Goal: Task Accomplishment & Management: Manage account settings

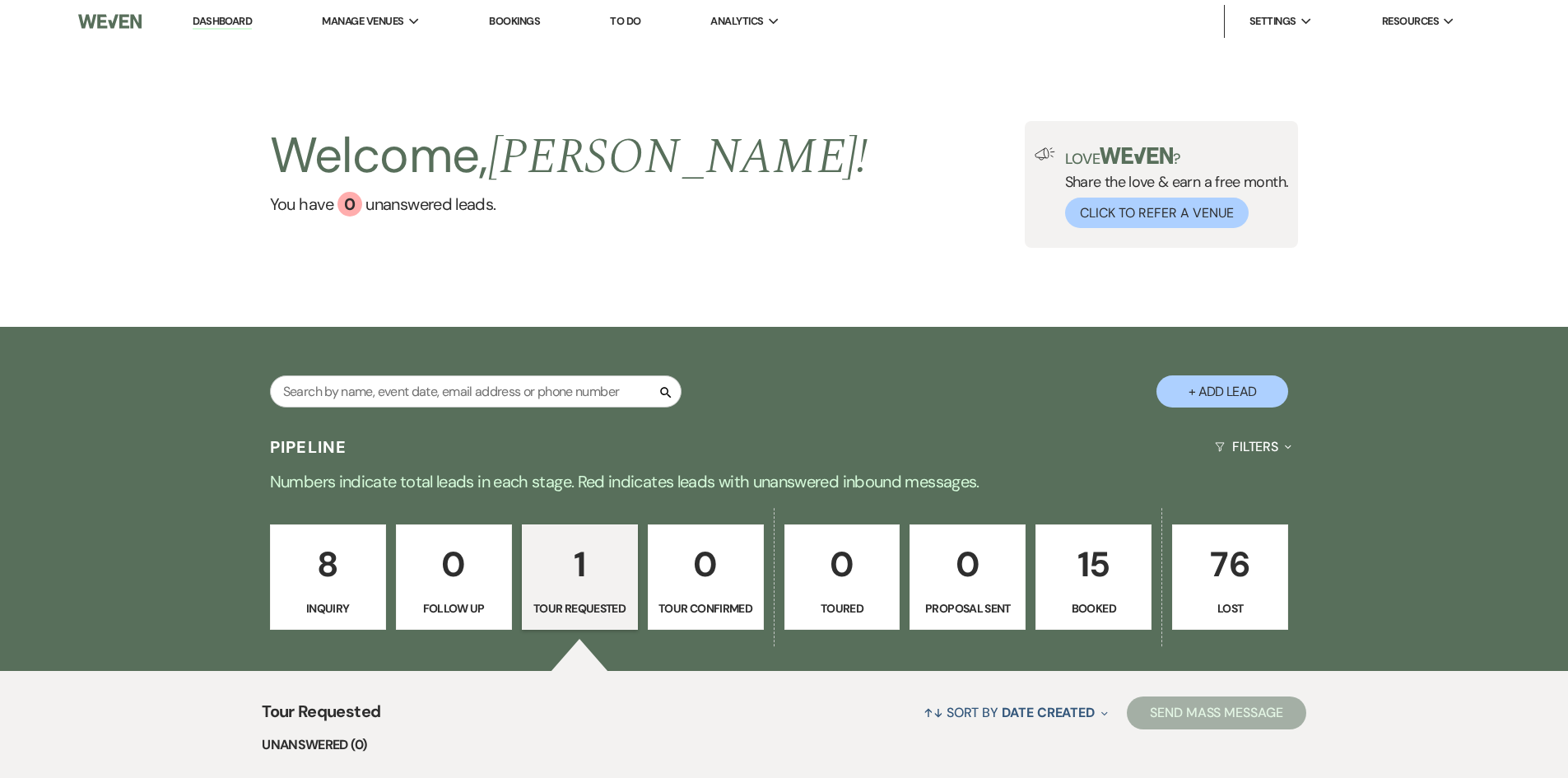
select select "2"
click at [598, 578] on p "1" at bounding box center [580, 564] width 94 height 56
click at [582, 568] on p "1" at bounding box center [580, 564] width 94 height 56
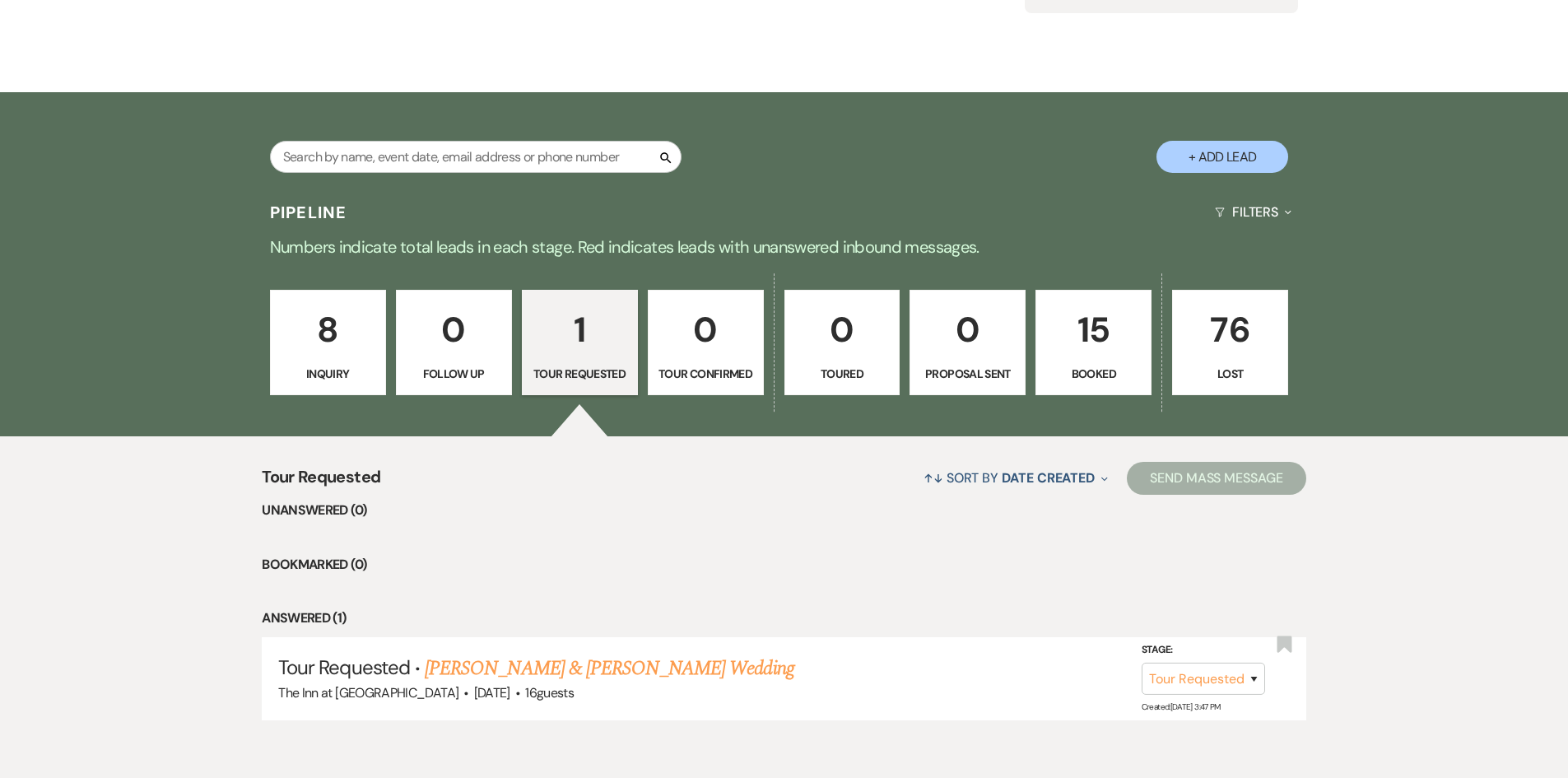
scroll to position [272, 0]
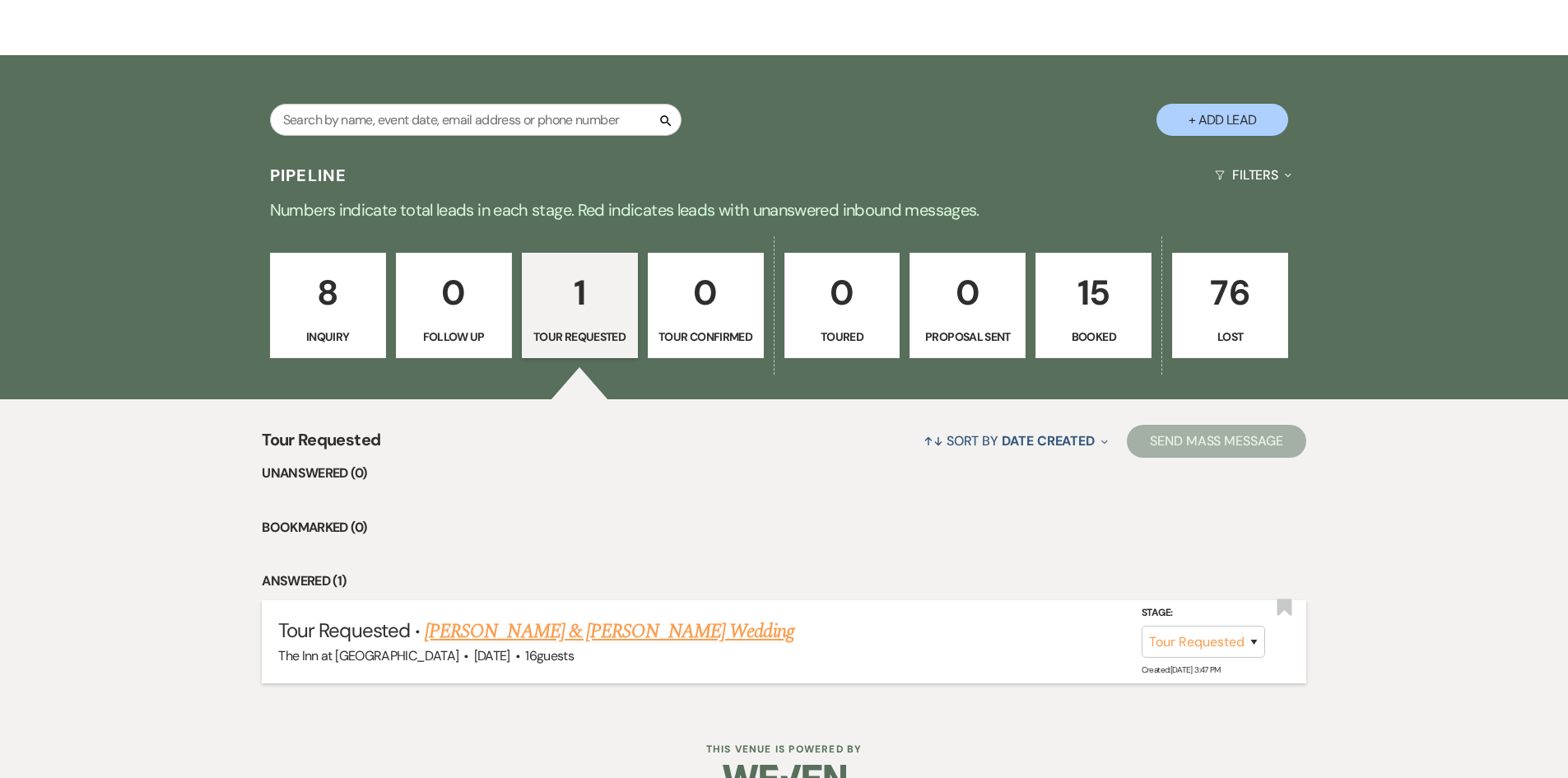
click at [595, 624] on link "[PERSON_NAME] & [PERSON_NAME] Wedding" at bounding box center [609, 631] width 369 height 29
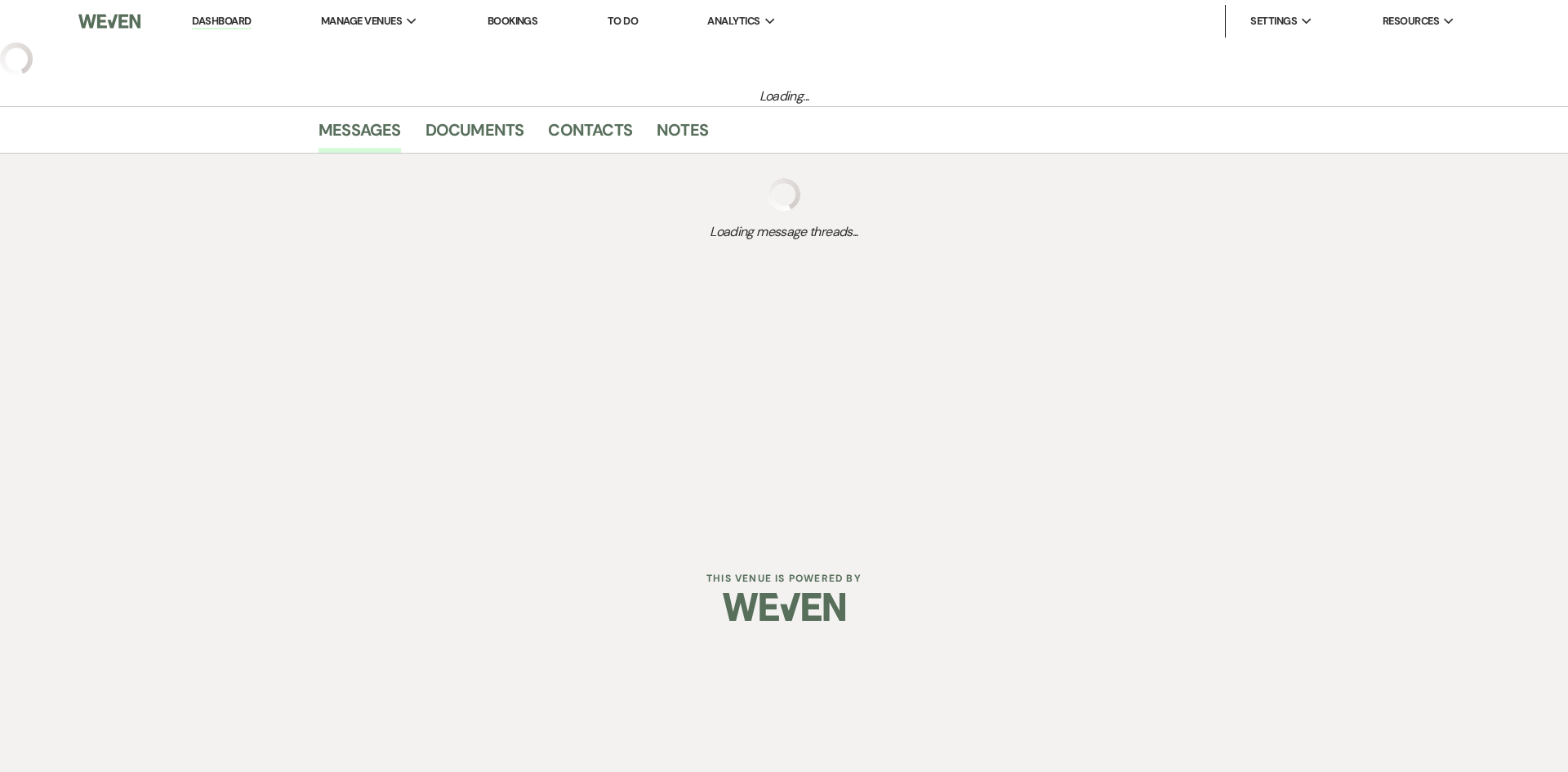
select select "2"
select select "1"
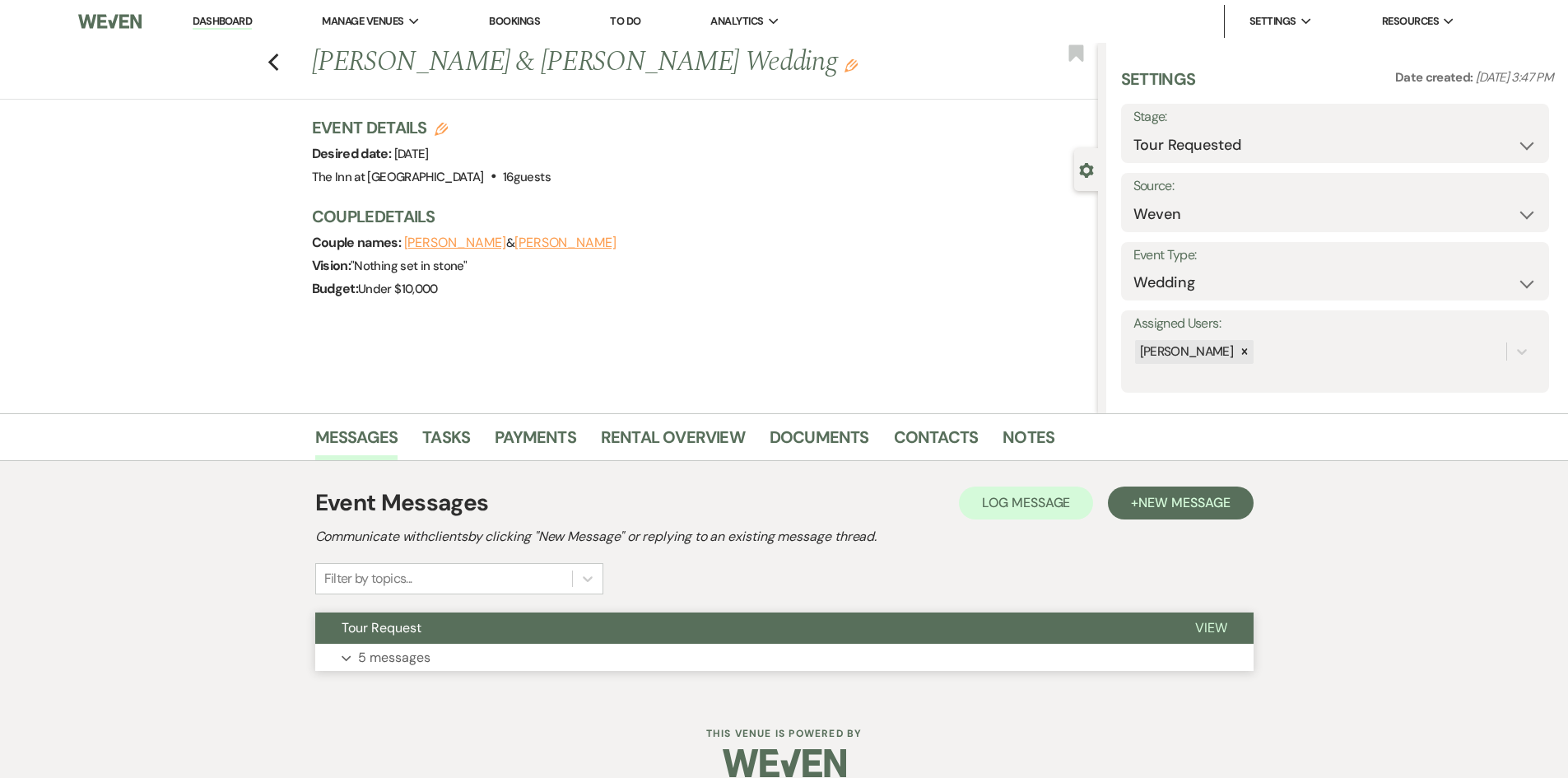
click at [1219, 629] on span "View" at bounding box center [1212, 627] width 32 height 18
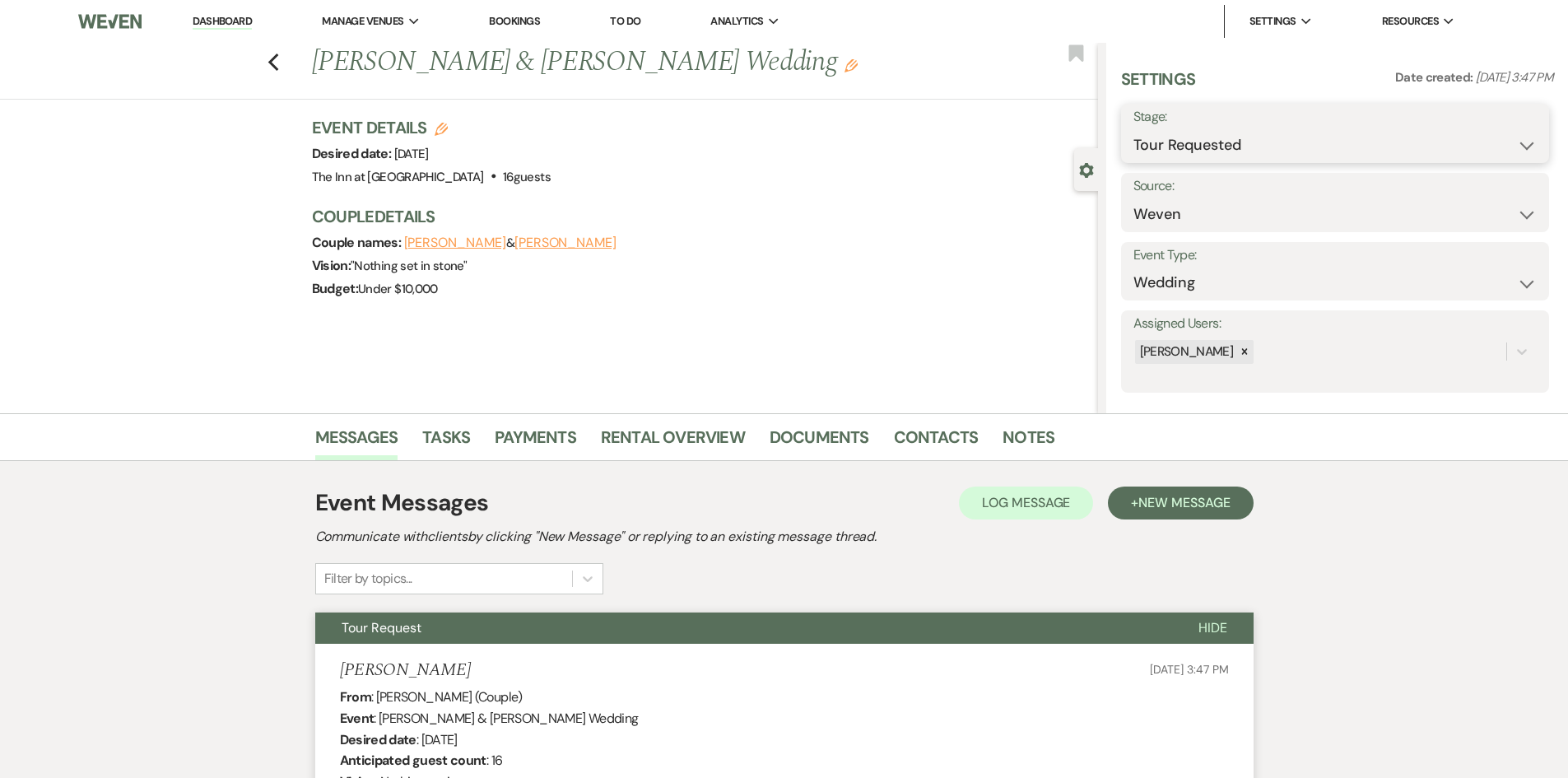
click at [1516, 139] on select "Inquiry Follow Up Tour Requested Tour Confirmed Toured Proposal Sent Booked Lost" at bounding box center [1335, 145] width 403 height 32
select select "6"
click at [1133, 129] on select "Inquiry Follow Up Tour Requested Tour Confirmed Toured Proposal Sent Booked Lost" at bounding box center [1335, 145] width 403 height 32
click at [1491, 141] on button "Save" at bounding box center [1502, 133] width 93 height 33
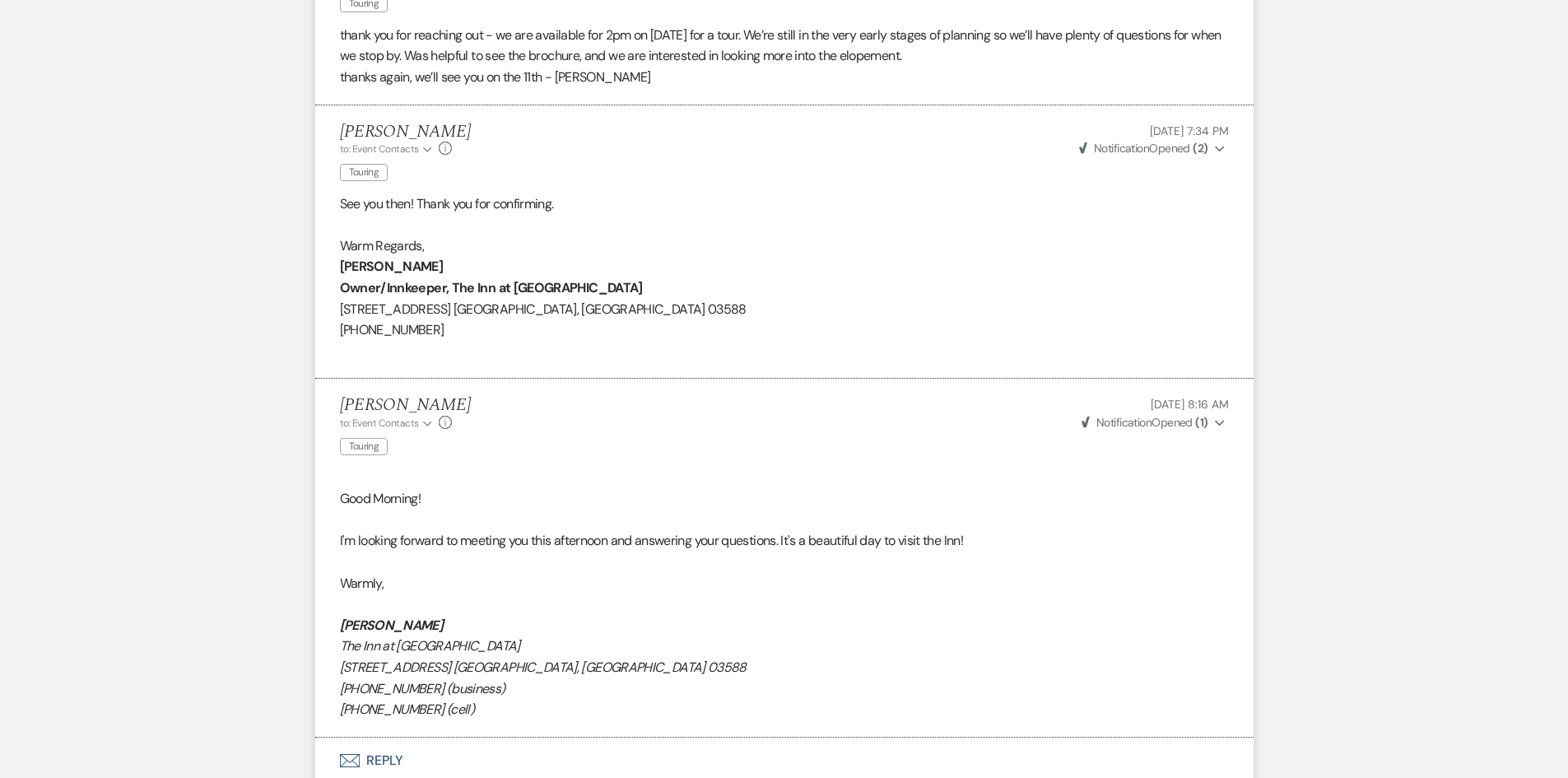
scroll to position [2100, 0]
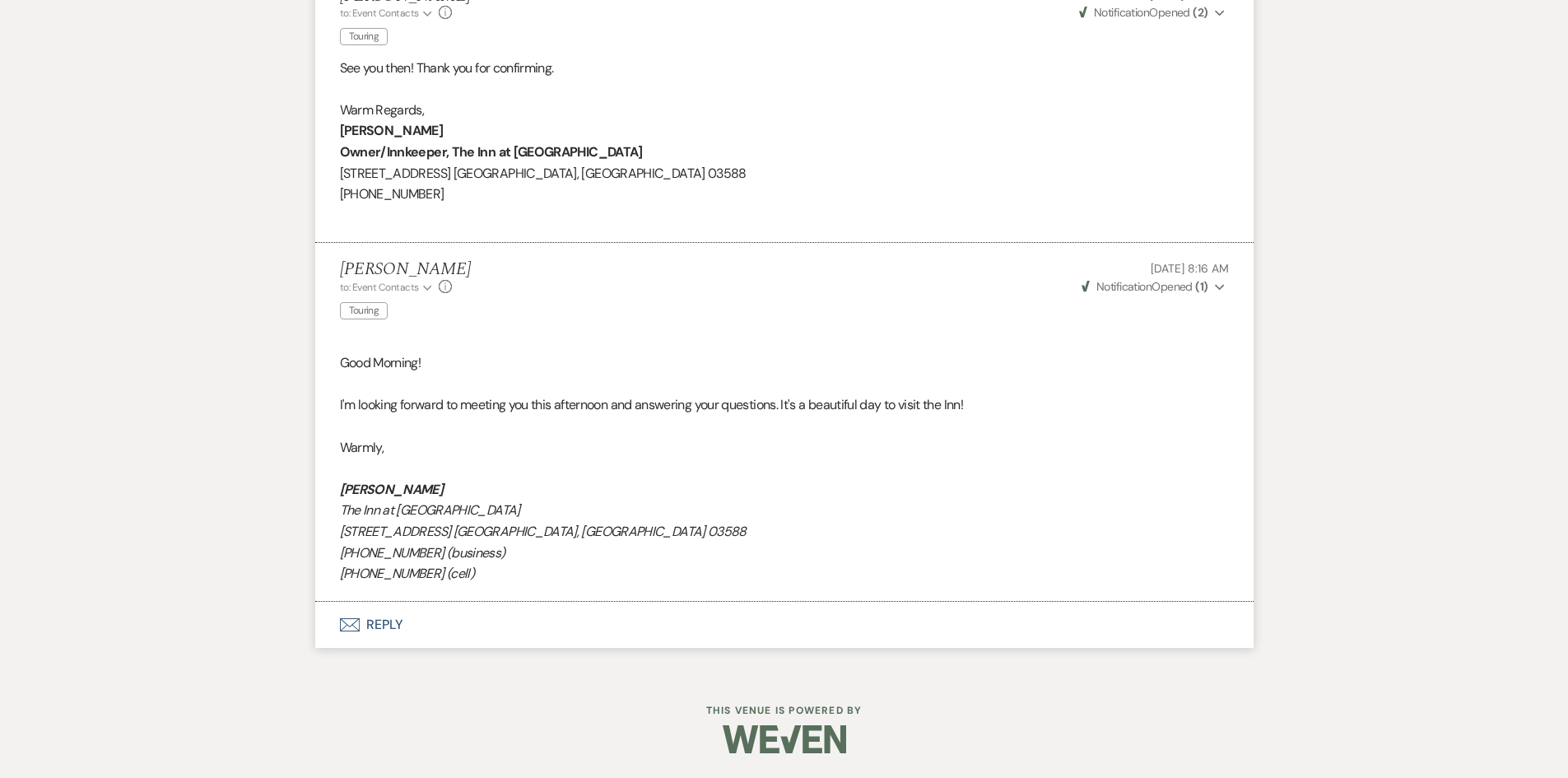
click at [378, 624] on button "Envelope Reply" at bounding box center [784, 625] width 939 height 46
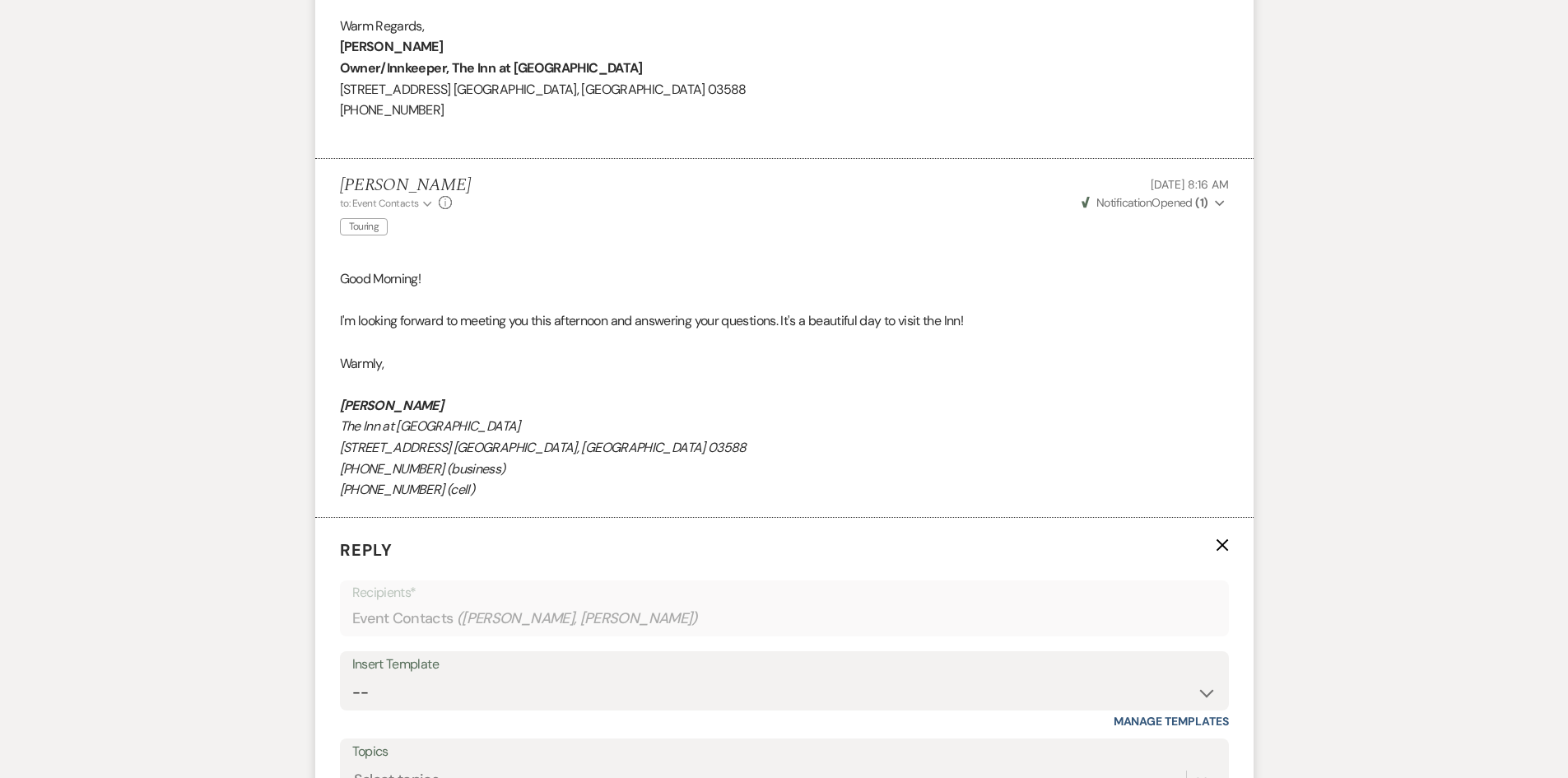
scroll to position [2414, 0]
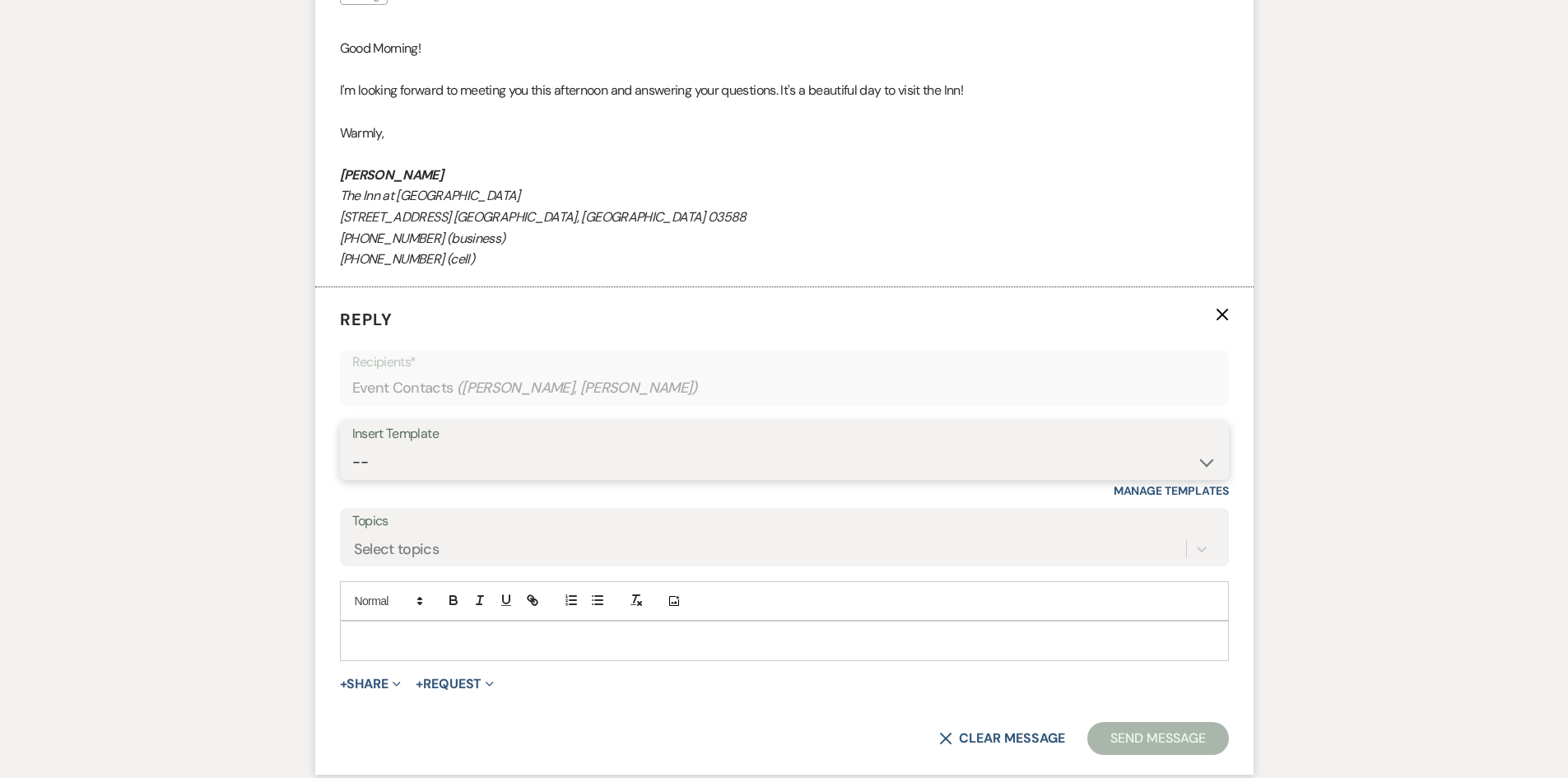
click at [558, 466] on select "-- Weven Planning Portal Introduction (Booked Events) Contract (Pre-Booked Lead…" at bounding box center [784, 462] width 865 height 32
select select "2452"
click at [352, 446] on select "-- Weven Planning Portal Introduction (Booked Events) Contract (Pre-Booked Lead…" at bounding box center [784, 462] width 865 height 32
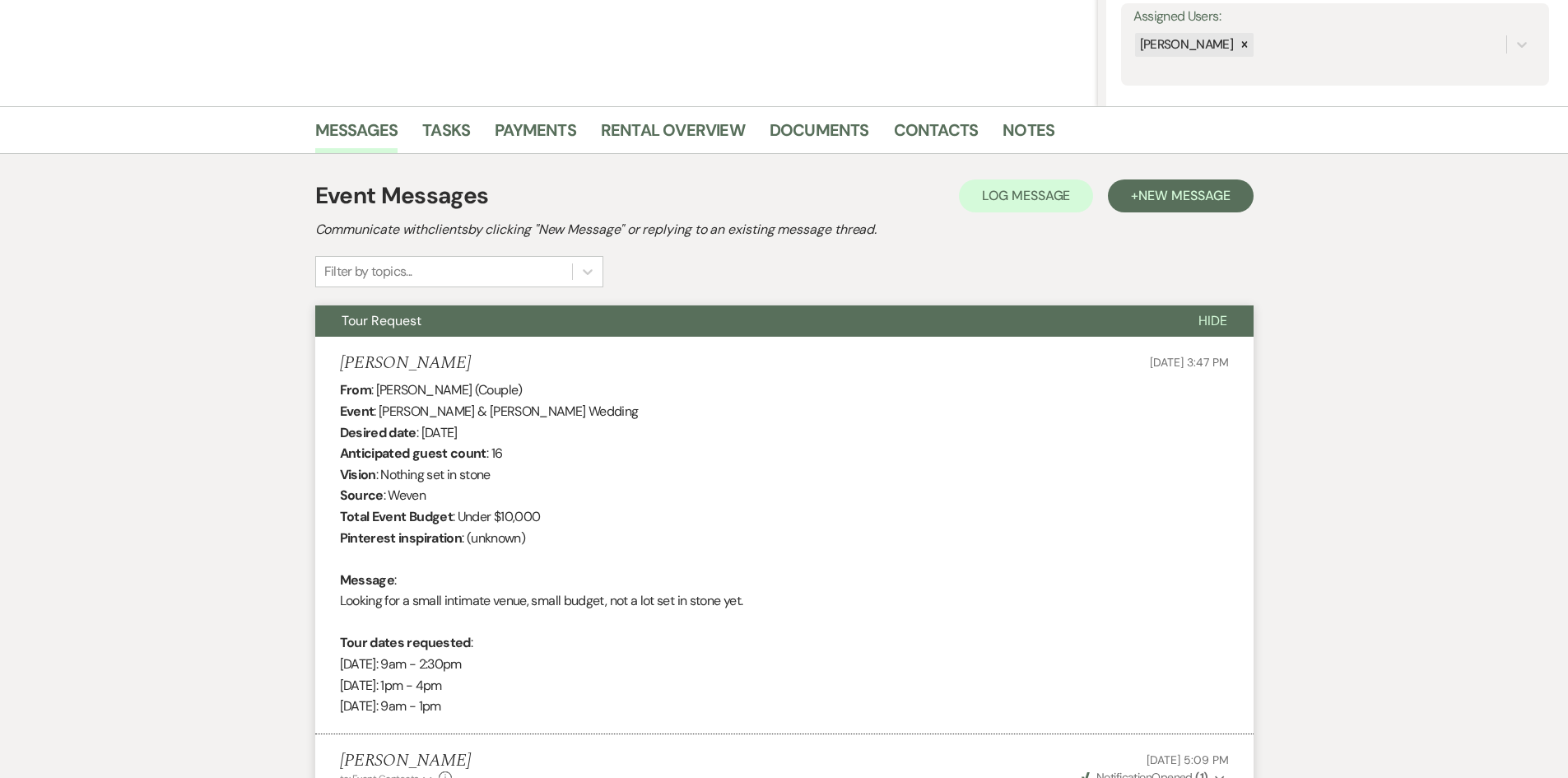
scroll to position [199, 0]
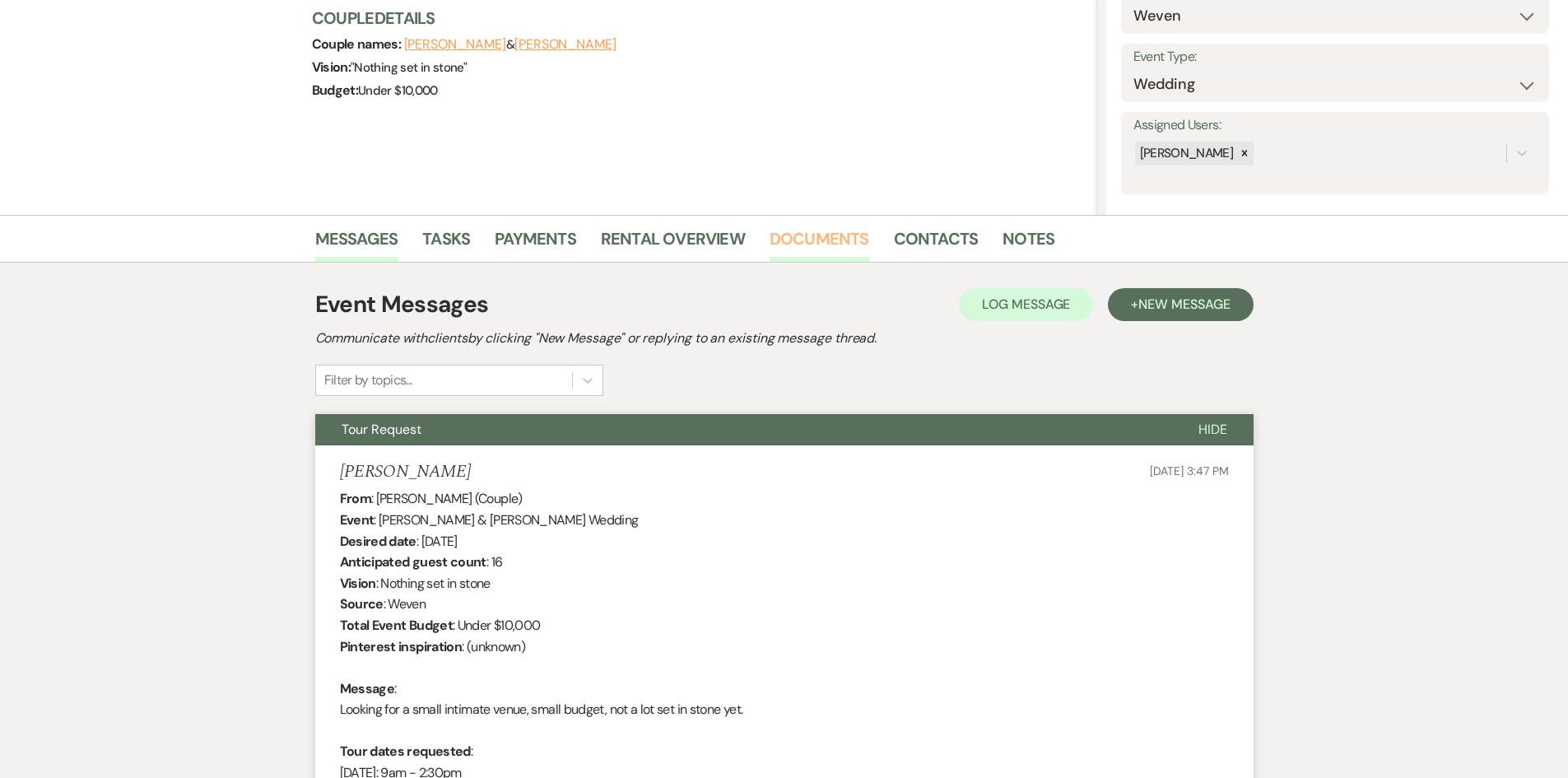
click at [779, 230] on link "Documents" at bounding box center [819, 243] width 99 height 36
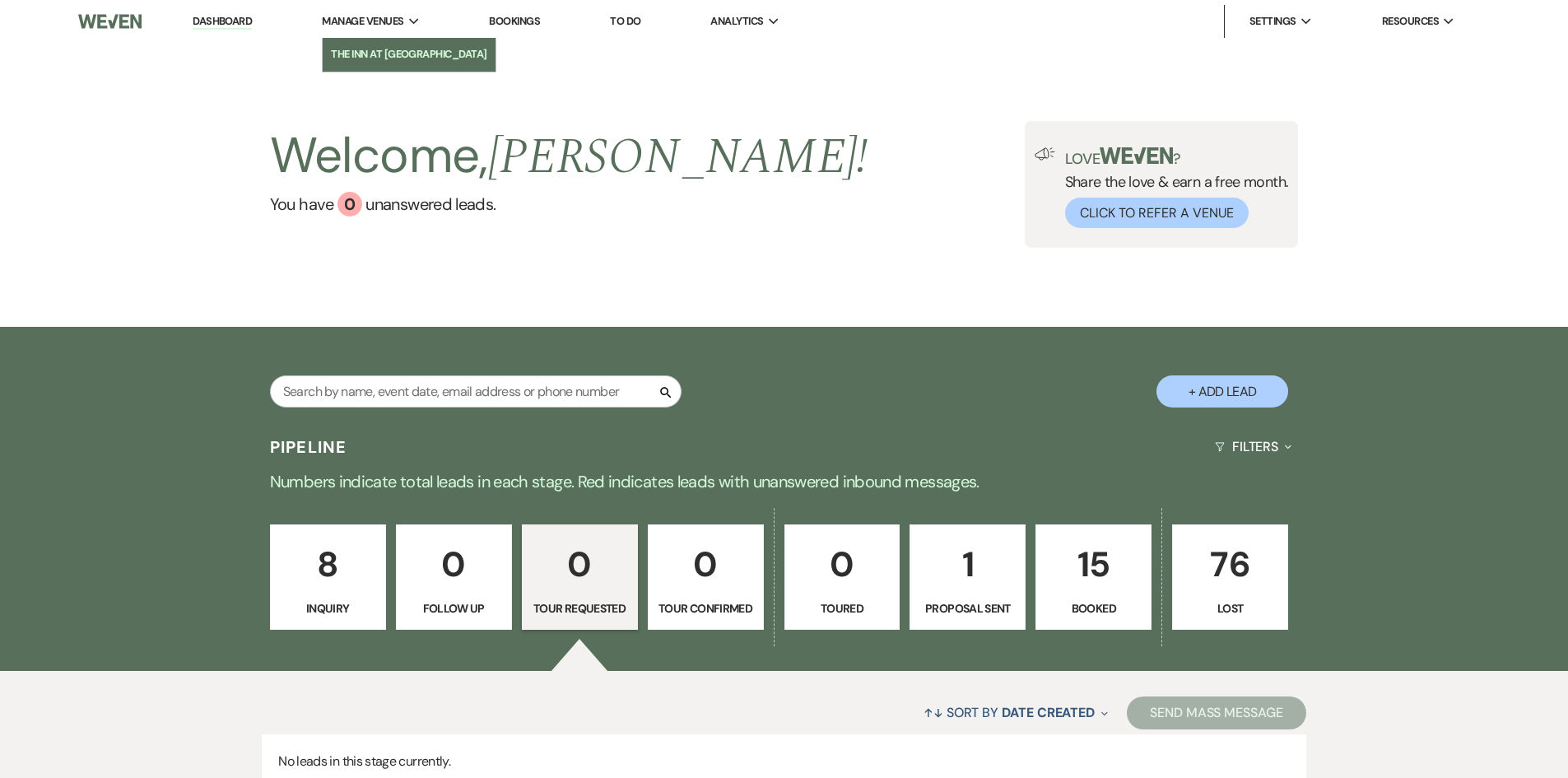
click at [371, 49] on li "The Inn at [GEOGRAPHIC_DATA]" at bounding box center [409, 55] width 157 height 17
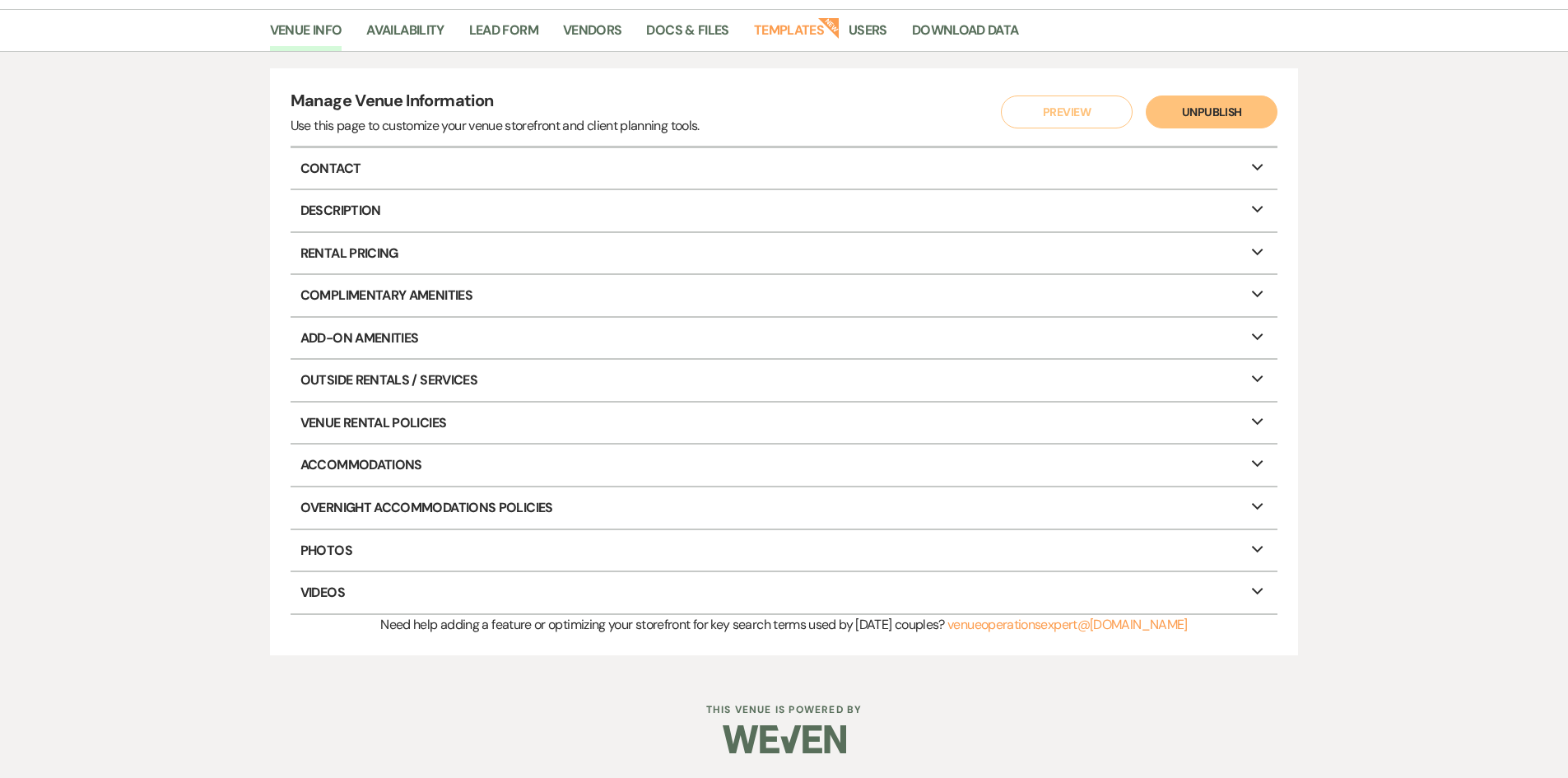
scroll to position [119, 0]
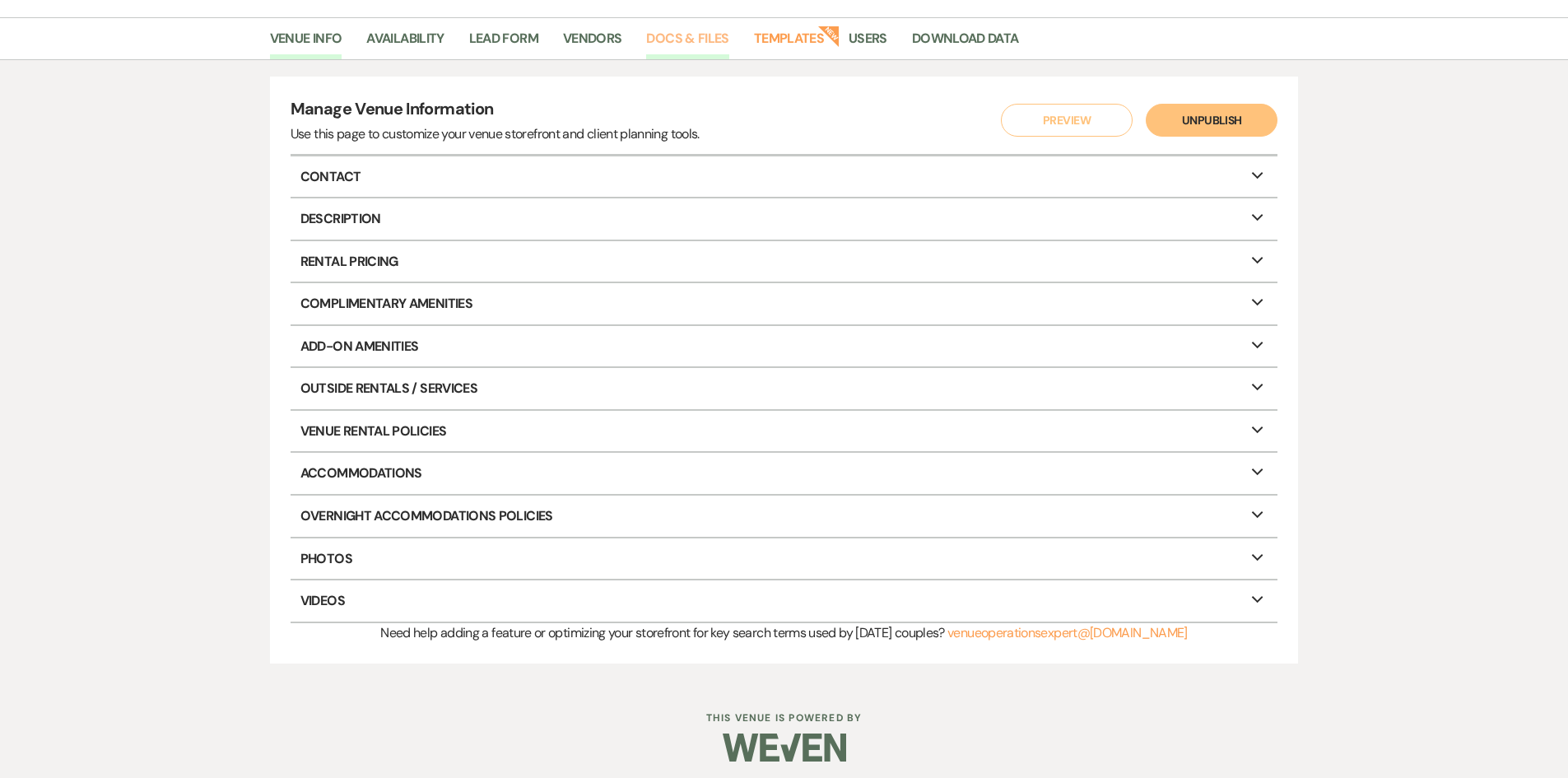
click at [706, 40] on link "Docs & Files" at bounding box center [687, 43] width 83 height 31
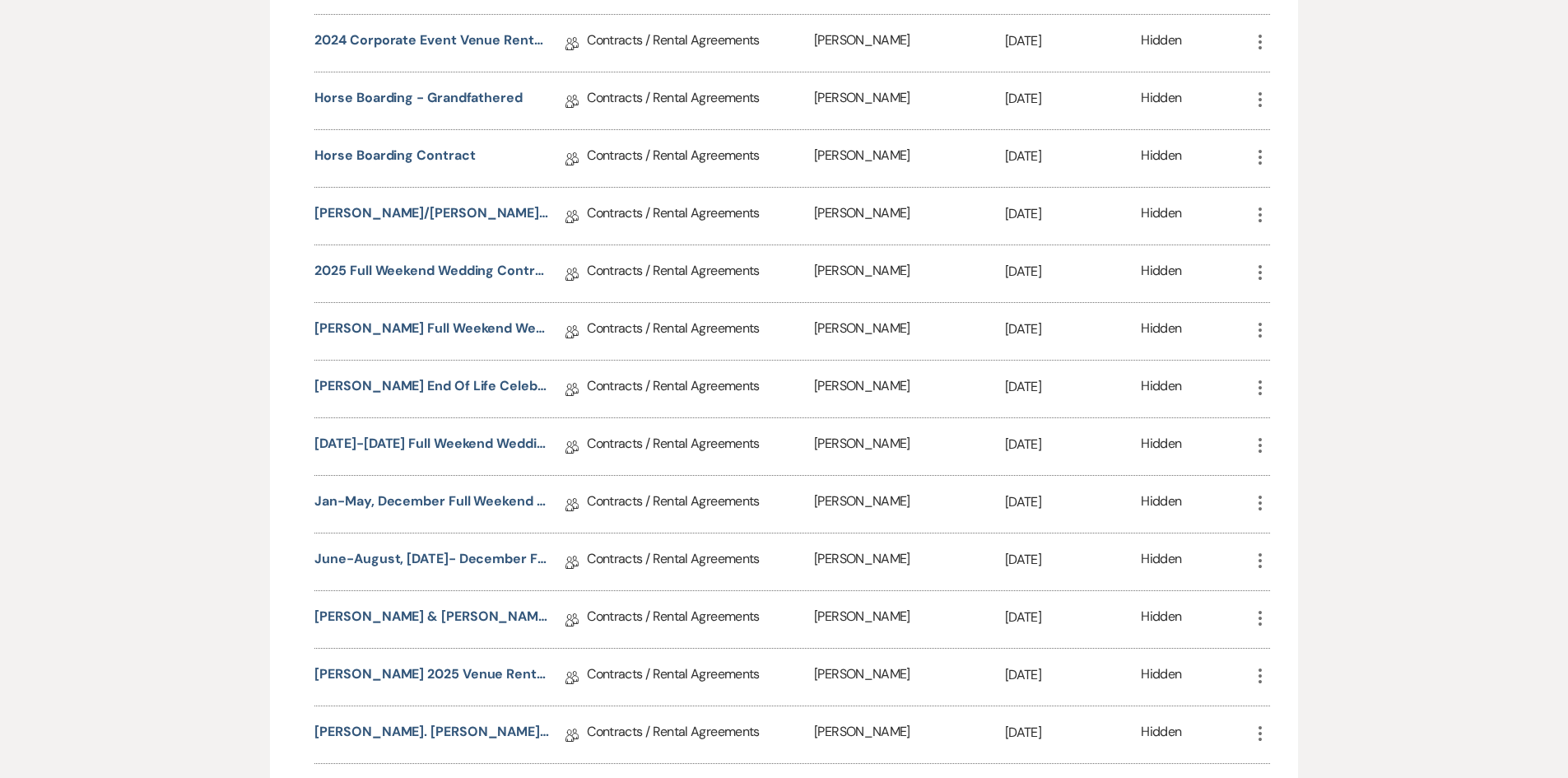
scroll to position [631, 0]
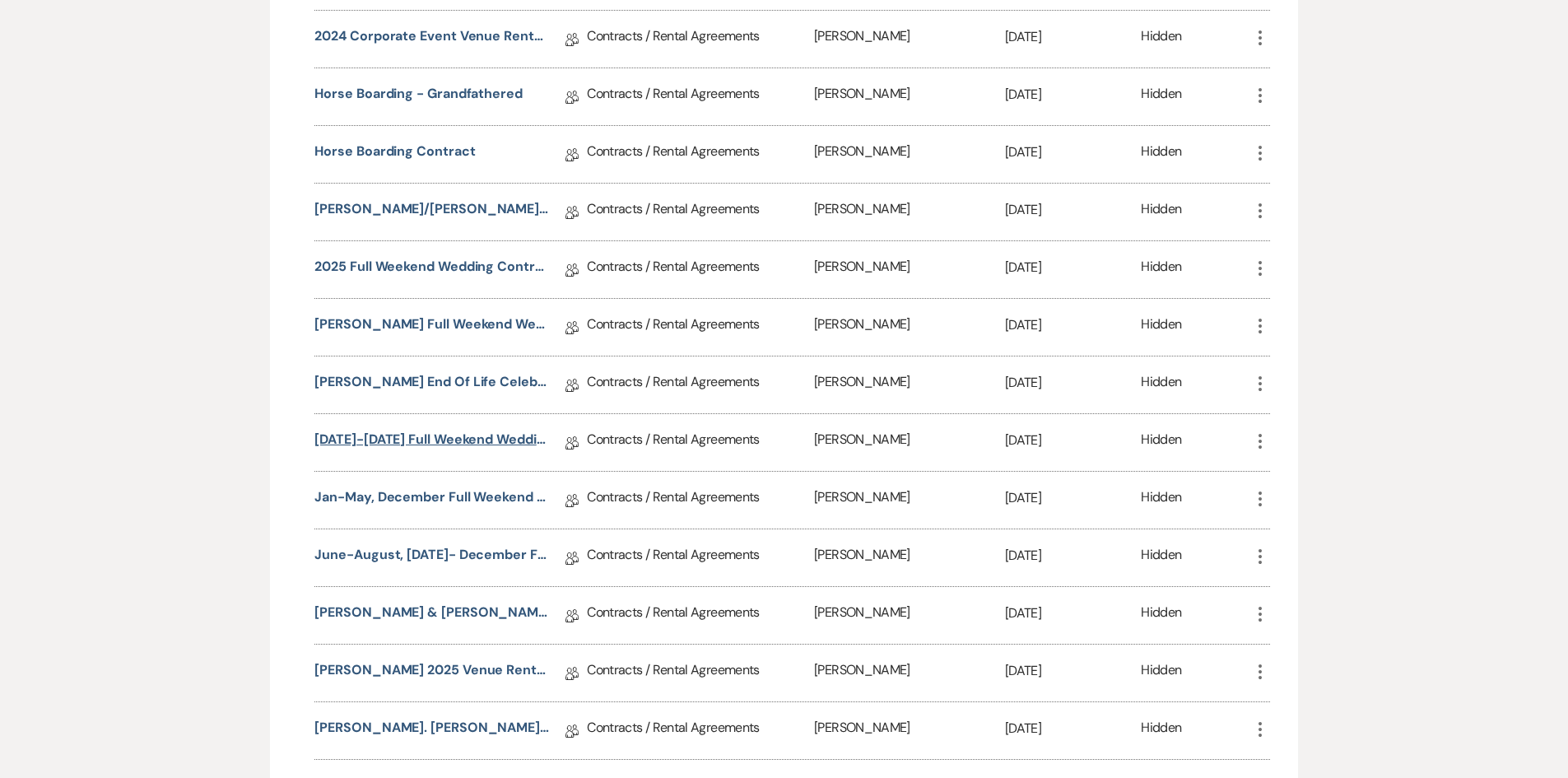
click at [446, 438] on link "[DATE]-[DATE] Full Weekend Wedding Contract" at bounding box center [431, 442] width 235 height 25
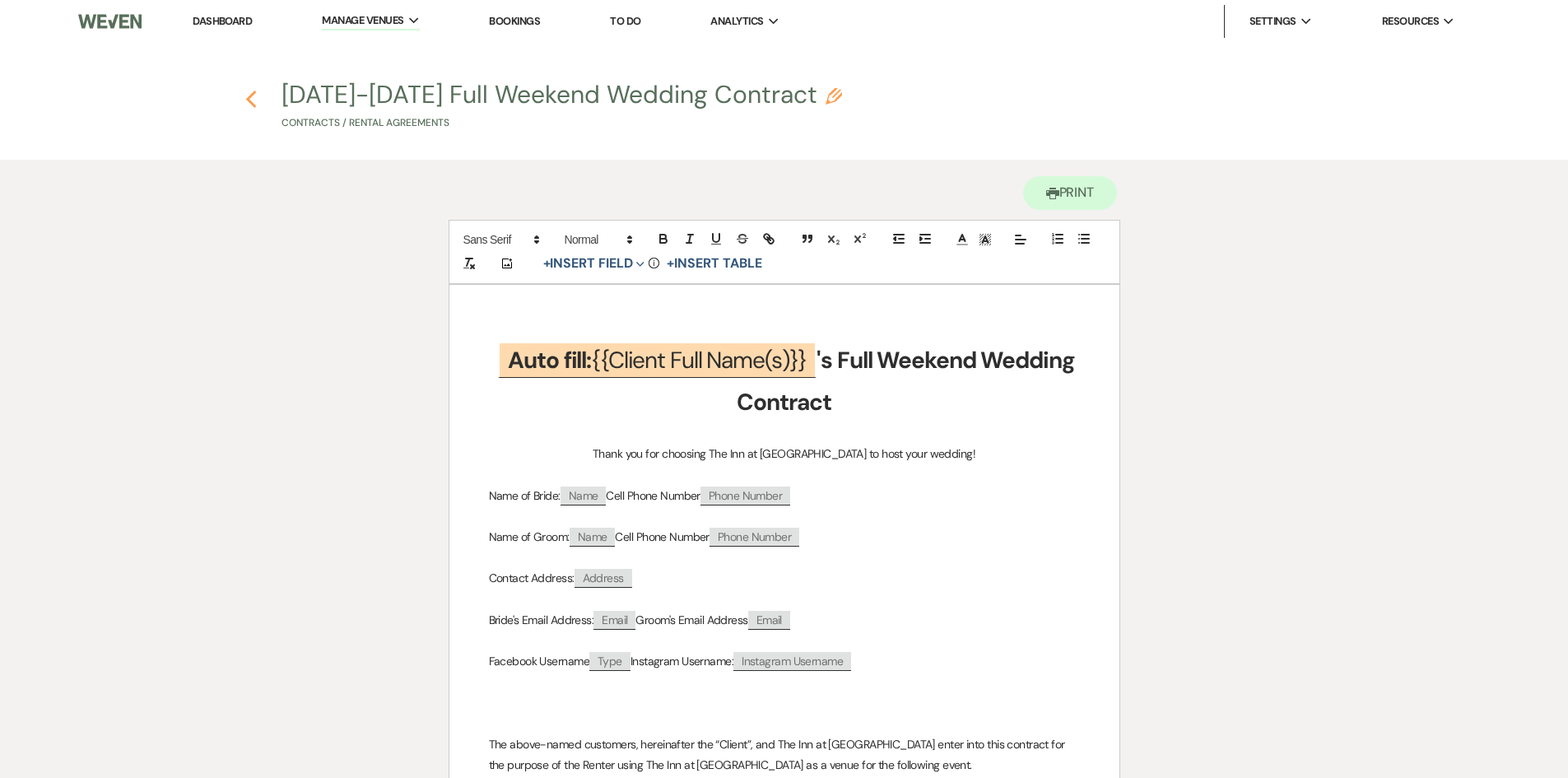
click at [245, 104] on icon "Previous" at bounding box center [251, 99] width 13 height 19
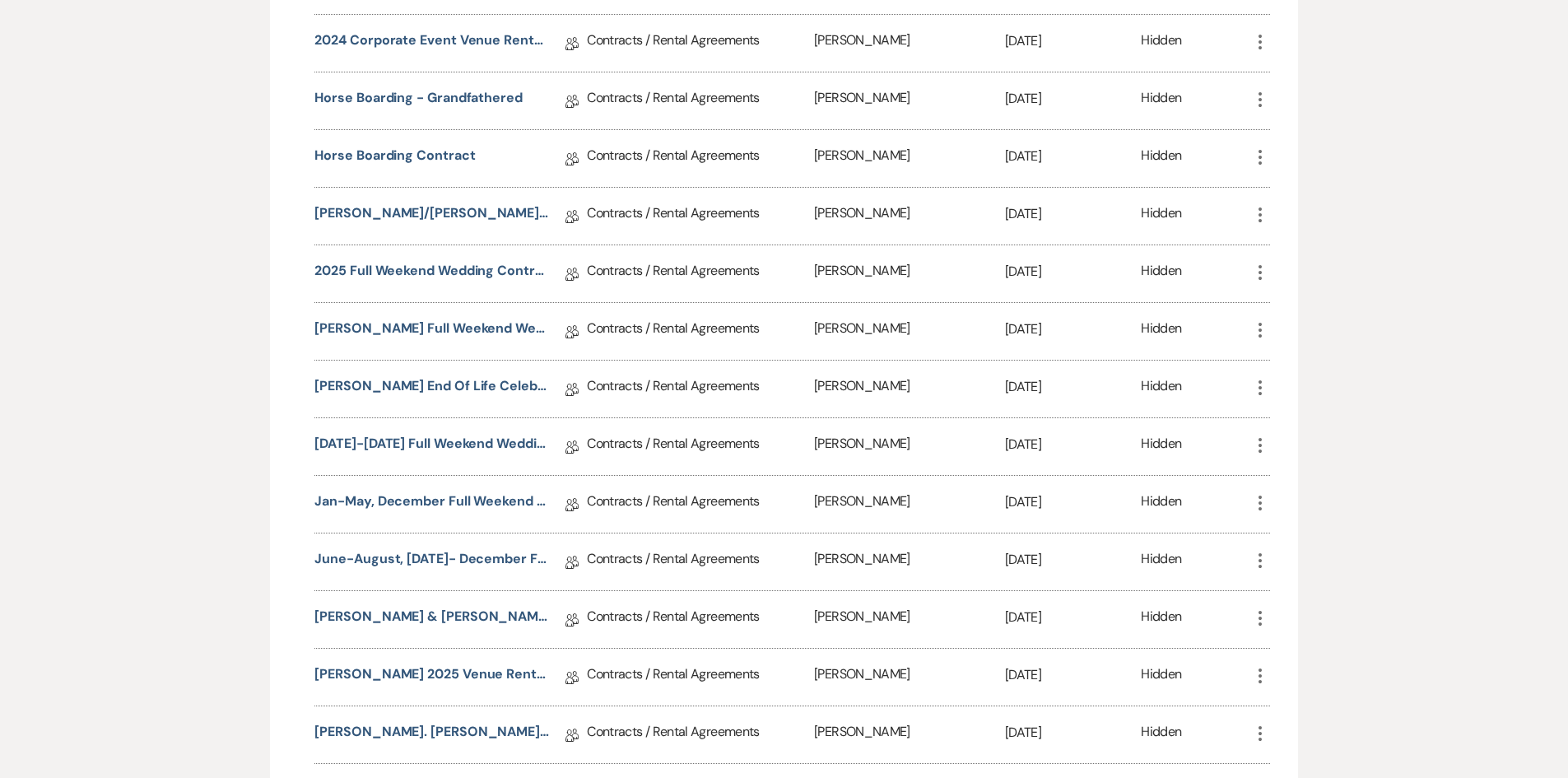
scroll to position [635, 0]
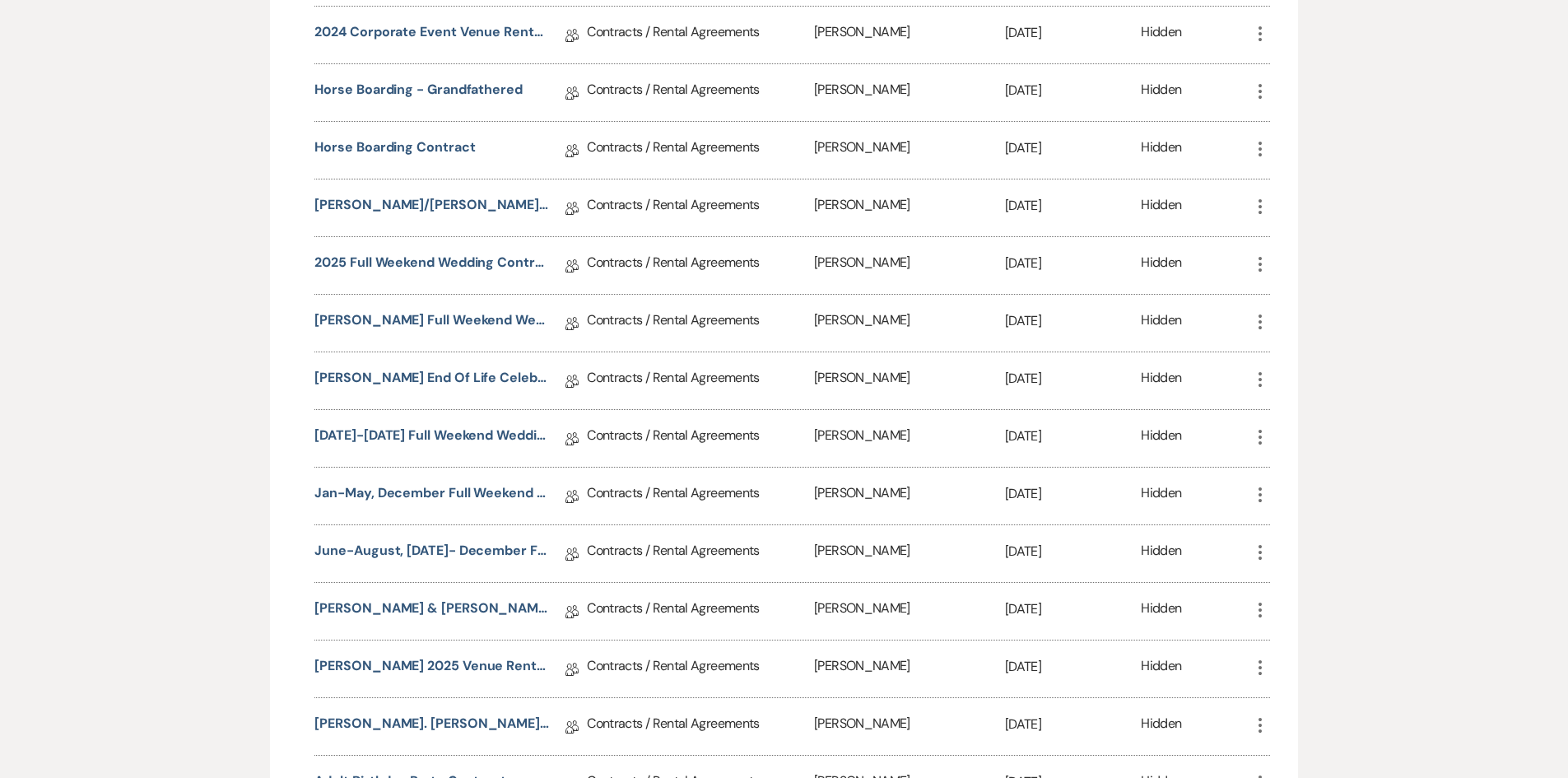
click at [1261, 436] on use "button" at bounding box center [1261, 437] width 3 height 15
click at [1288, 525] on button "Duplicate Clone" at bounding box center [1301, 525] width 102 height 28
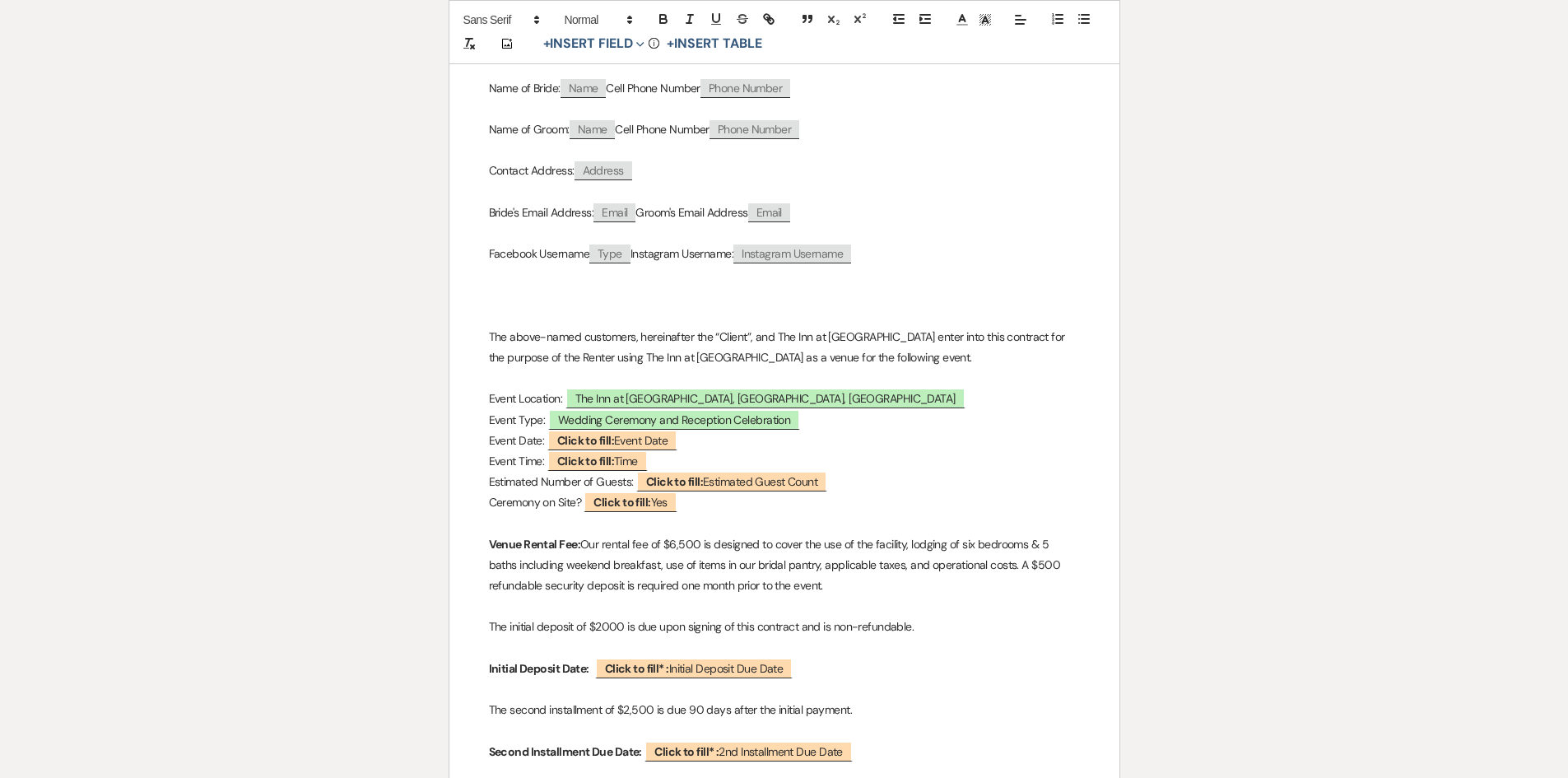
scroll to position [455, 0]
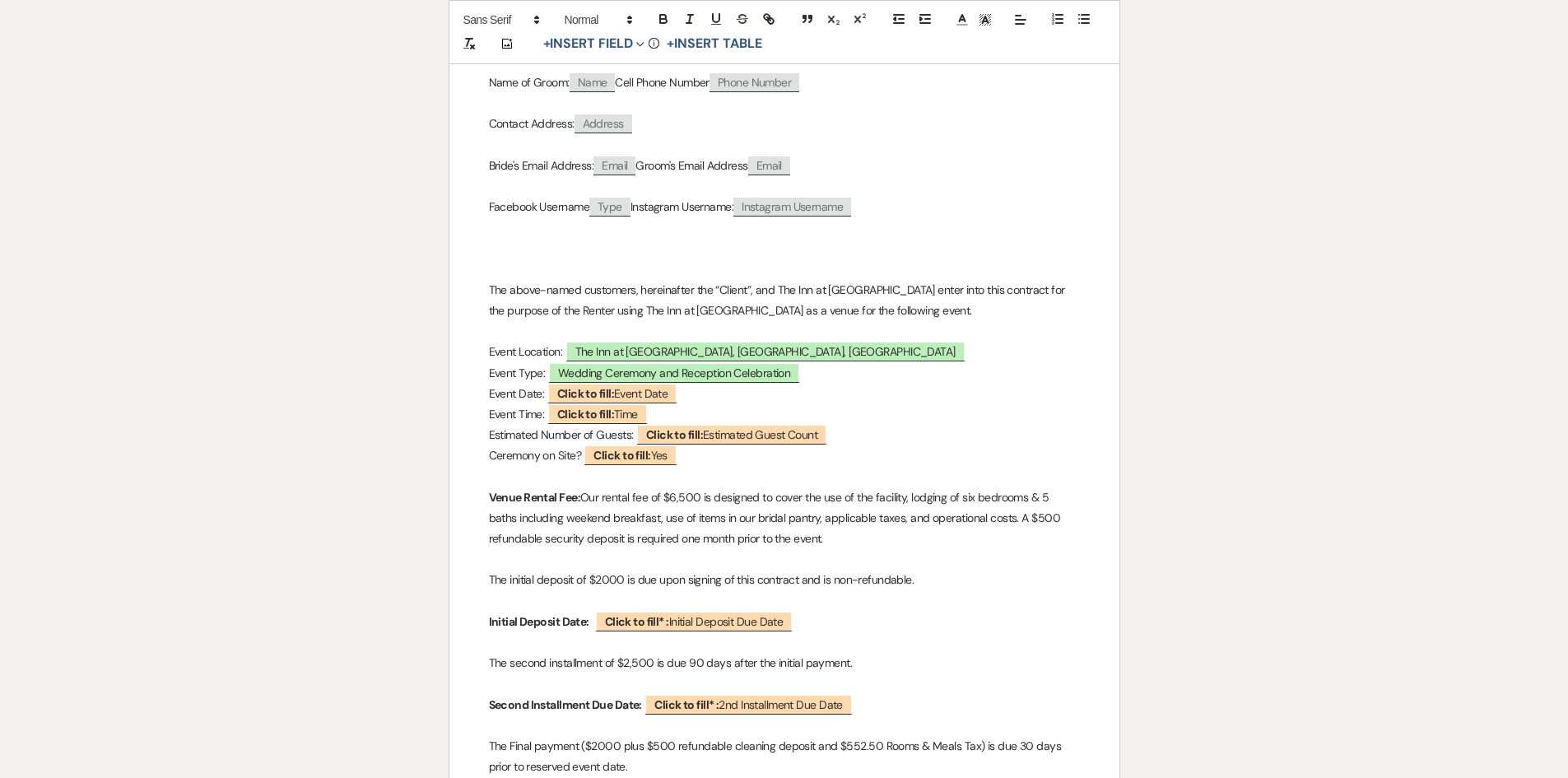
click at [916, 581] on p "The initial deposit of $2000 is due upon signing of this contract and is non-re…" at bounding box center [785, 580] width 591 height 20
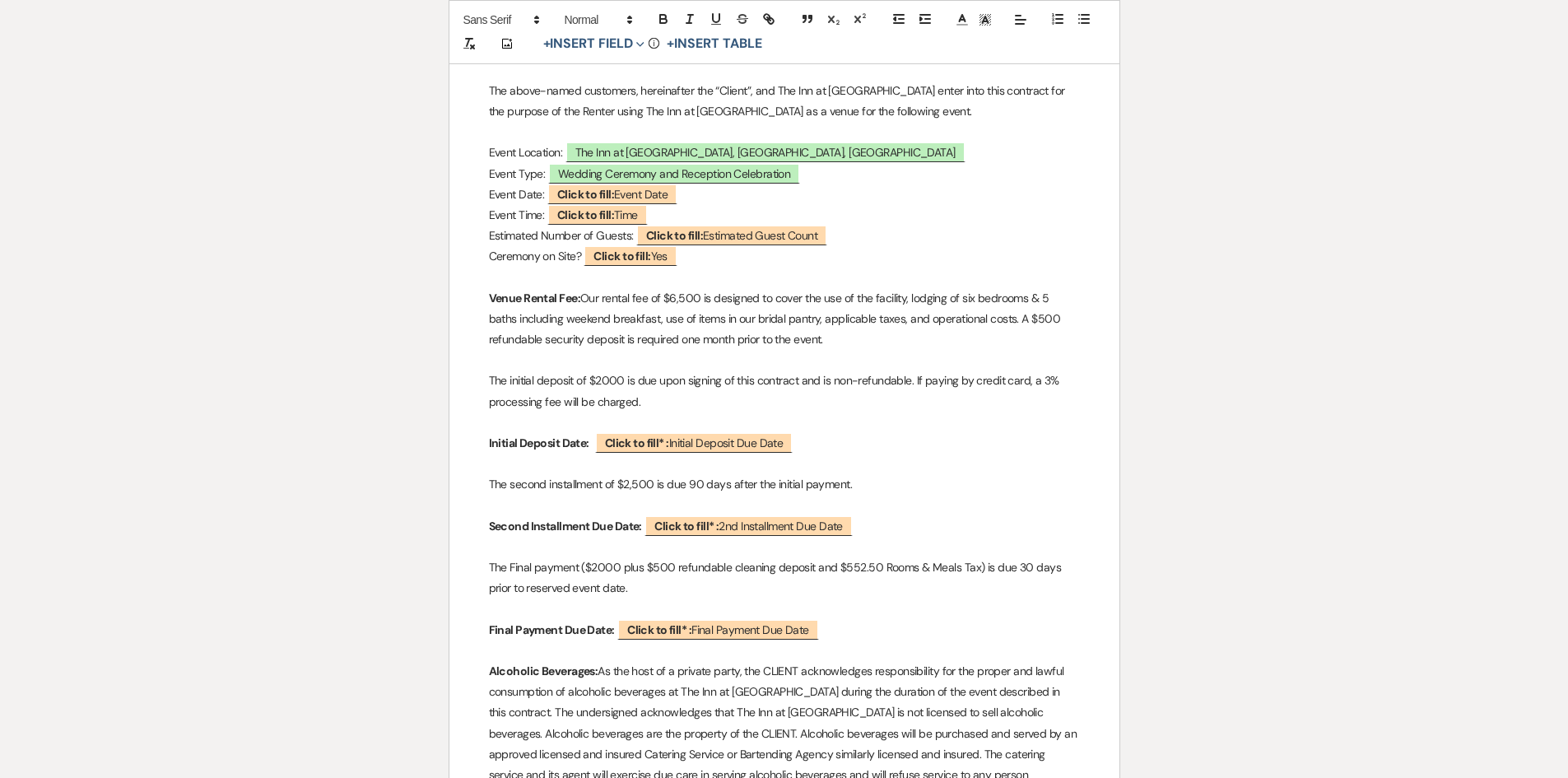
scroll to position [642, 0]
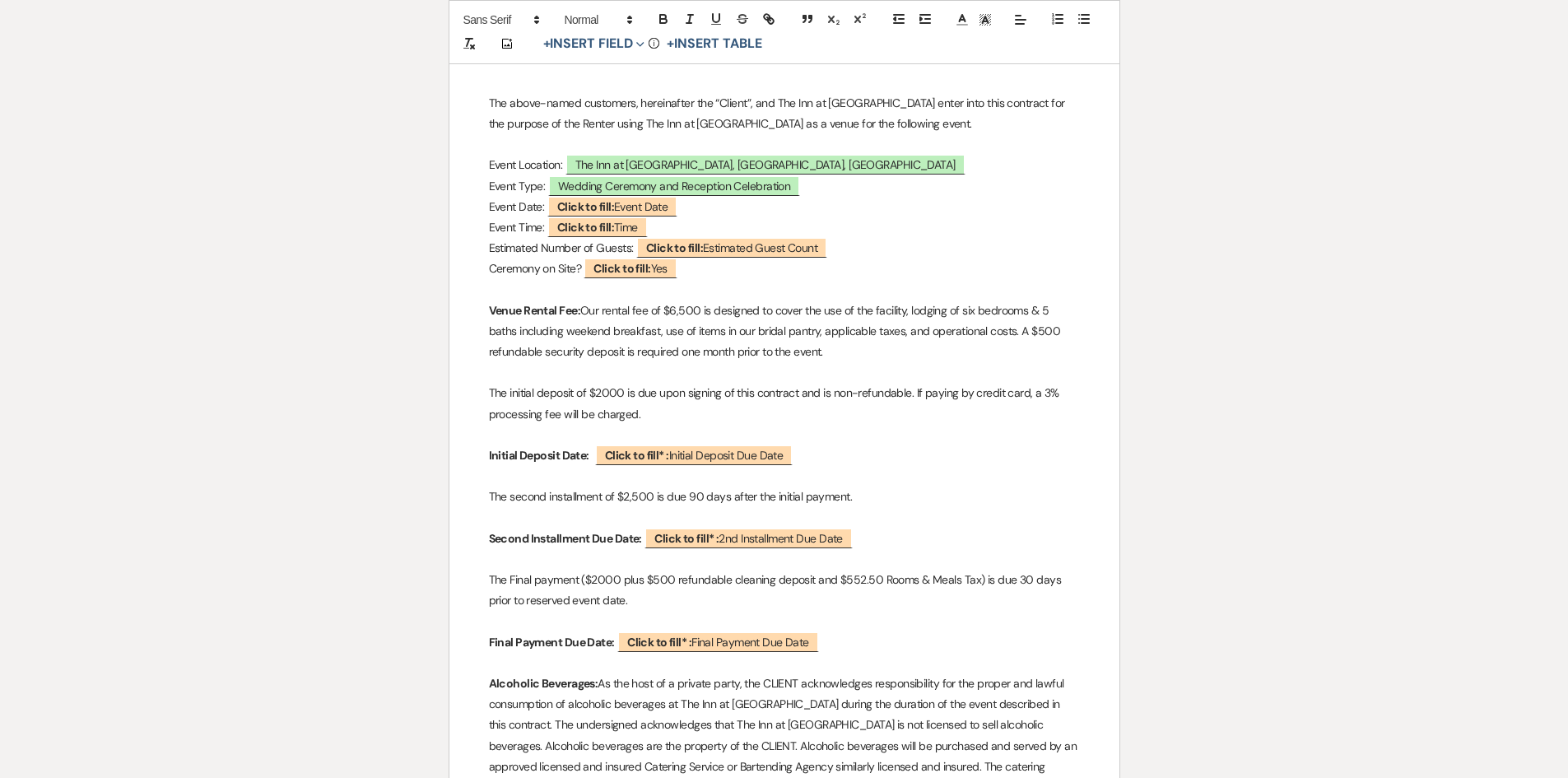
click at [1050, 310] on p "Venue Rental Fee: Our rental fee of $6,500 is designed to cover the use of the …" at bounding box center [785, 332] width 591 height 62
click at [1045, 311] on p "Venue Rental Fee: Our rental fee of $6,500 is designed to cover the use of the …" at bounding box center [785, 332] width 591 height 62
click at [822, 331] on p "Venue Rental Fee: Our rental fee of $6,500 is designed to cover the use of the …" at bounding box center [785, 332] width 591 height 62
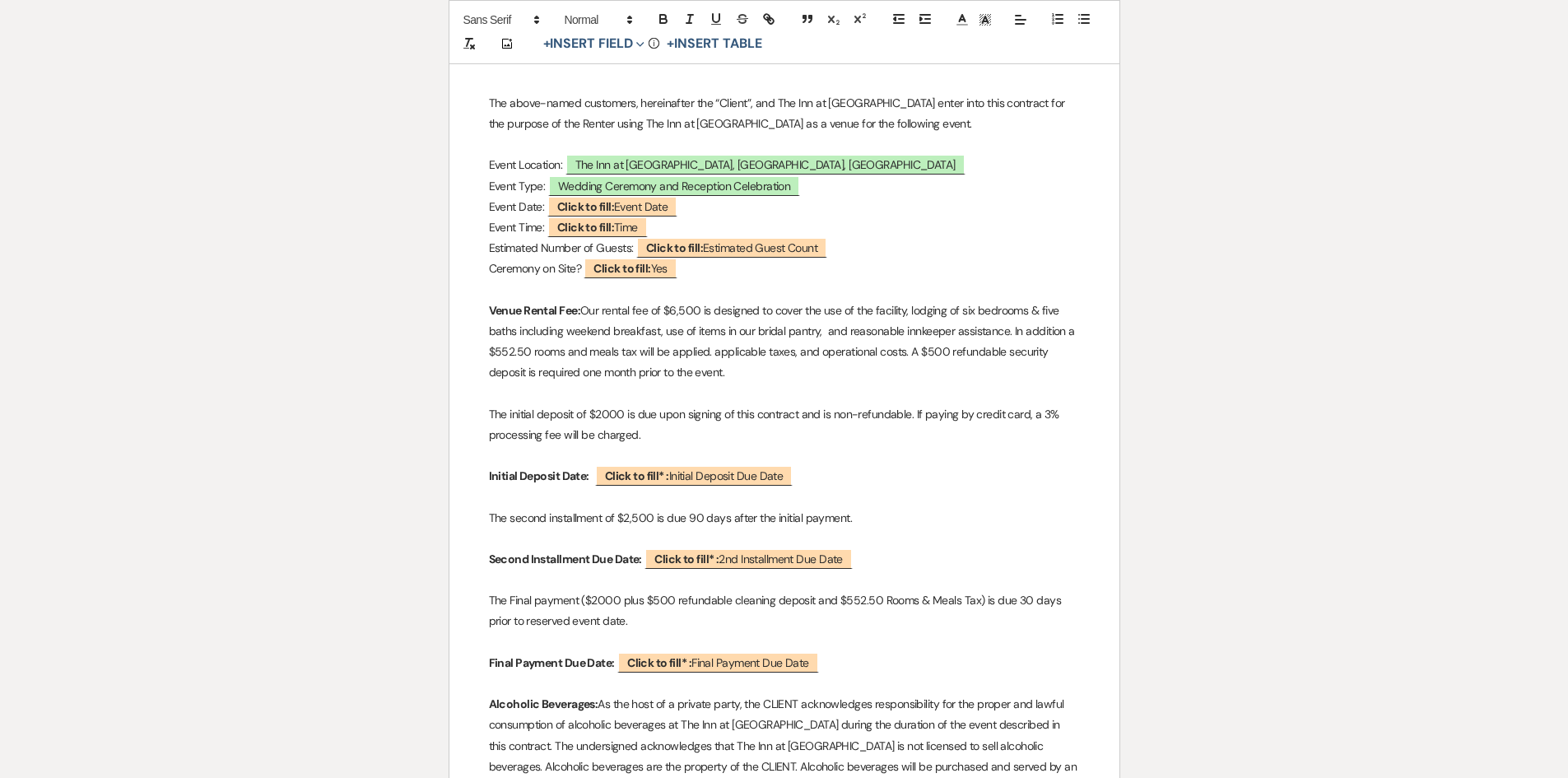
click at [903, 351] on p "Venue Rental Fee: Our rental fee of $6,500 is designed to cover the use of the …" at bounding box center [785, 342] width 591 height 83
click at [916, 418] on p "The initial deposit of $2000 is due upon signing of this contract and is non-re…" at bounding box center [785, 424] width 591 height 41
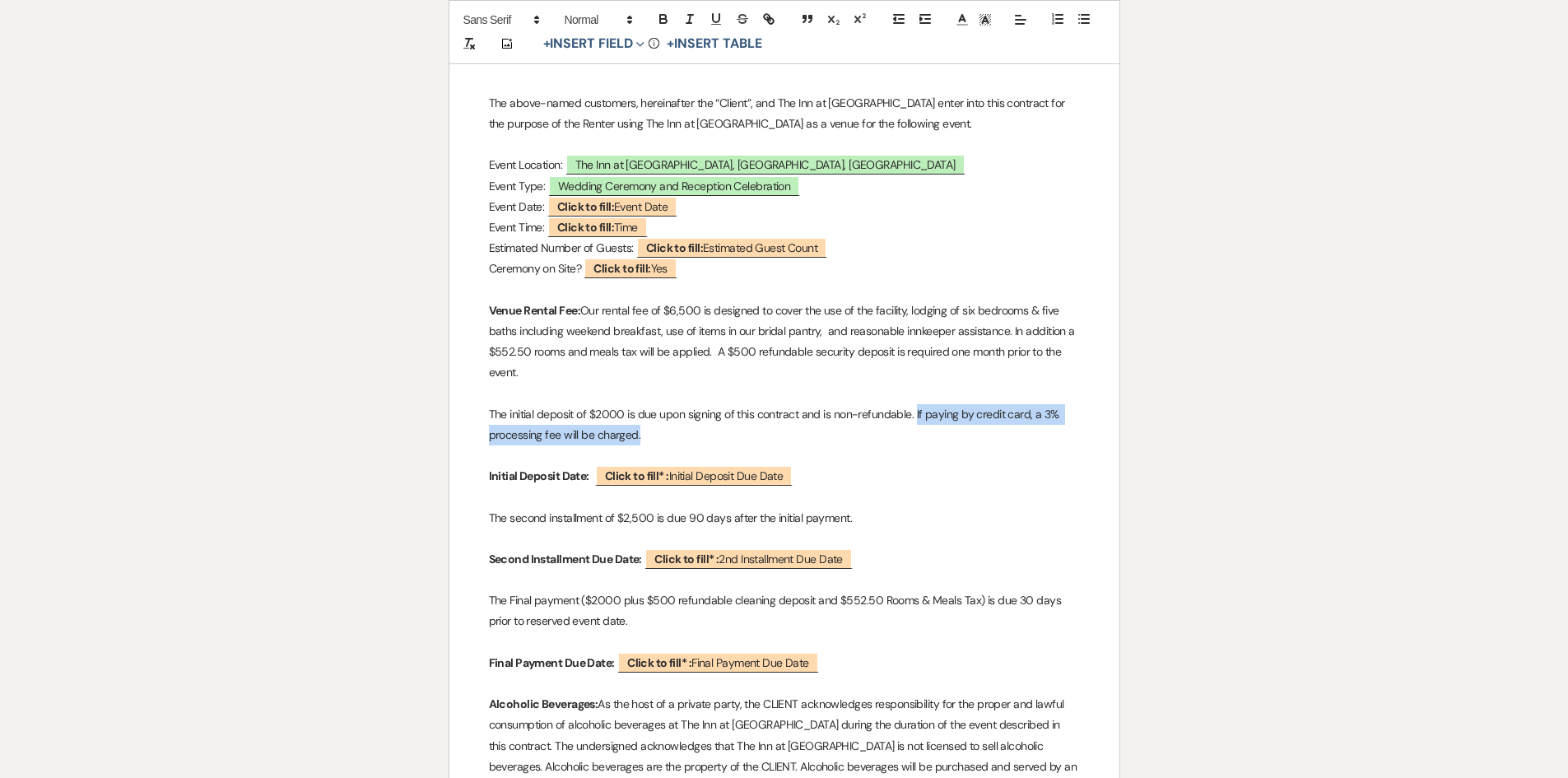
drag, startPoint x: 915, startPoint y: 414, endPoint x: 917, endPoint y: 424, distance: 10.2
click at [917, 424] on p "The initial deposit of $2000 is due upon signing of this contract and is non-re…" at bounding box center [785, 424] width 591 height 41
copy p "If paying by credit card, a 3% processing fee will be charged."
click at [861, 521] on p "The second installment of $2,500 is due 90 days after the initial payment." at bounding box center [785, 518] width 591 height 20
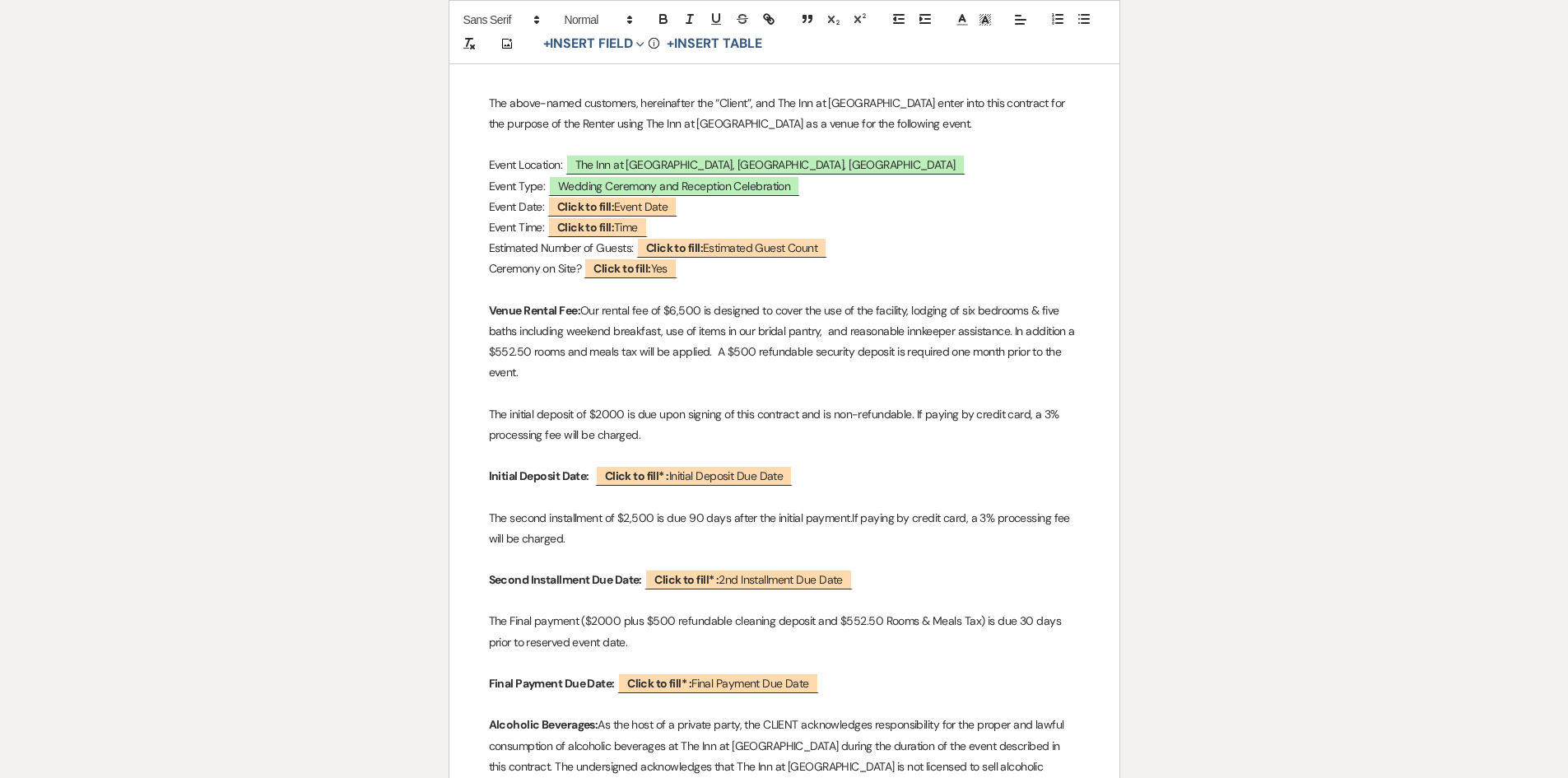
click at [847, 517] on p "The second installment of $2,500 is due 90 days after the initial payment.If pa…" at bounding box center [785, 528] width 591 height 41
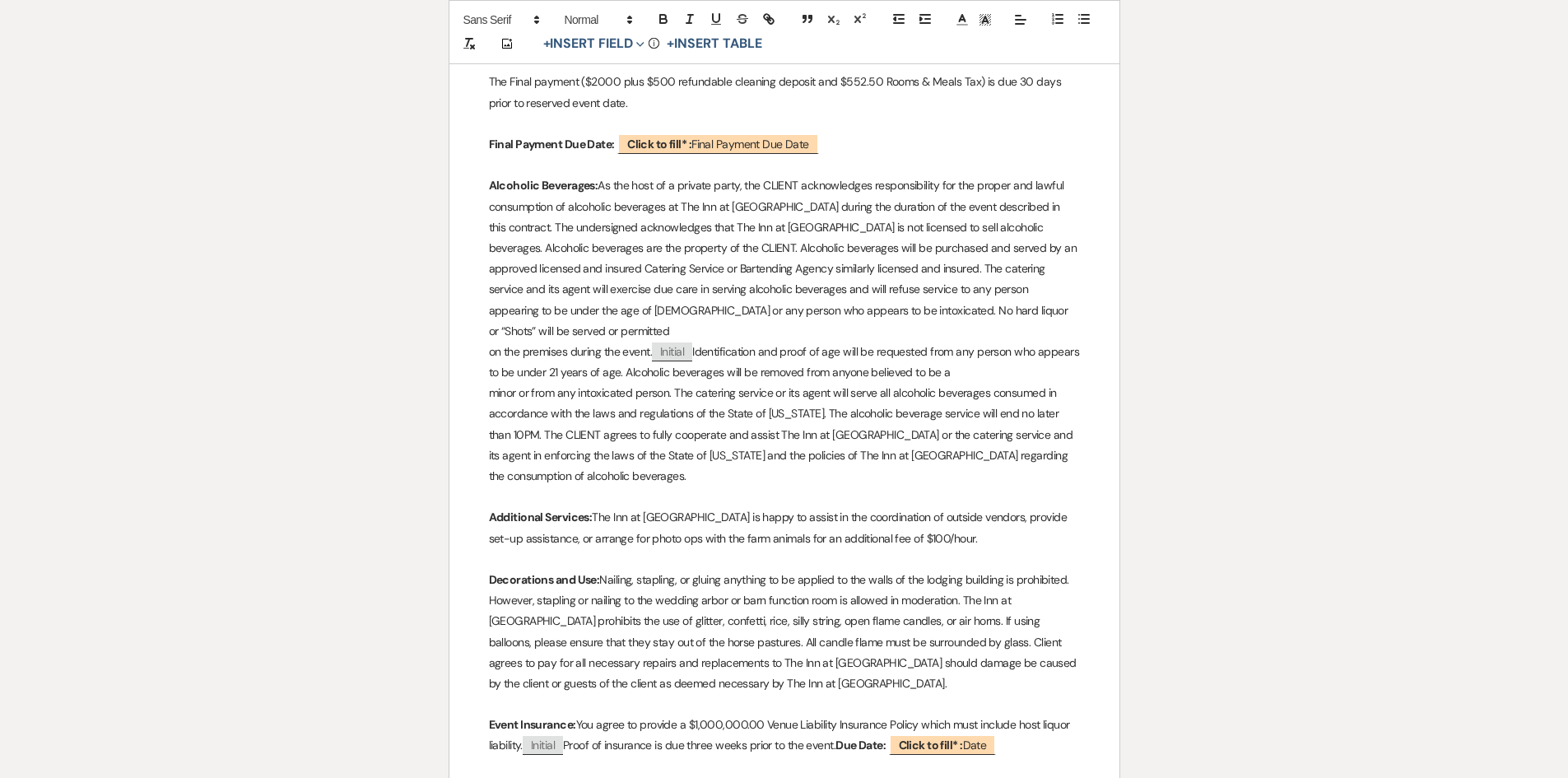
scroll to position [1193, 0]
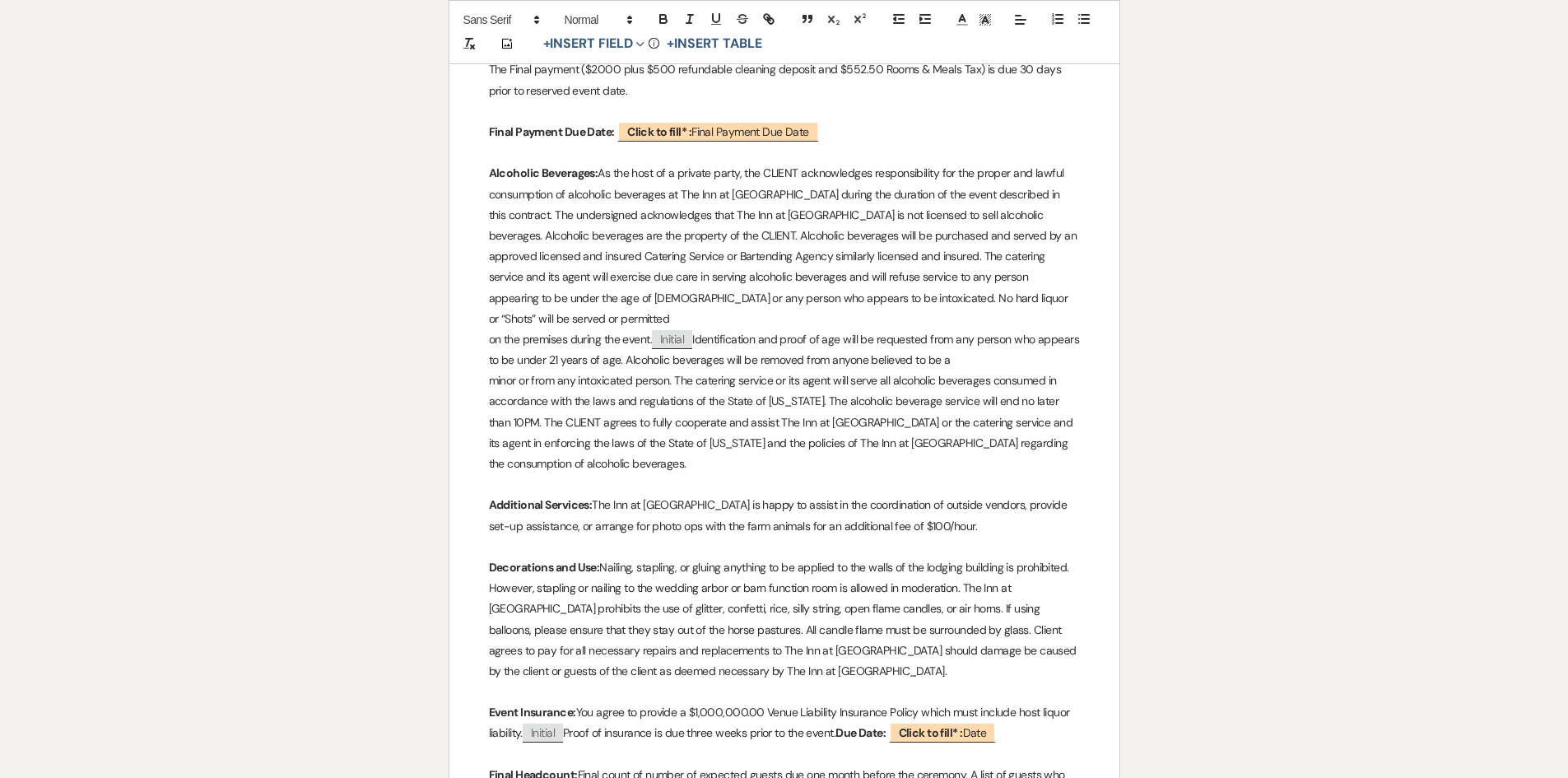
click at [649, 329] on p "on the premises during the event. ﻿ Initial ﻿ Identification and proof of age w…" at bounding box center [785, 349] width 591 height 41
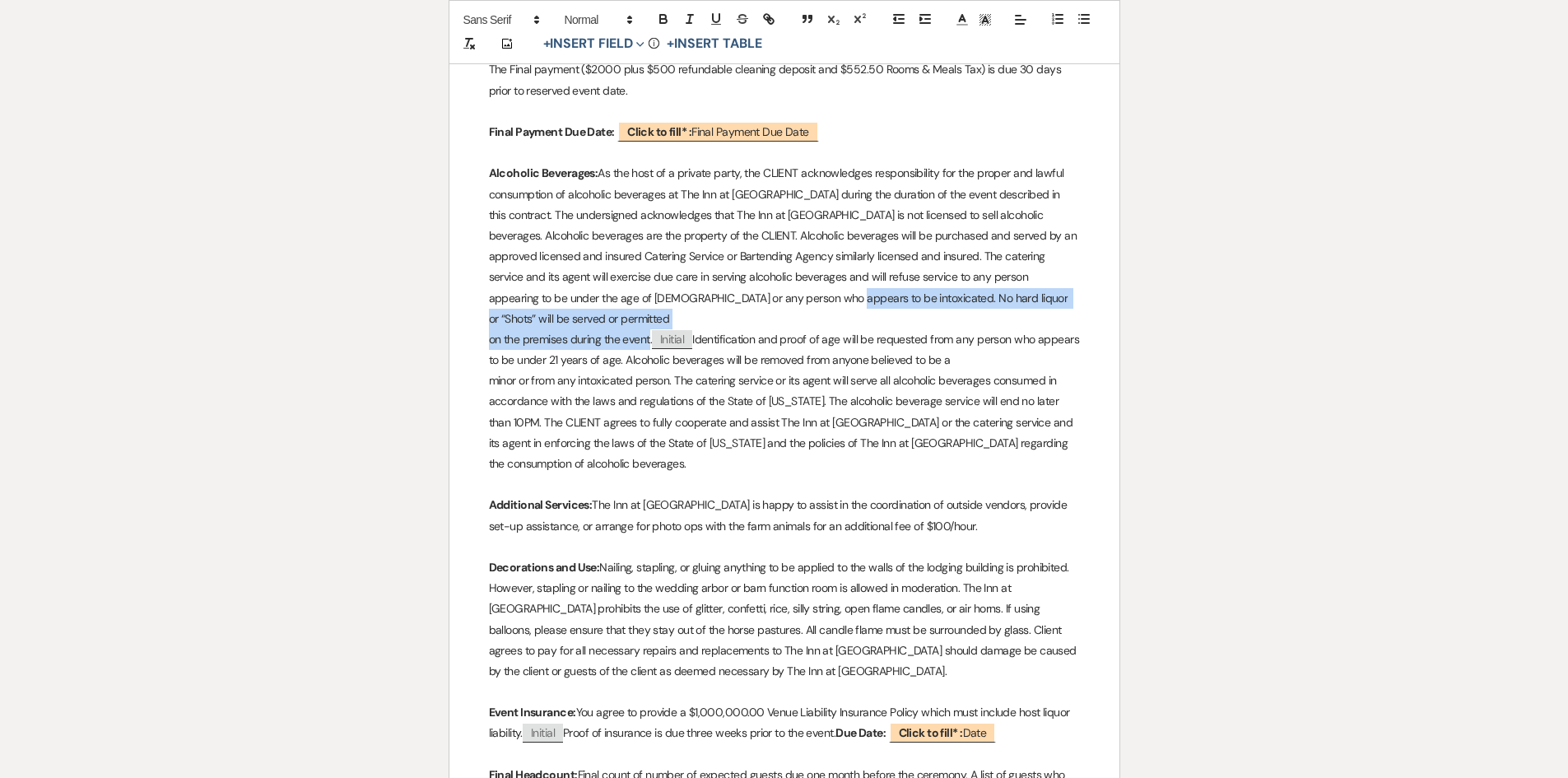
drag, startPoint x: 649, startPoint y: 315, endPoint x: 779, endPoint y: 300, distance: 130.9
click at [779, 300] on div "﻿ Auto fill: {{Client Full Name(s)}} ﻿ 's Full Weekend Wedding Contract Thank y…" at bounding box center [785, 699] width 670 height 3214
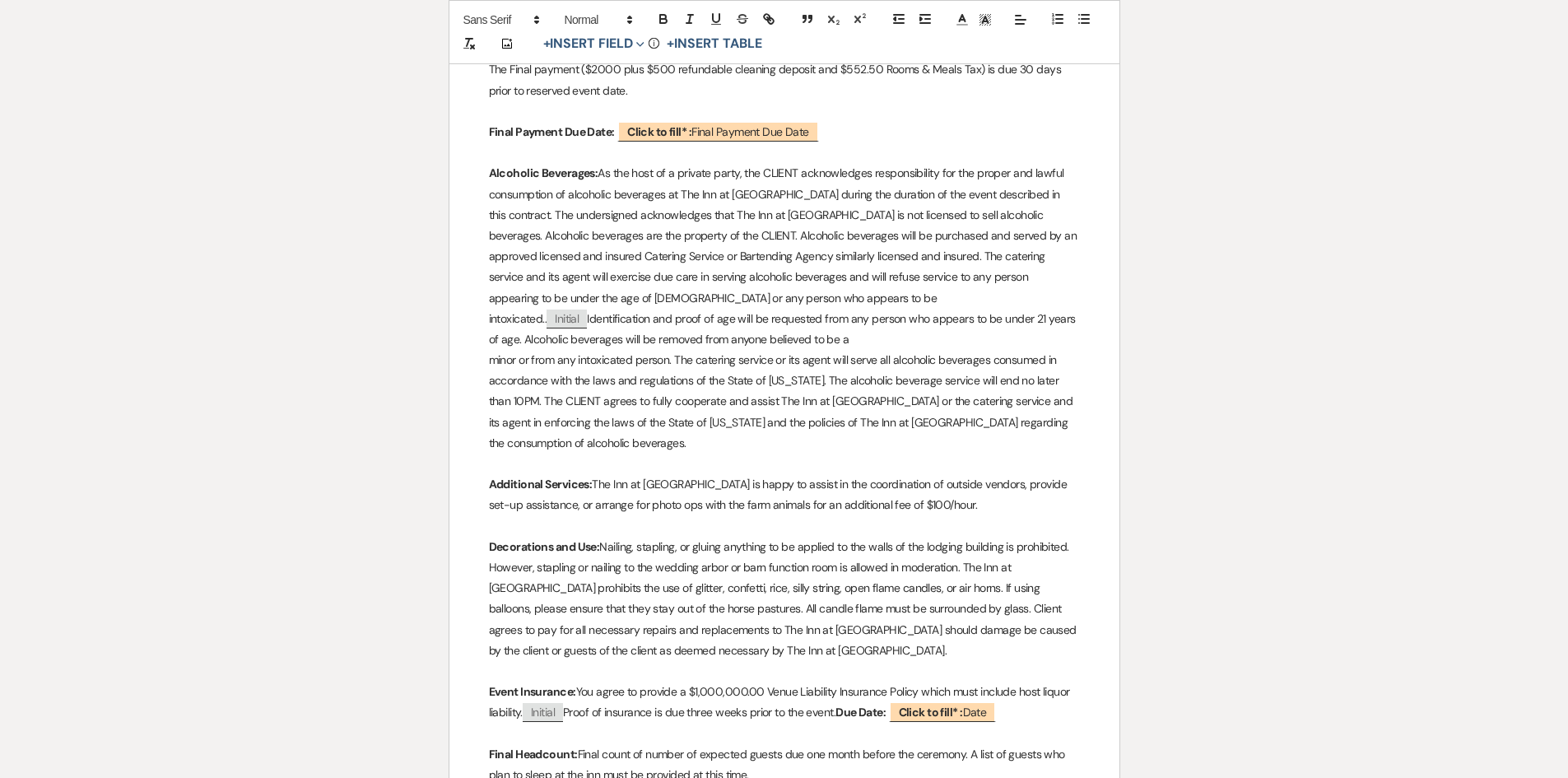
click at [483, 361] on div "﻿ Auto fill: {{Client Full Name(s)}} ﻿ 's Full Weekend Wedding Contract Thank y…" at bounding box center [785, 689] width 670 height 3193
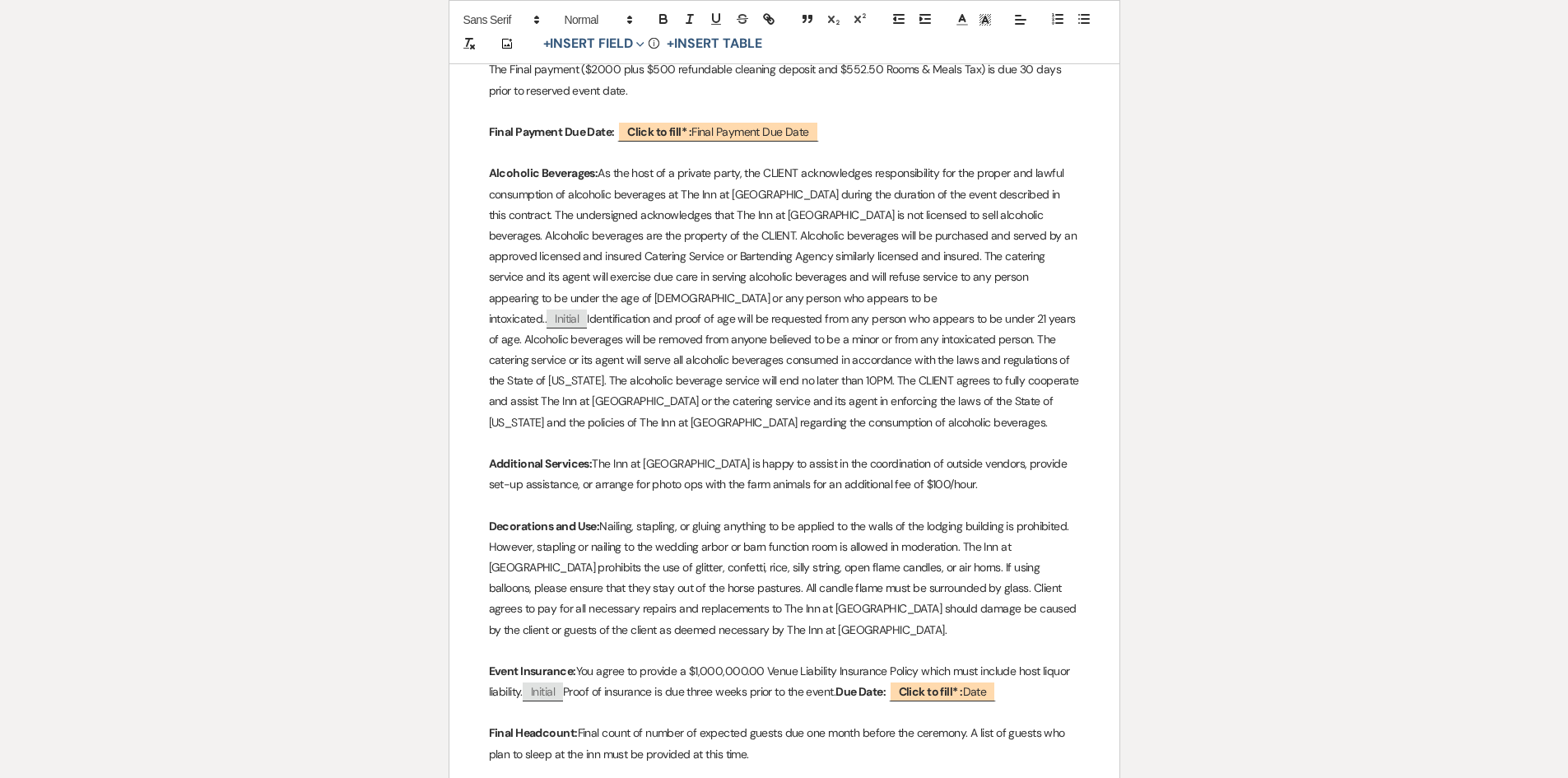
click at [747, 561] on p "Decorations and Use: Nailing, stapling, or gluing anything to be applied to the…" at bounding box center [785, 578] width 591 height 125
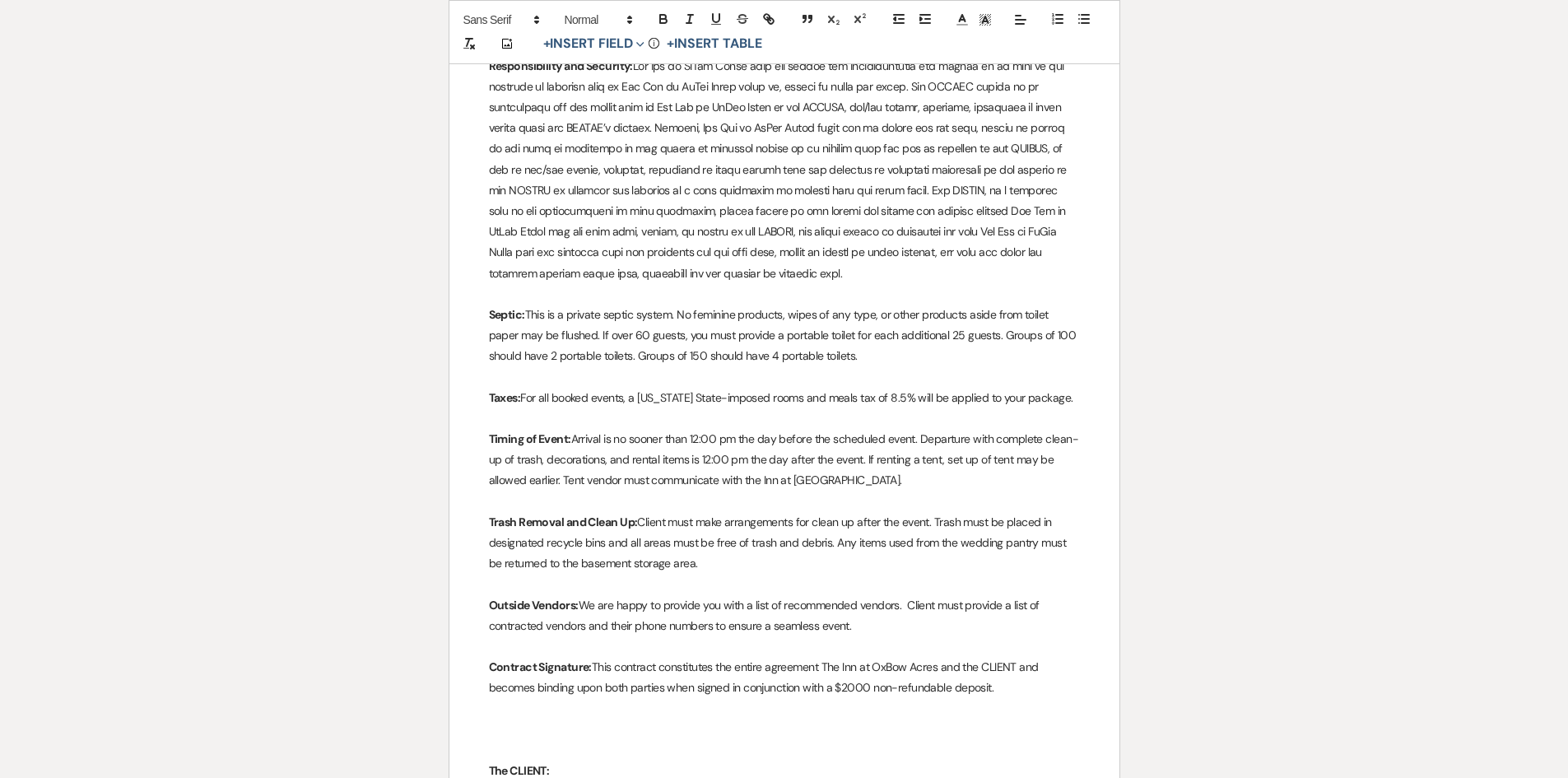
scroll to position [2442, 0]
click at [939, 542] on p "Trash Removal and Clean Up: Client must make arrangements for clean up after th…" at bounding box center [785, 542] width 591 height 62
click at [936, 541] on p "Trash Removal and Clean Up: Client must make arrangements for clean up after th…" at bounding box center [785, 542] width 591 height 62
click at [696, 573] on p "Trash Removal and Clean Up: Client must make arrangements for clean up after th…" at bounding box center [785, 542] width 591 height 62
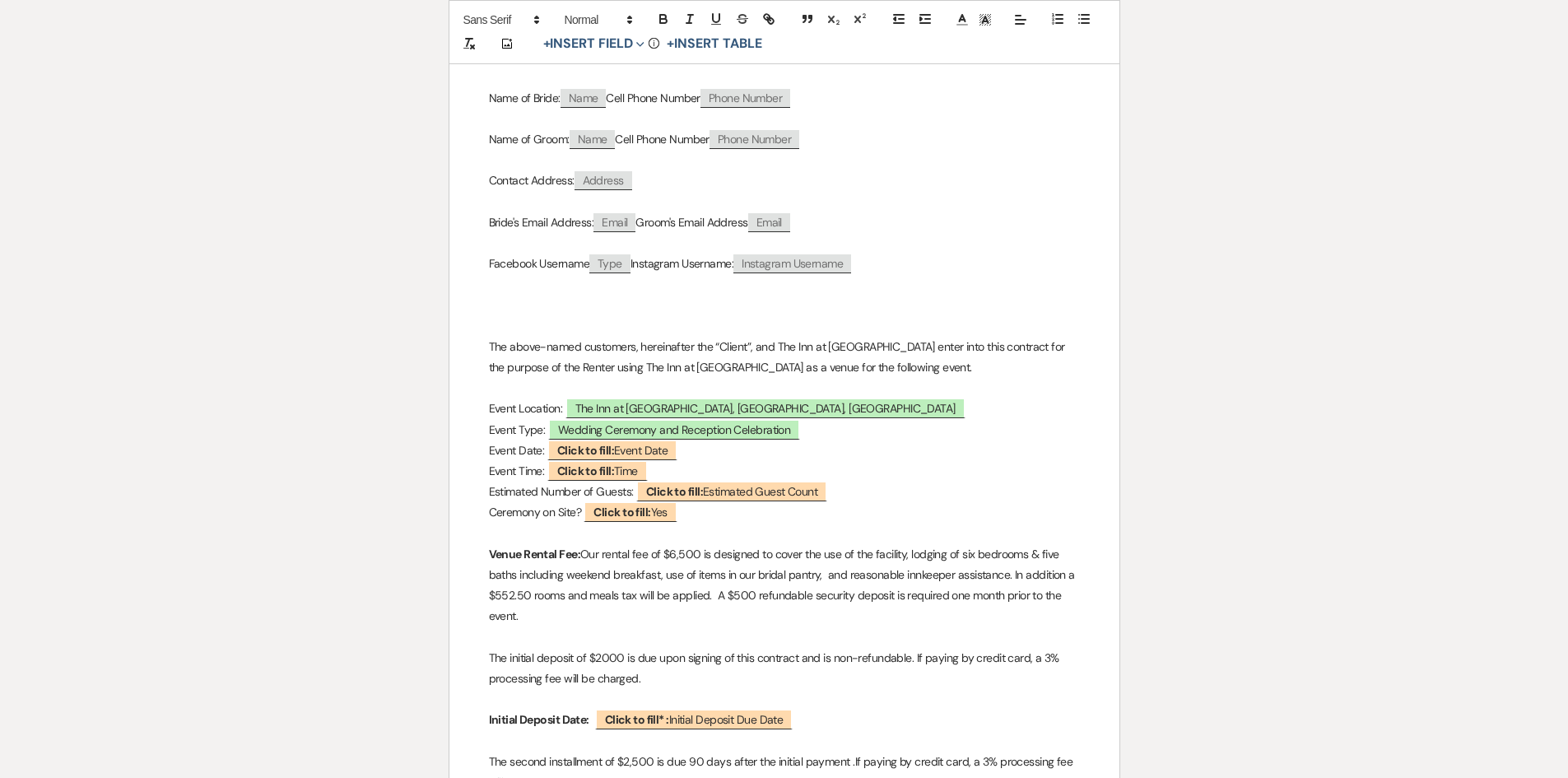
scroll to position [438, 0]
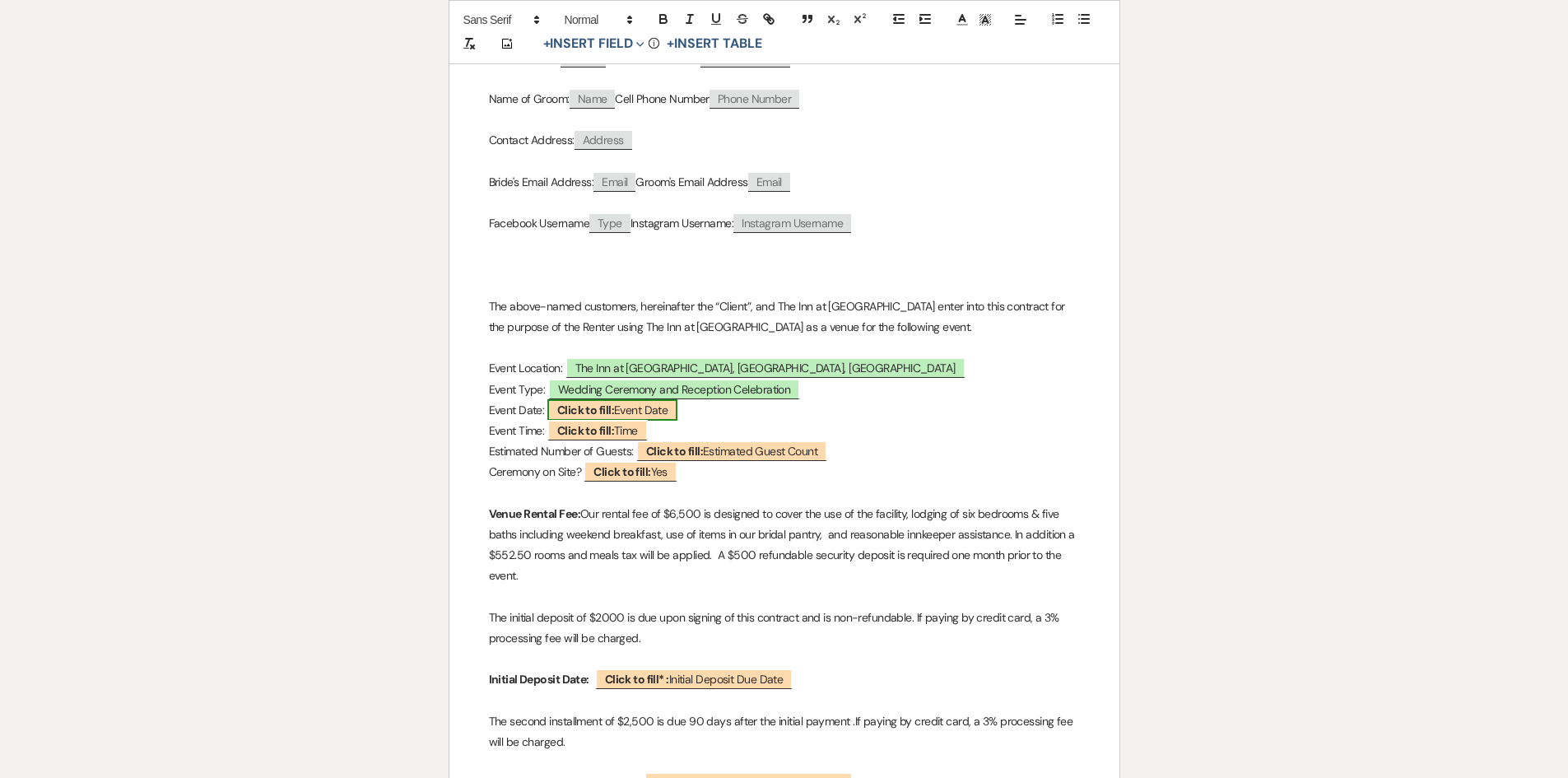
click at [651, 411] on span "Click to fill: Event Date" at bounding box center [612, 409] width 131 height 21
select select "custom_placeholder"
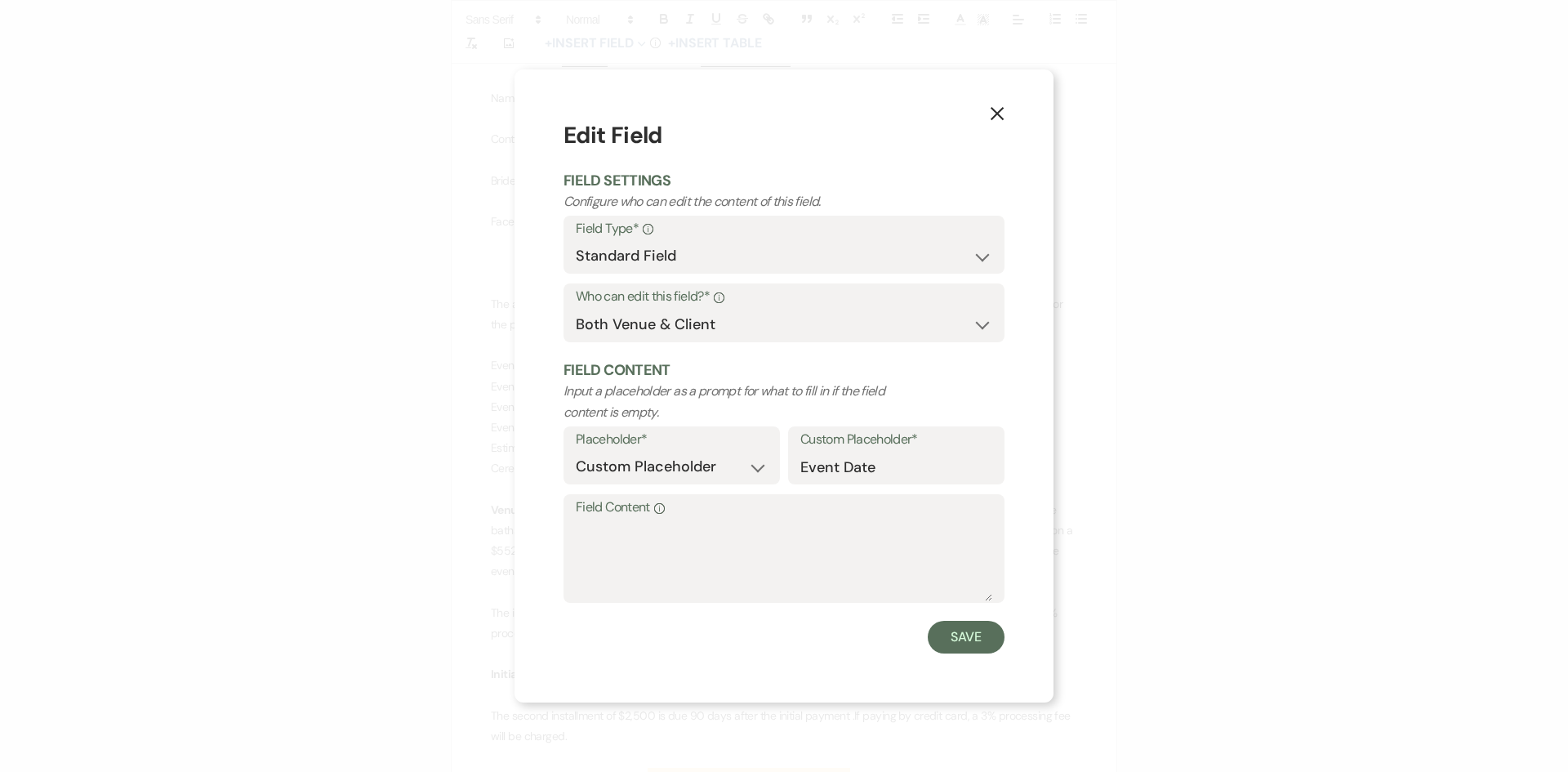
click at [826, 484] on div "Custom Placeholder* Event Date" at bounding box center [896, 455] width 216 height 58
click at [631, 527] on textarea "Field Content Info" at bounding box center [784, 561] width 417 height 82
click at [850, 471] on input "Event Date" at bounding box center [896, 467] width 192 height 32
click at [647, 526] on textarea "October" at bounding box center [784, 561] width 417 height 82
type textarea "[DATE]"
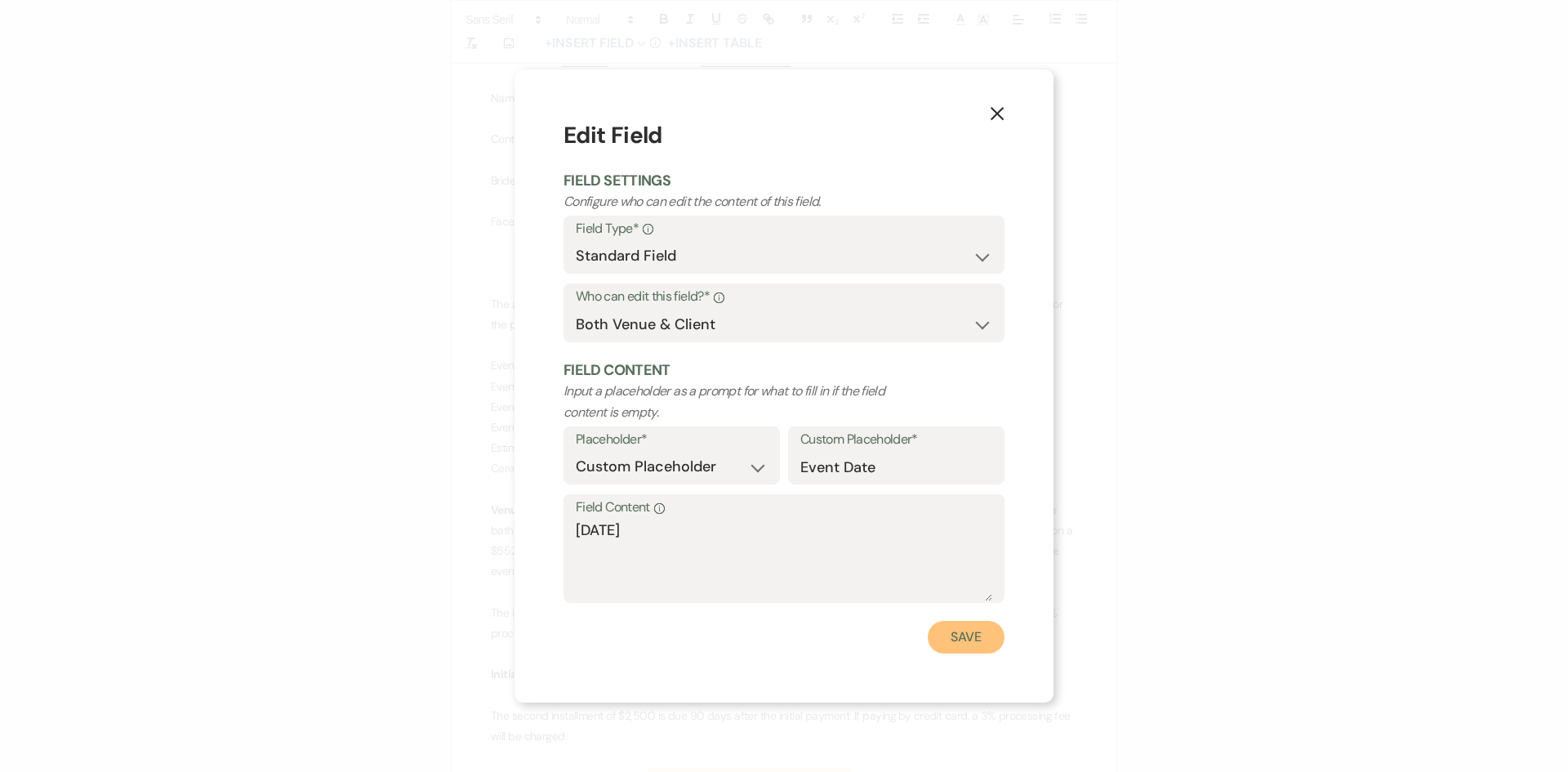
click at [950, 635] on button "Save" at bounding box center [967, 637] width 77 height 33
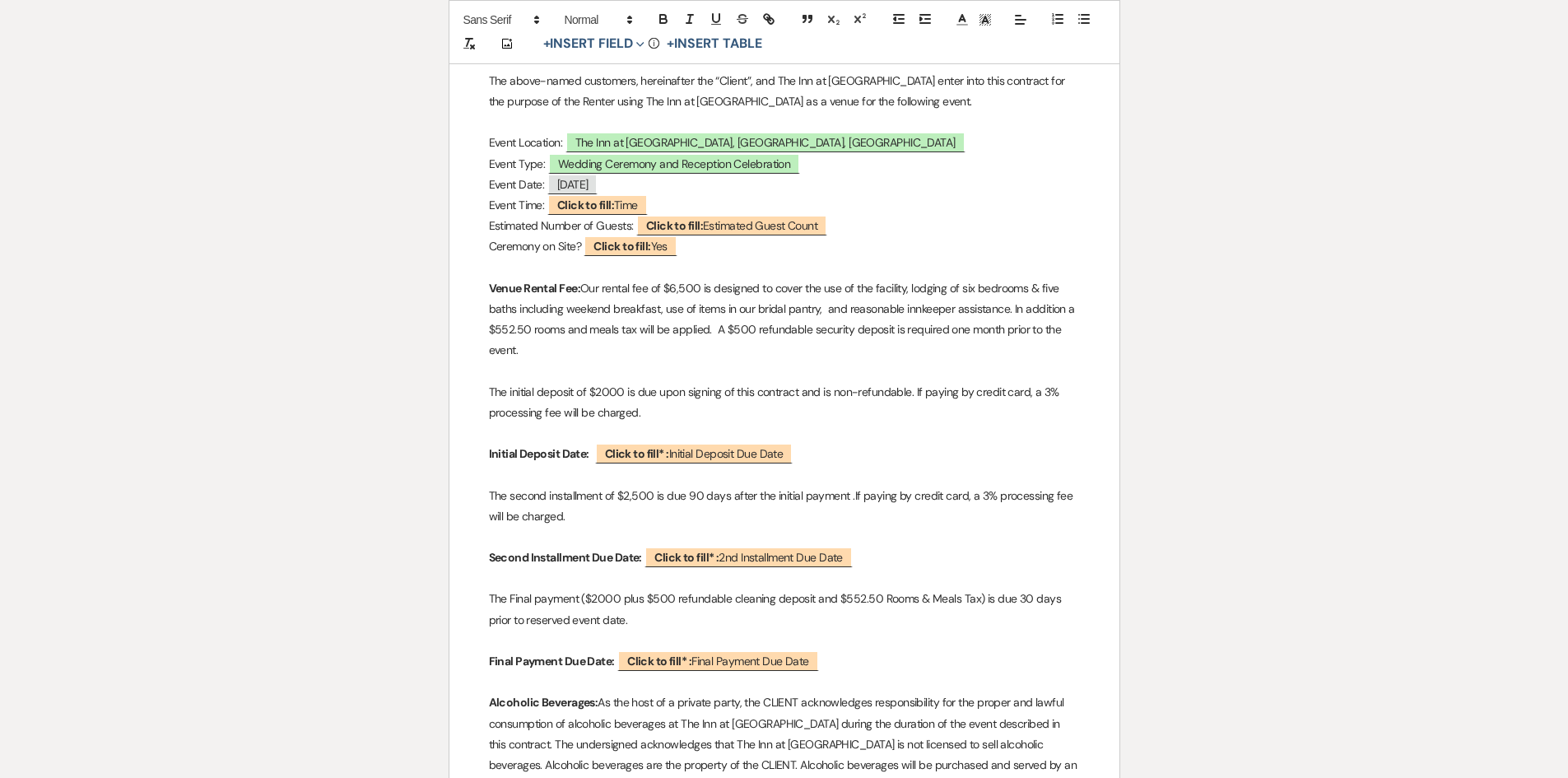
scroll to position [668, 0]
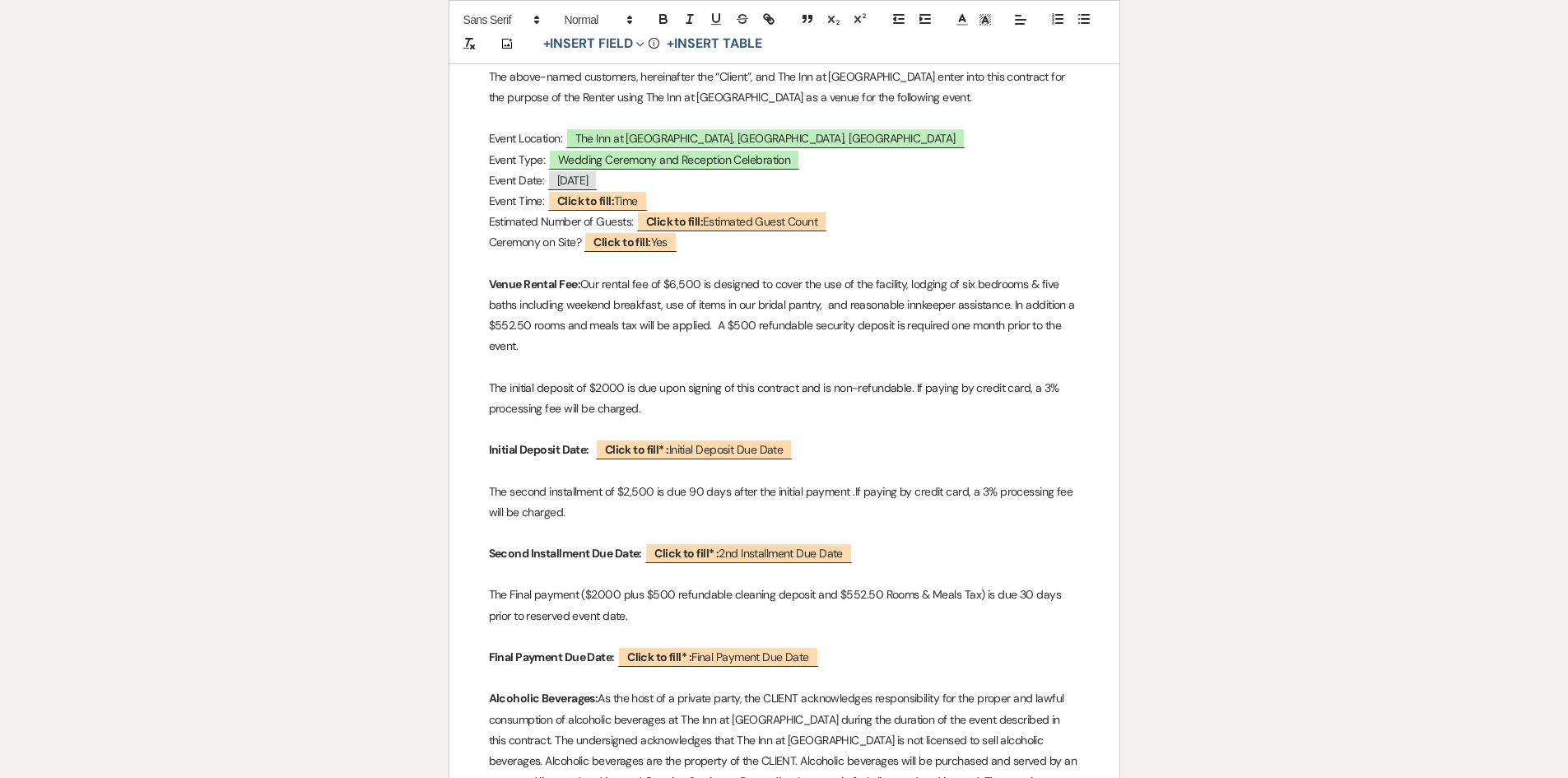
click at [613, 622] on p "The Final payment ($2000 plus $500 refundable cleaning deposit and $552.50 Room…" at bounding box center [785, 605] width 591 height 41
click at [600, 611] on p "The Final payment ($2000 plus $500 refundable cleaning deposit and $552.50 Room…" at bounding box center [785, 605] width 591 height 41
click at [717, 226] on span "Click to fill: Estimated Guest Count" at bounding box center [732, 221] width 191 height 21
select select "custom_placeholder"
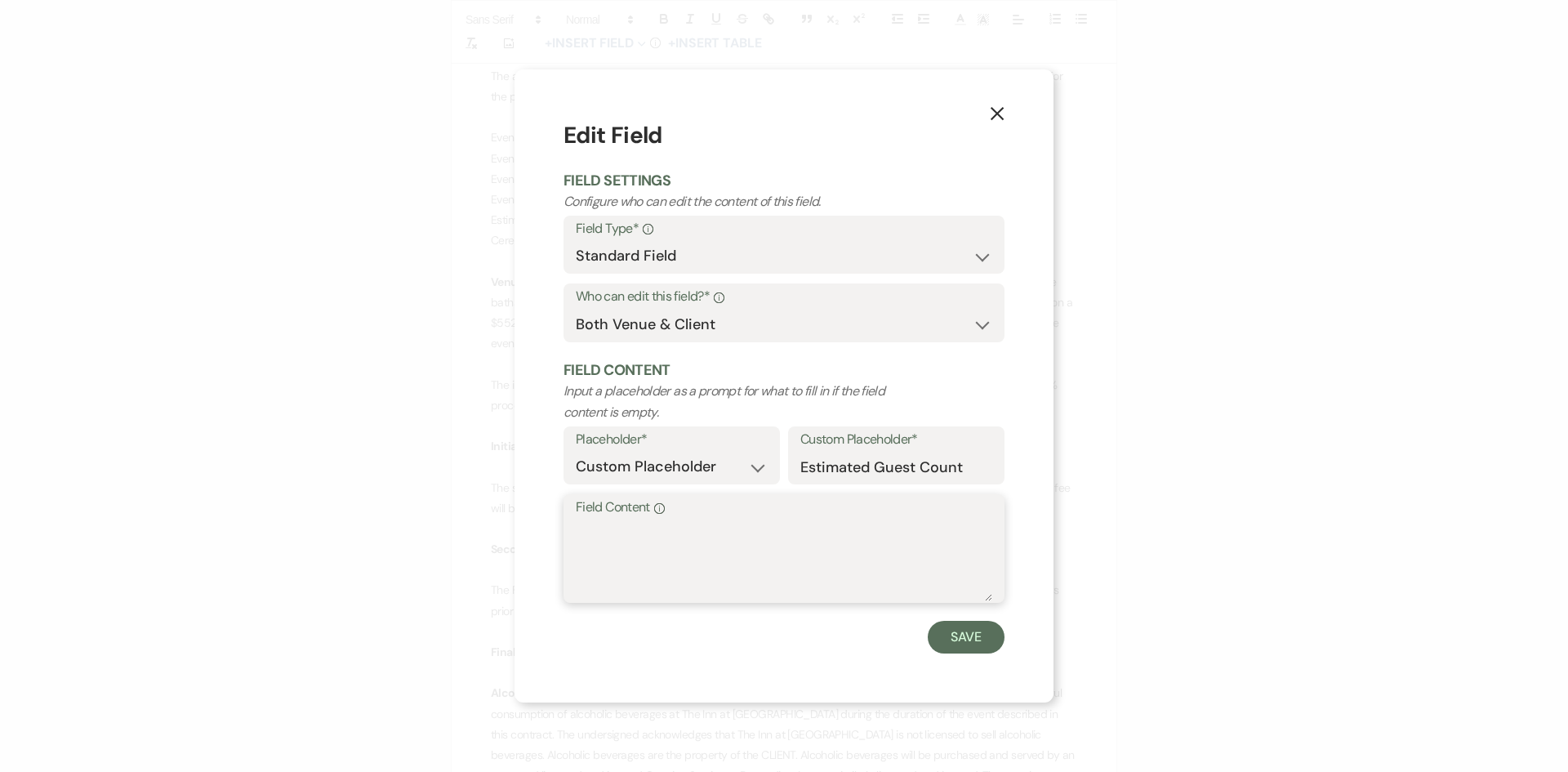
click at [726, 546] on textarea "Field Content Info" at bounding box center [784, 561] width 417 height 82
type textarea "16"
click at [939, 642] on button "Save" at bounding box center [967, 637] width 77 height 33
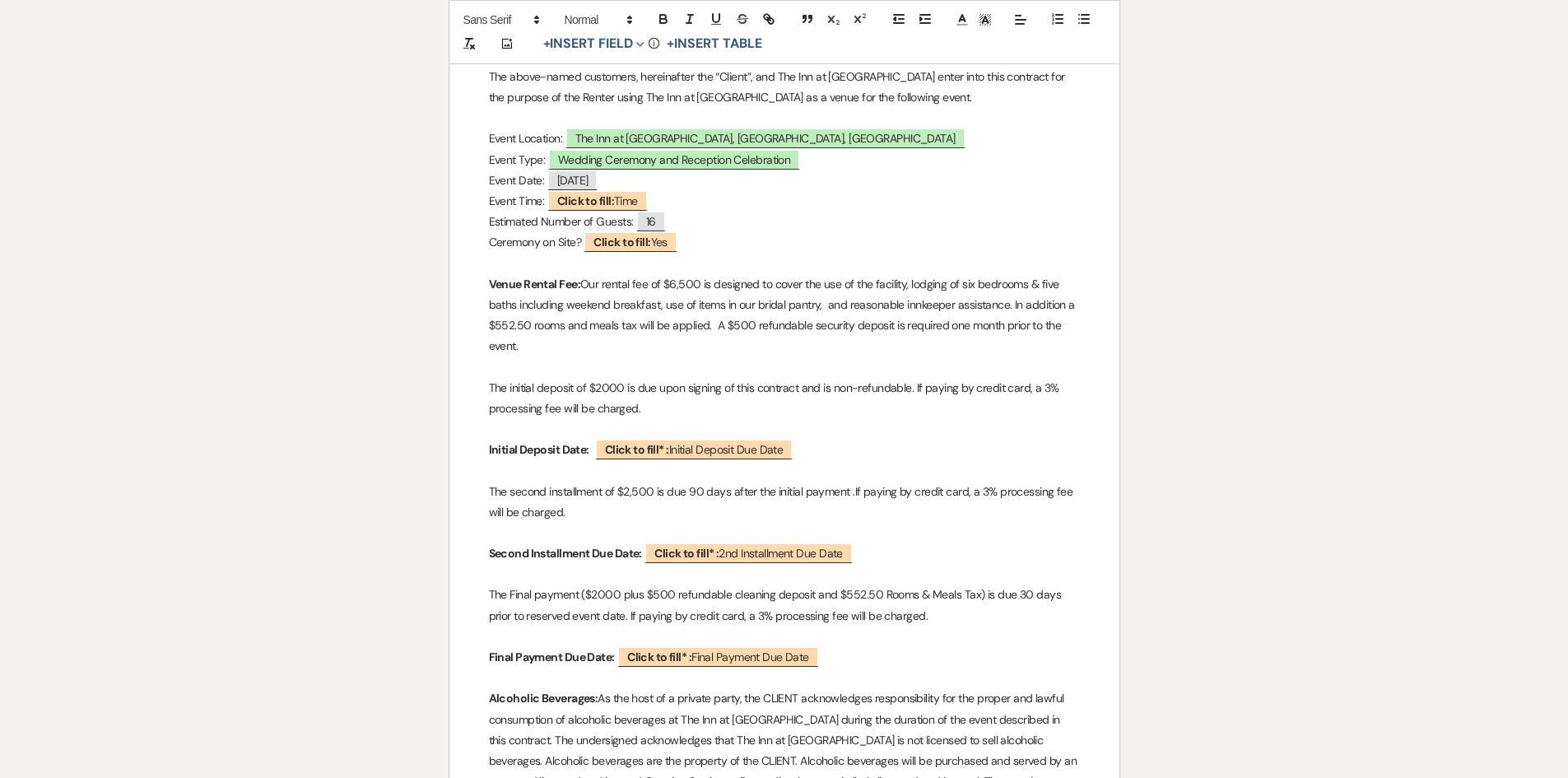
click at [659, 306] on p "Venue Rental Fee: Our rental fee of $6,500 is designed to cover the use of the …" at bounding box center [785, 316] width 591 height 83
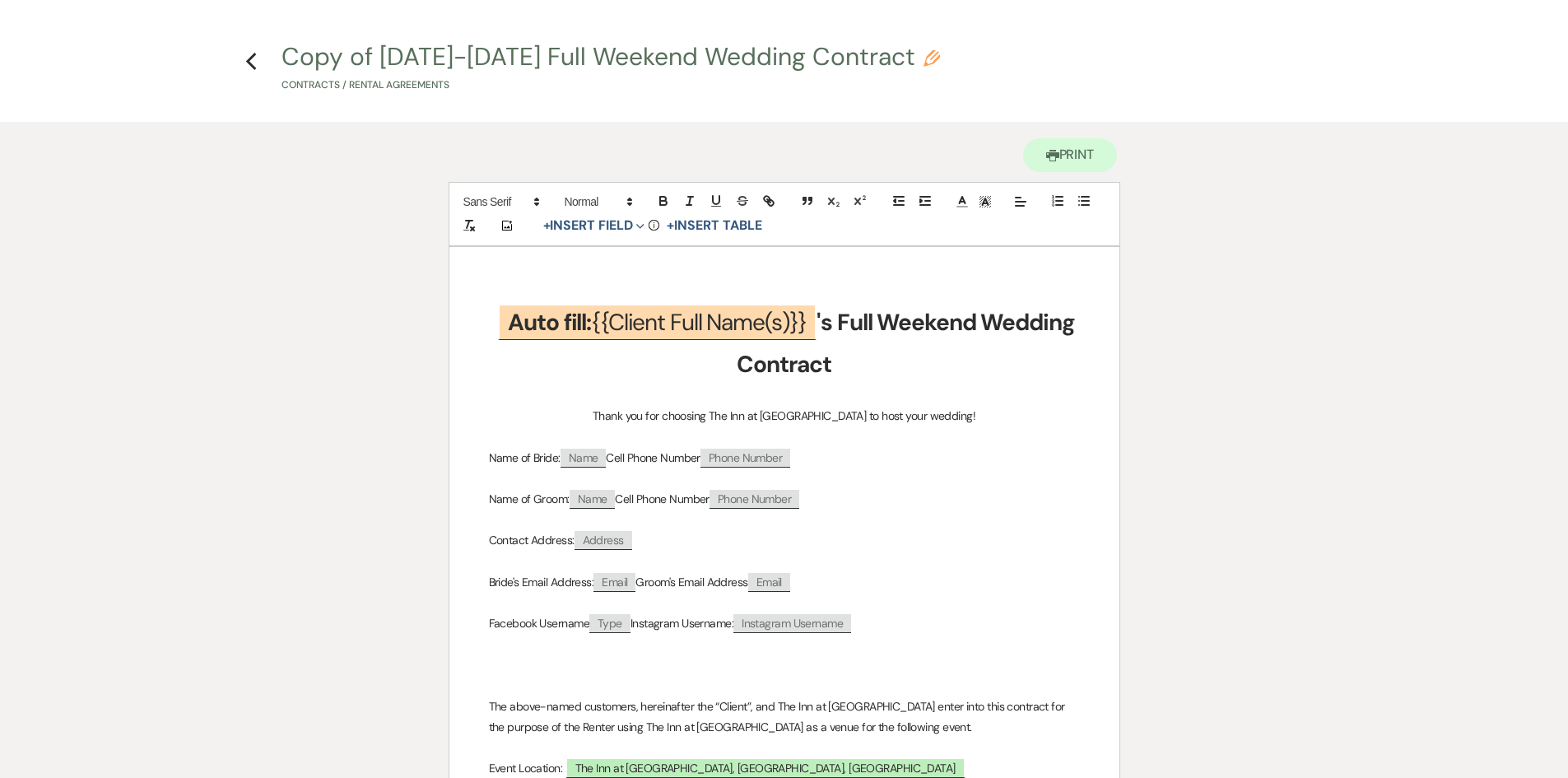
scroll to position [0, 0]
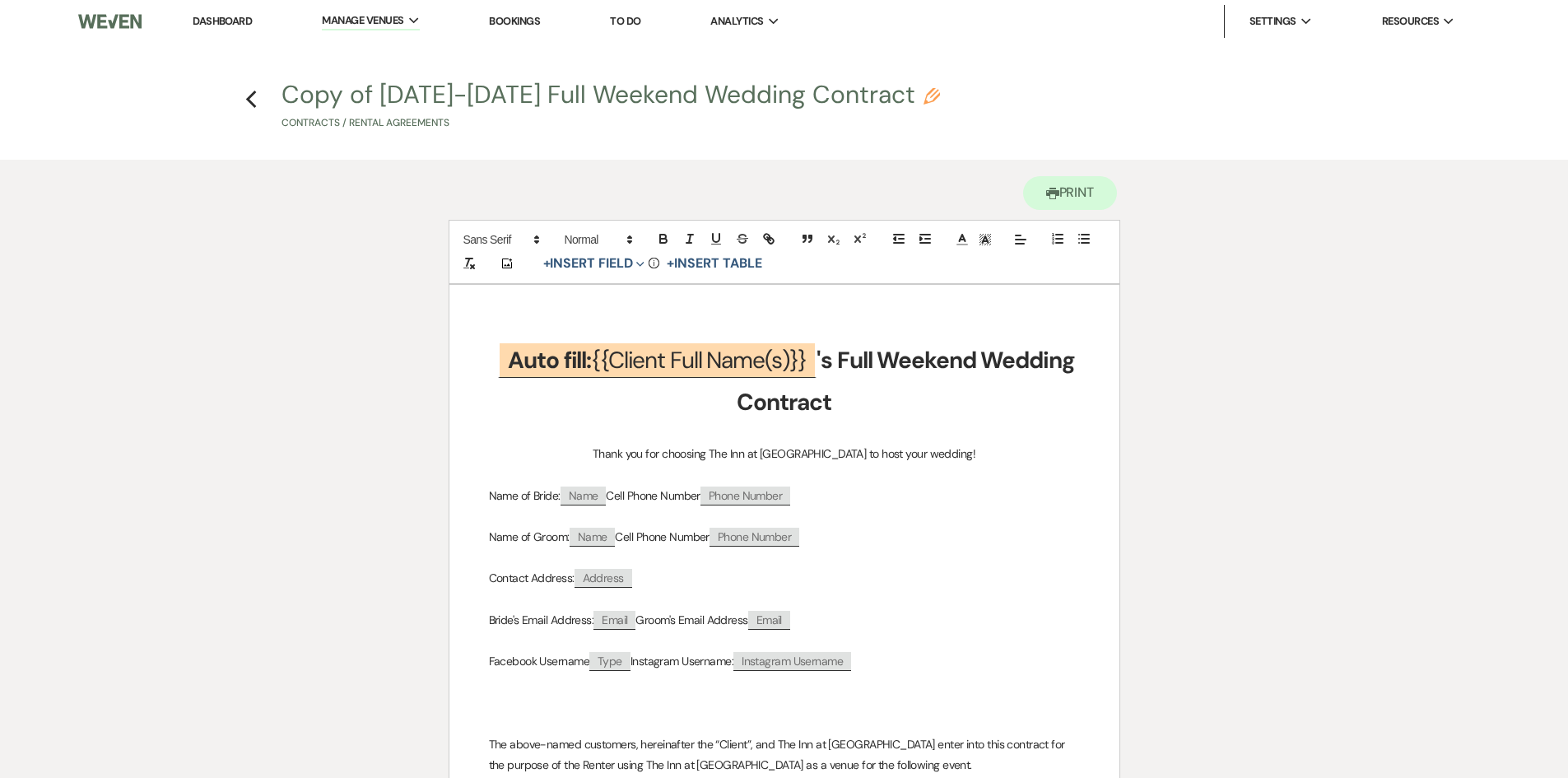
click at [690, 93] on button "Copy of [DATE]-[DATE] Full Weekend Wedding Contract Pencil Contracts / Rental A…" at bounding box center [611, 107] width 659 height 49
select select "10"
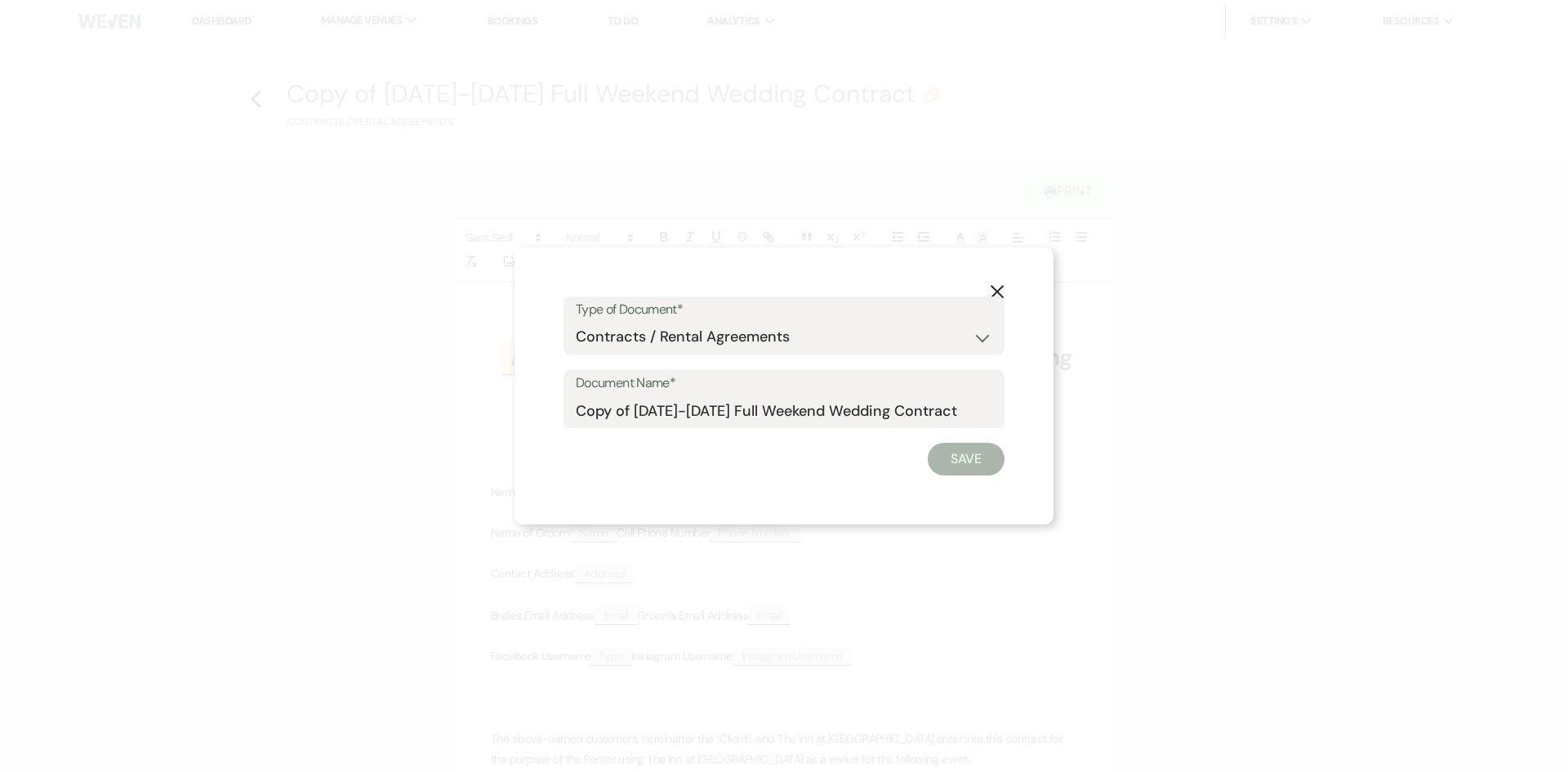
click at [684, 93] on div "X Type of Document* Special Event Insurance Vendor Certificate of Insurance Con…" at bounding box center [784, 386] width 1568 height 772
drag, startPoint x: 823, startPoint y: 407, endPoint x: 576, endPoint y: 381, distance: 248.4
click at [576, 381] on div "Document Name* Copy of [DATE]-[DATE] Full Weekend Wedding Contract" at bounding box center [784, 399] width 441 height 58
type input "[PERSON_NAME] Wedding Contract"
click at [950, 463] on button "Save" at bounding box center [967, 459] width 77 height 33
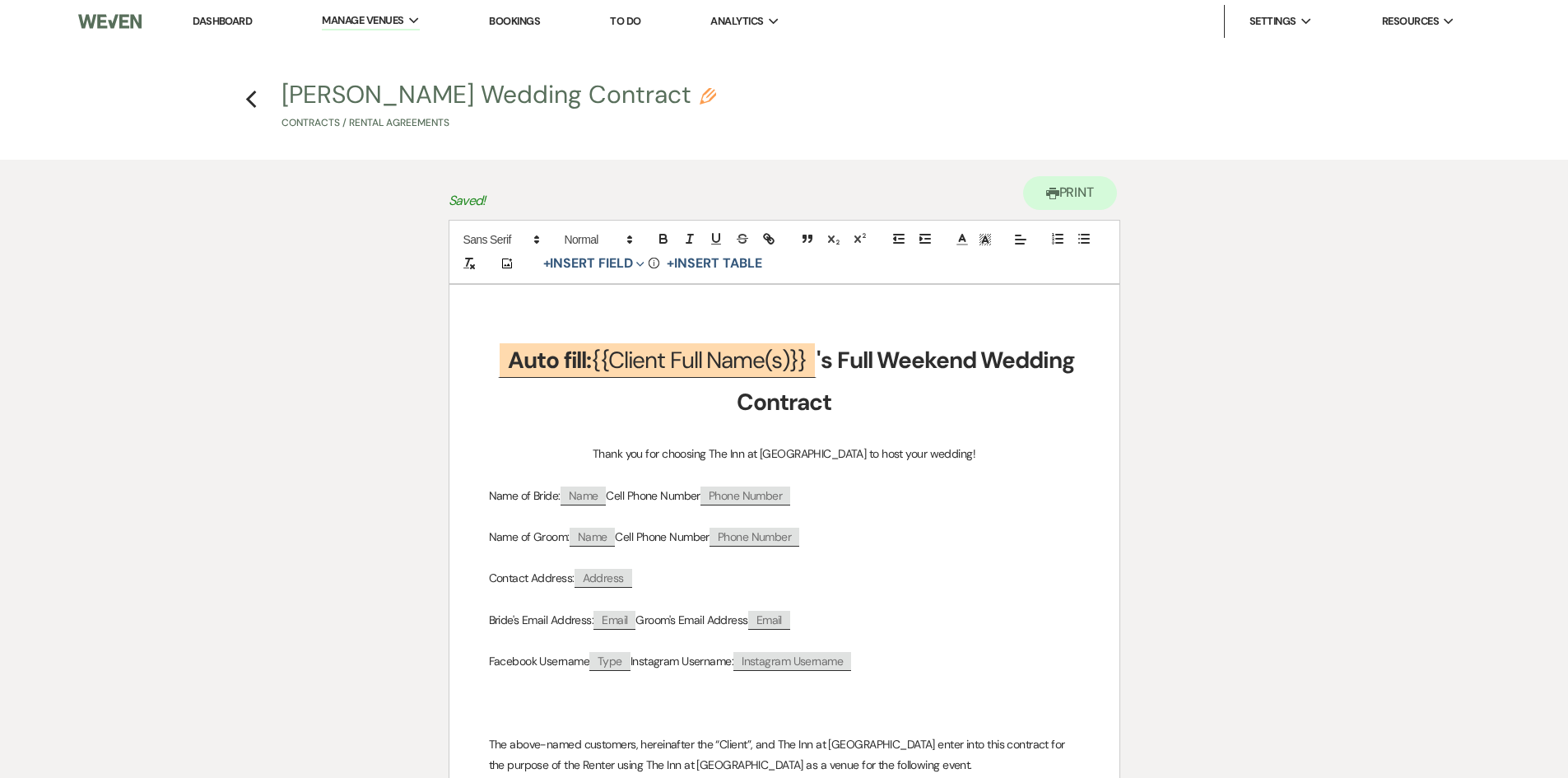
click at [211, 19] on link "Dashboard" at bounding box center [222, 21] width 59 height 14
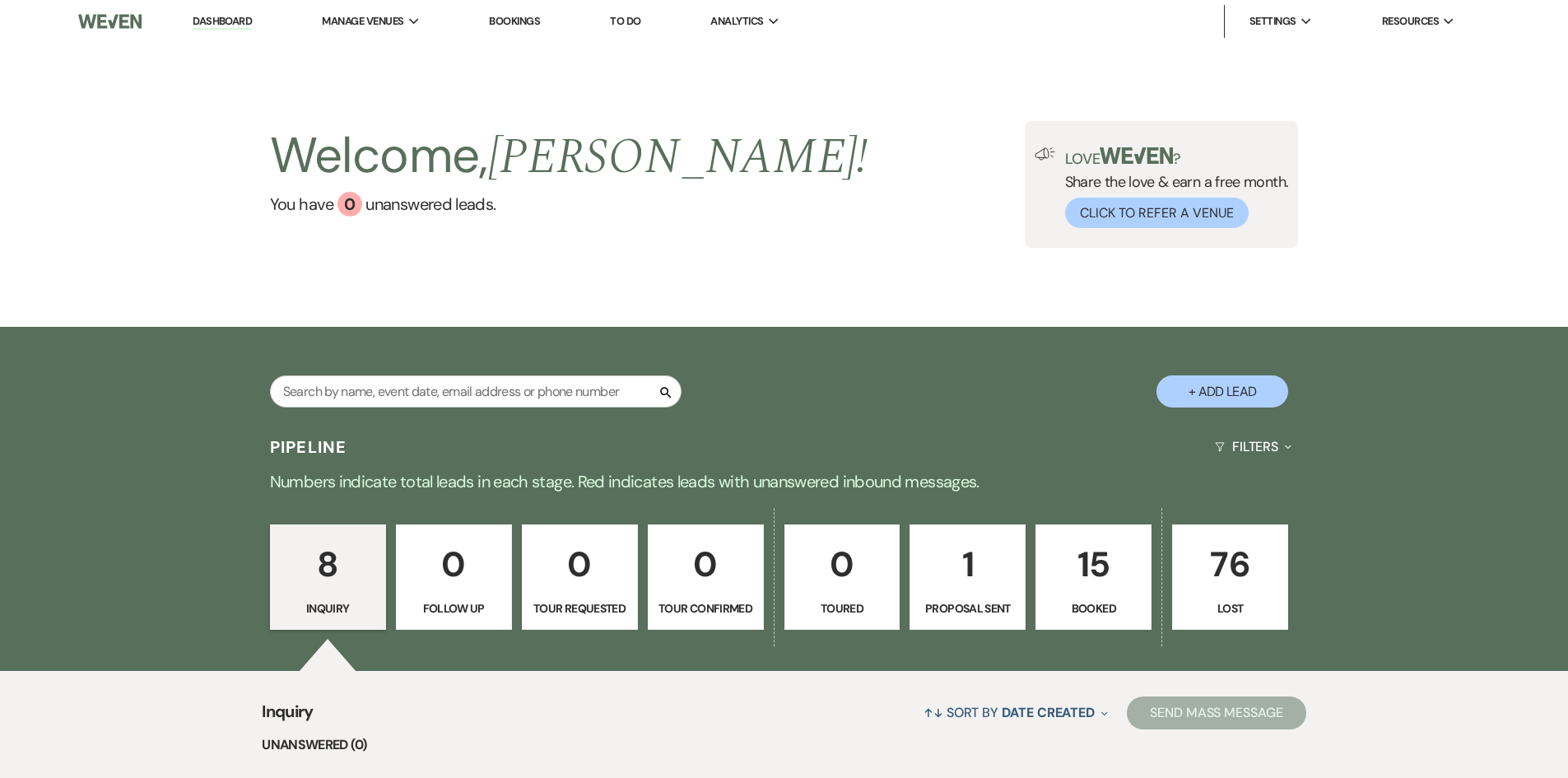
click at [982, 582] on p "1" at bounding box center [968, 564] width 94 height 56
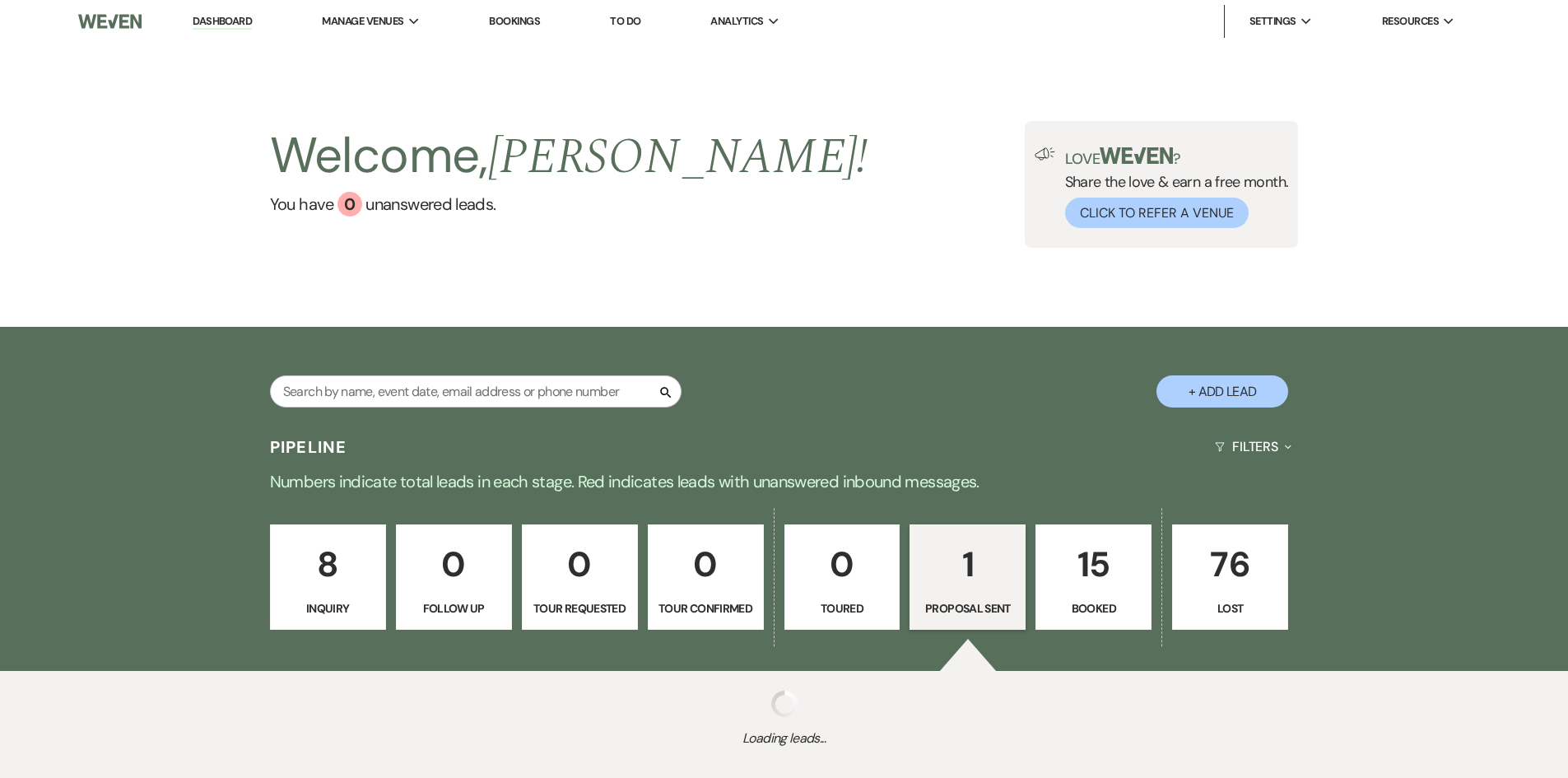
select select "6"
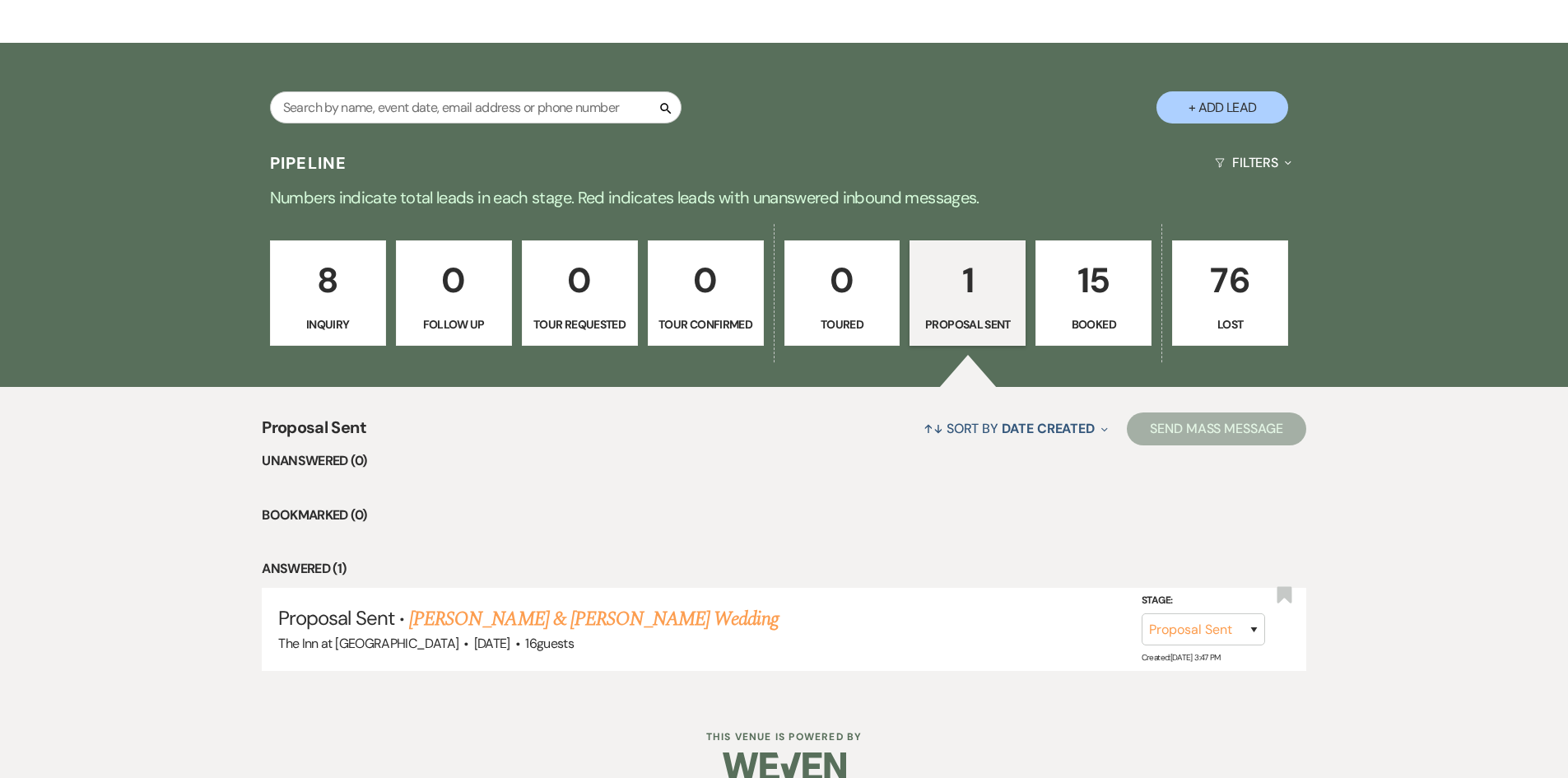
scroll to position [312, 0]
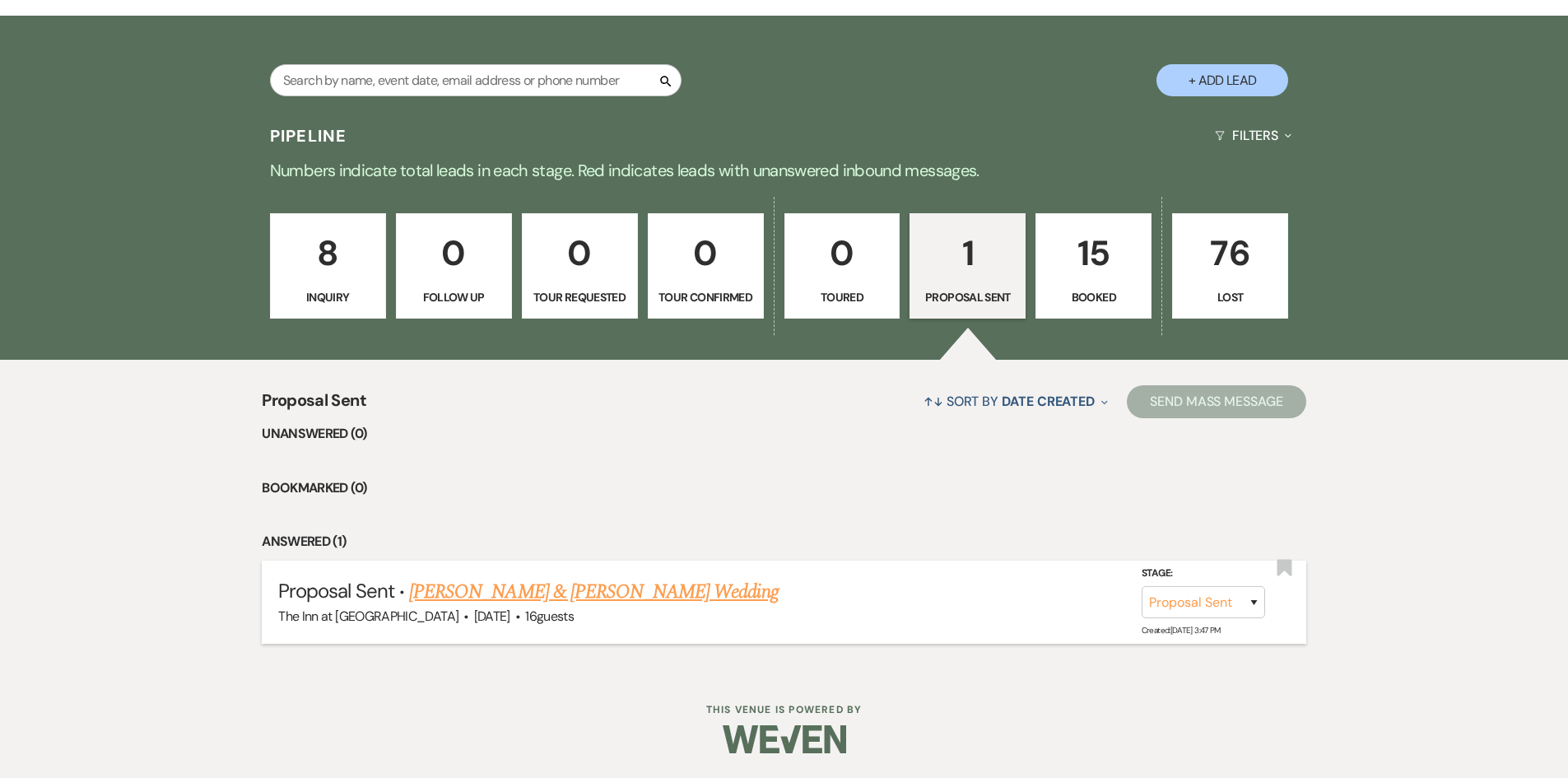
click at [659, 584] on link "[PERSON_NAME] & [PERSON_NAME] Wedding" at bounding box center [594, 591] width 369 height 29
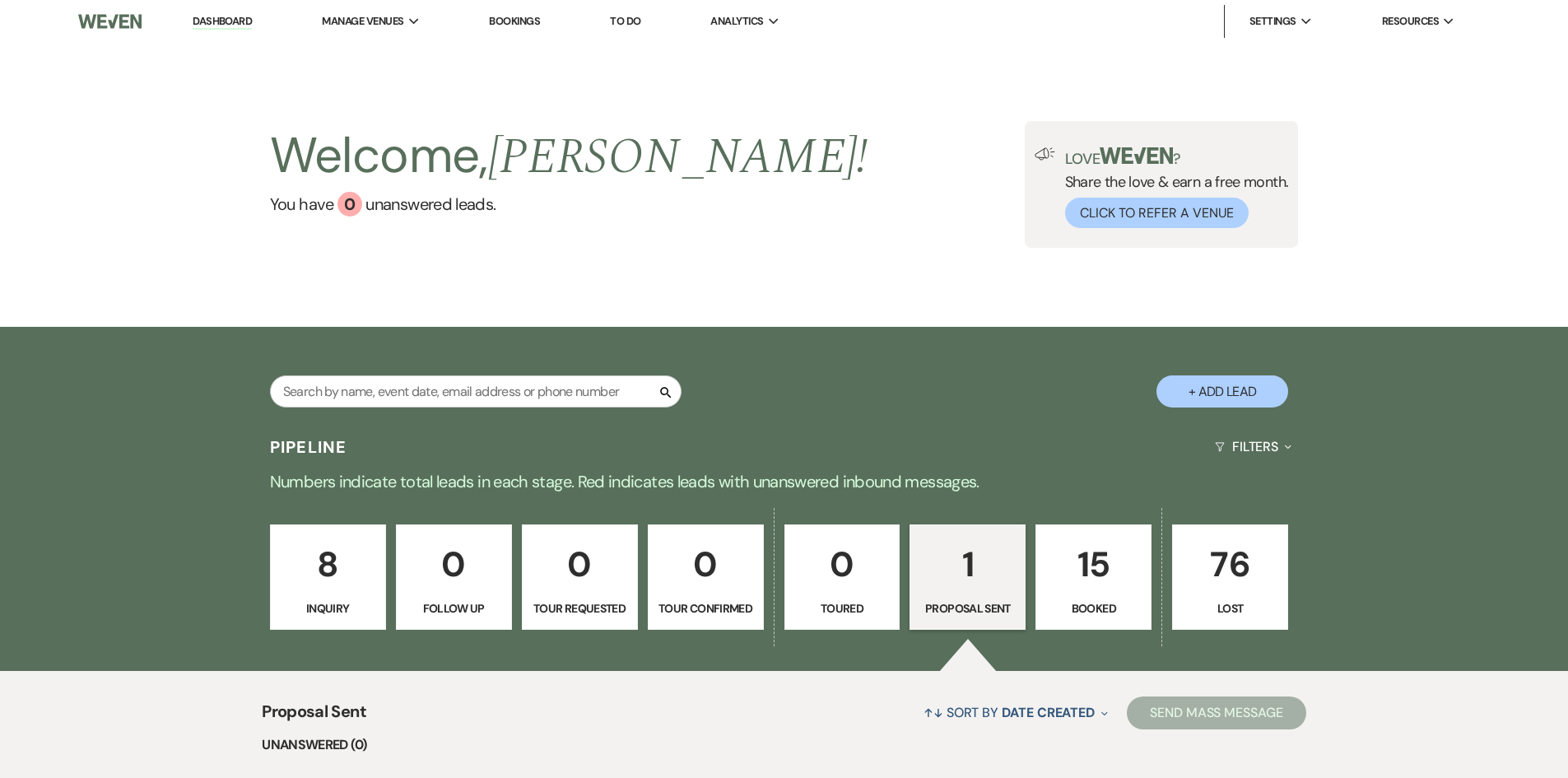
select select "6"
select select "1"
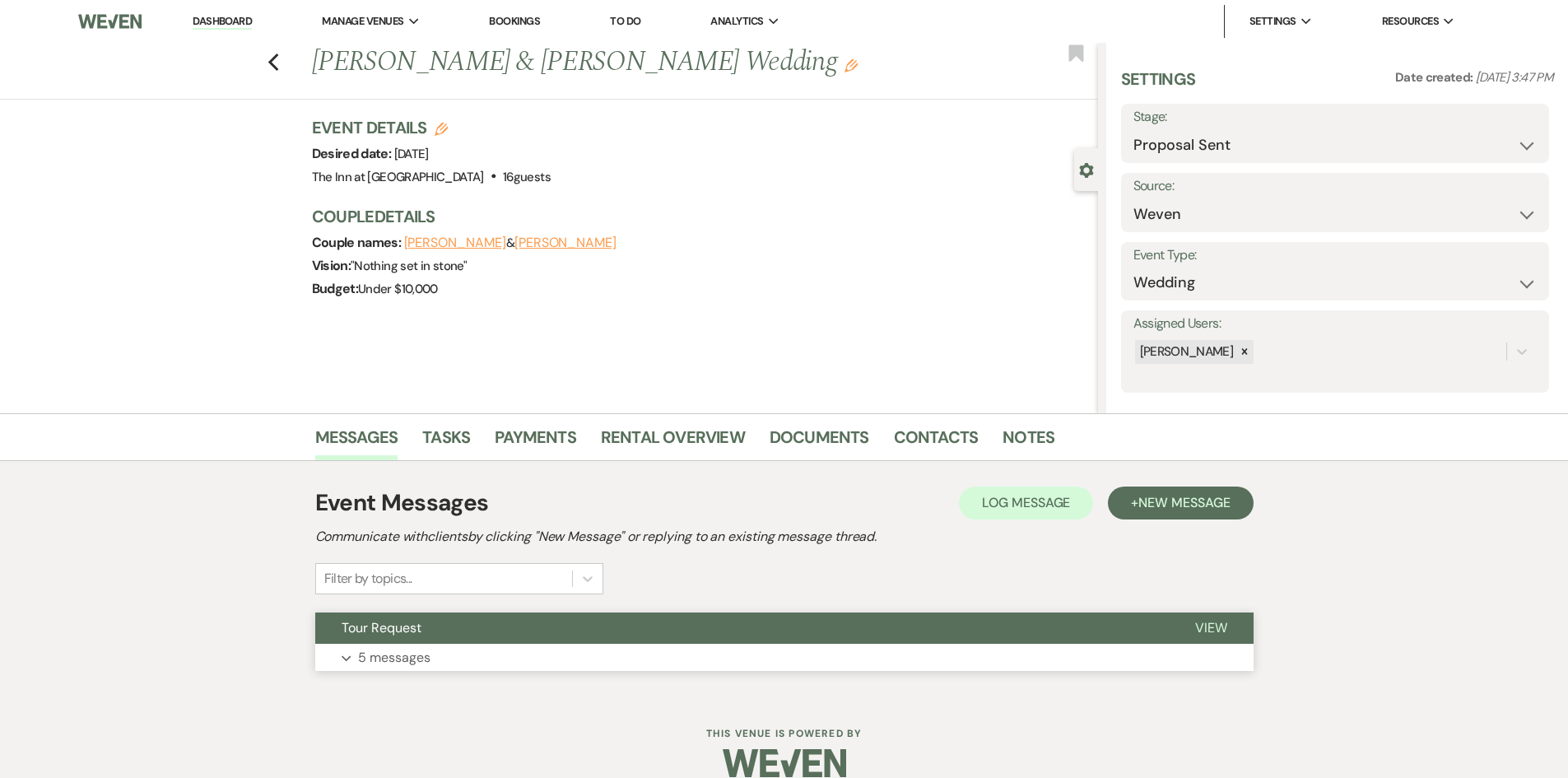
click at [424, 658] on p "5 messages" at bounding box center [394, 657] width 72 height 21
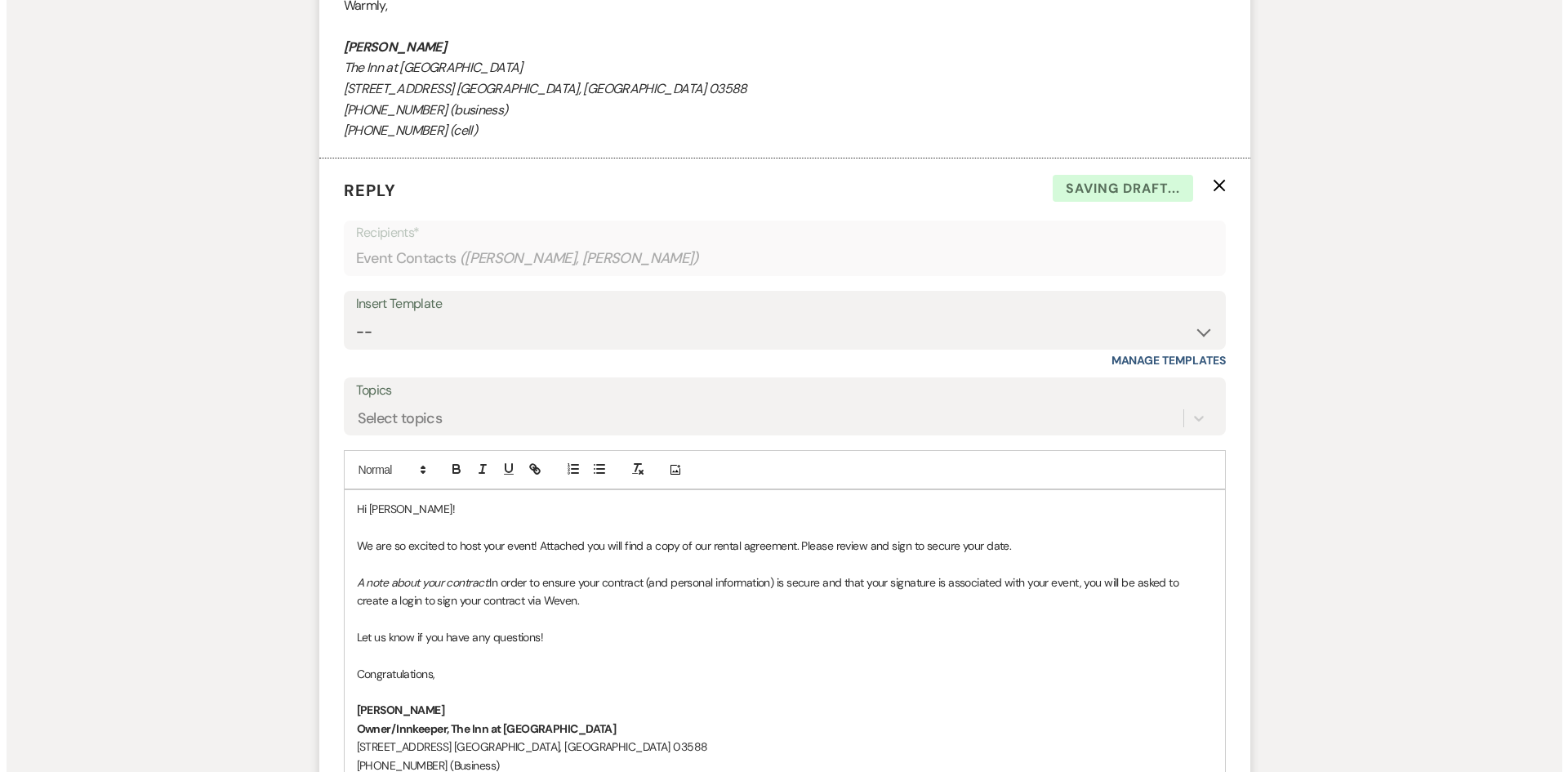
scroll to position [2674, 0]
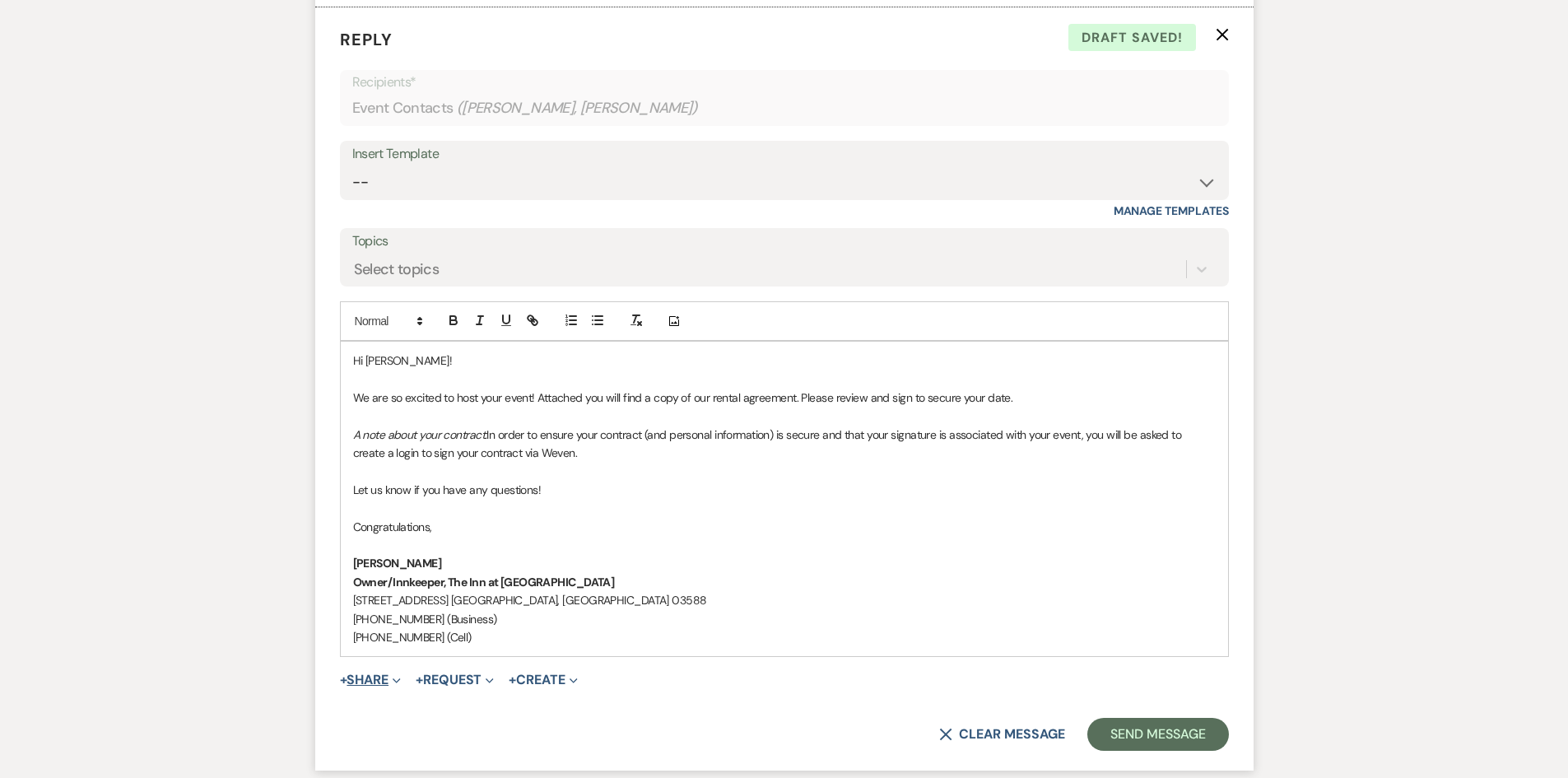
click at [366, 676] on button "+ Share Expand" at bounding box center [371, 680] width 61 height 13
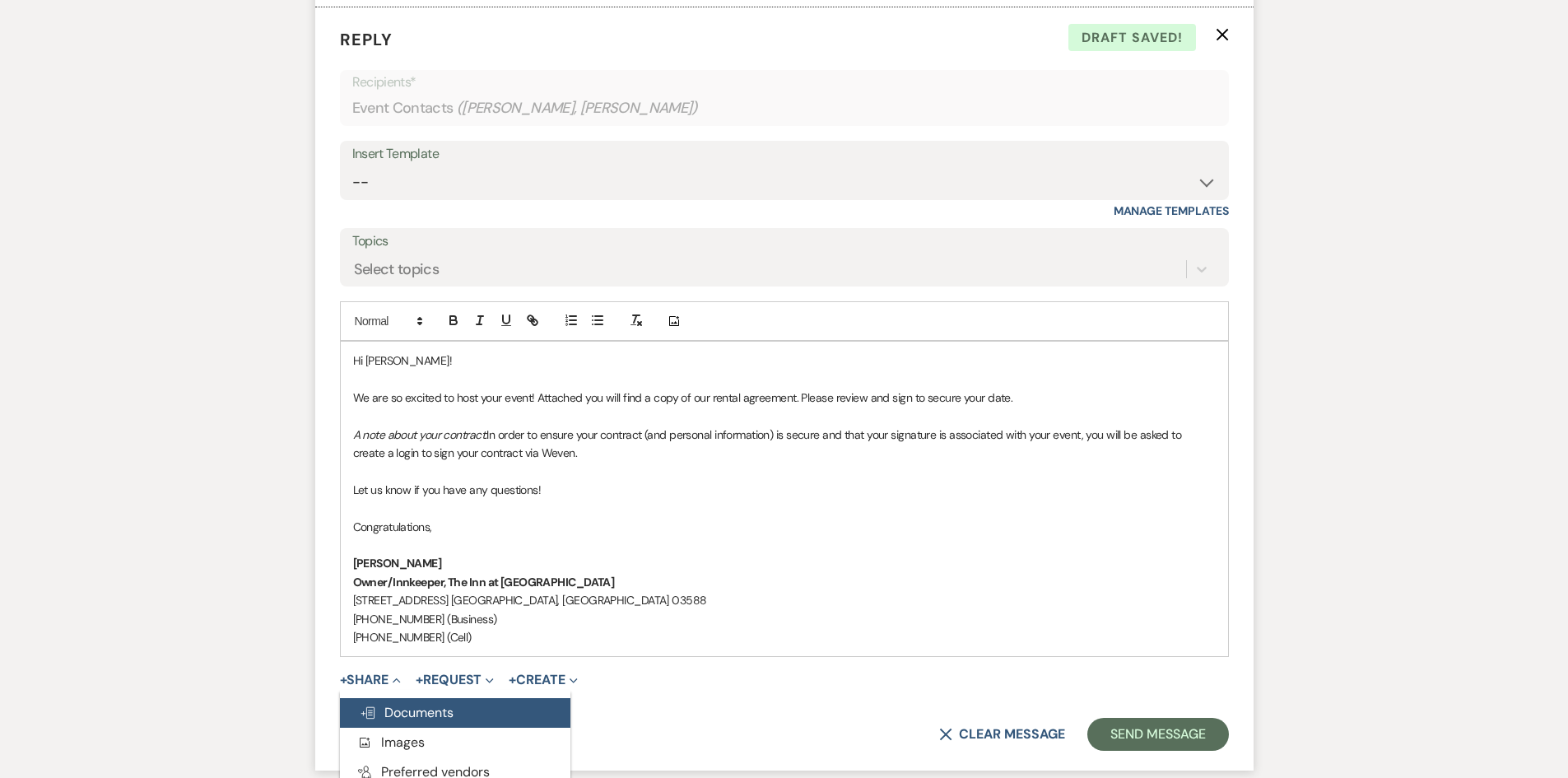
click at [431, 709] on span "Doc Upload Documents" at bounding box center [406, 712] width 93 height 18
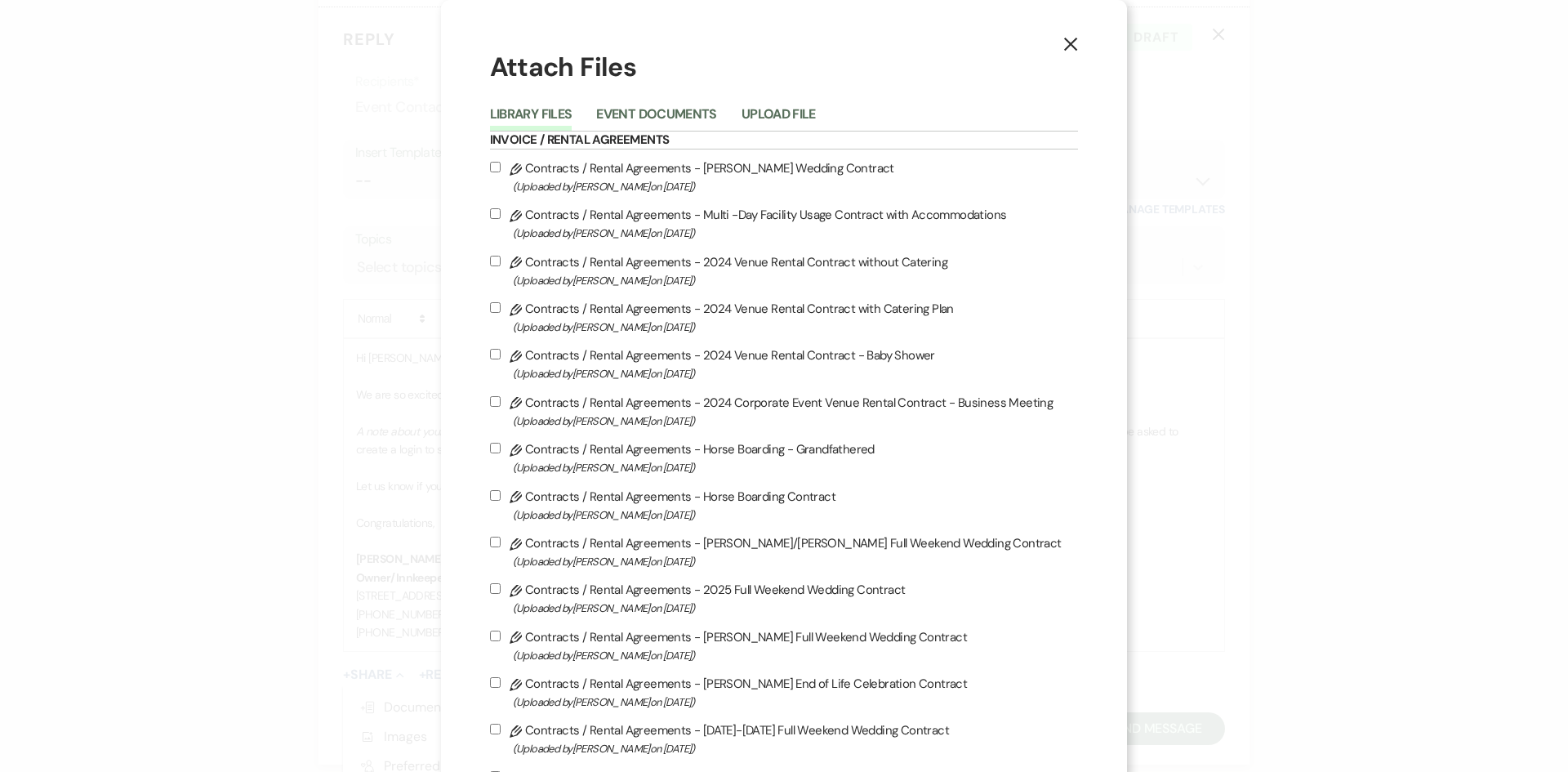
click at [490, 165] on input "Pencil Contracts / Rental Agreements - [PERSON_NAME] Wedding Contract (Uploaded…" at bounding box center [495, 167] width 11 height 11
checkbox input "true"
click at [1066, 44] on icon "X" at bounding box center [1071, 44] width 15 height 15
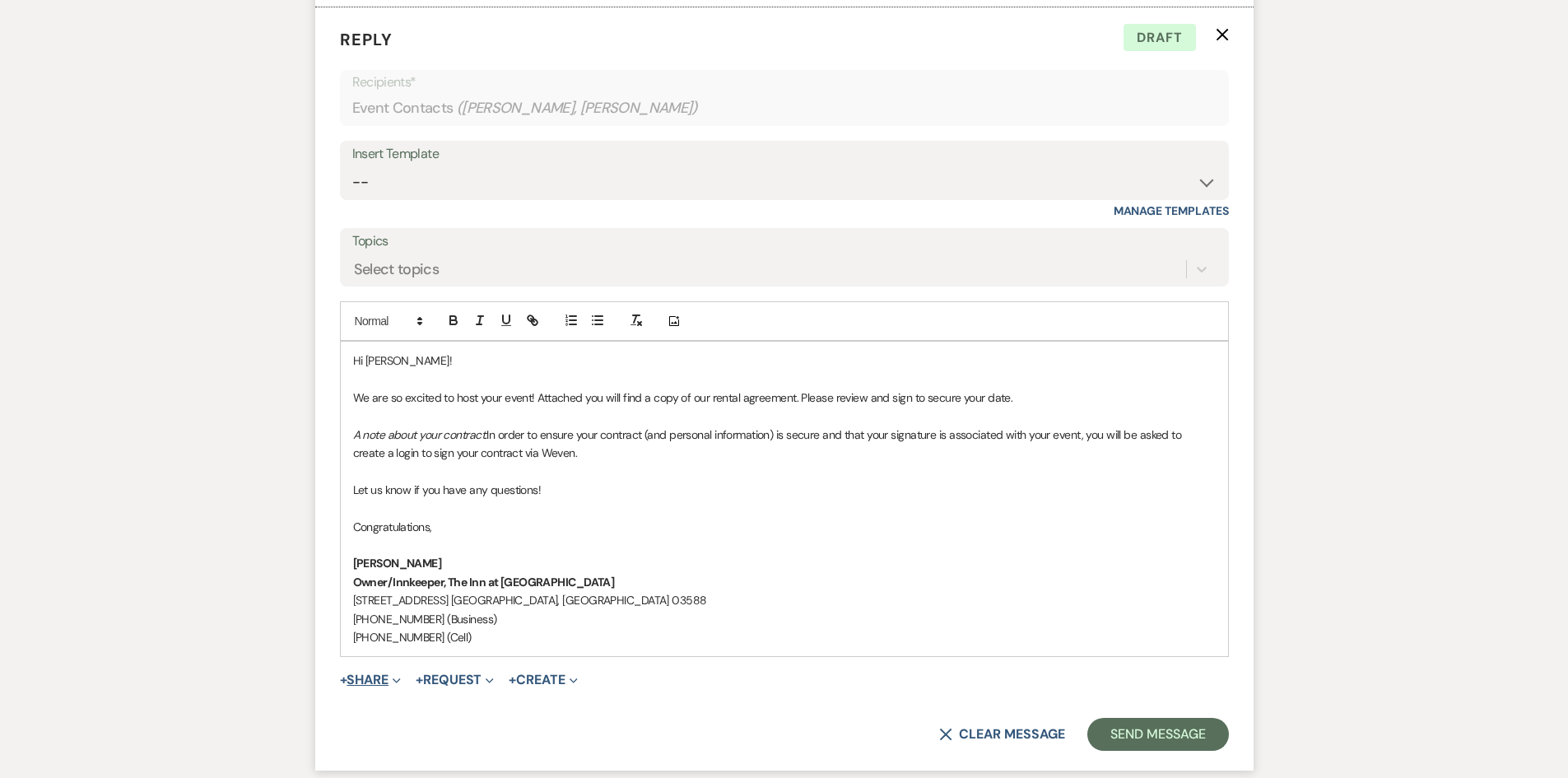
click at [361, 677] on button "+ Share Expand" at bounding box center [371, 680] width 61 height 13
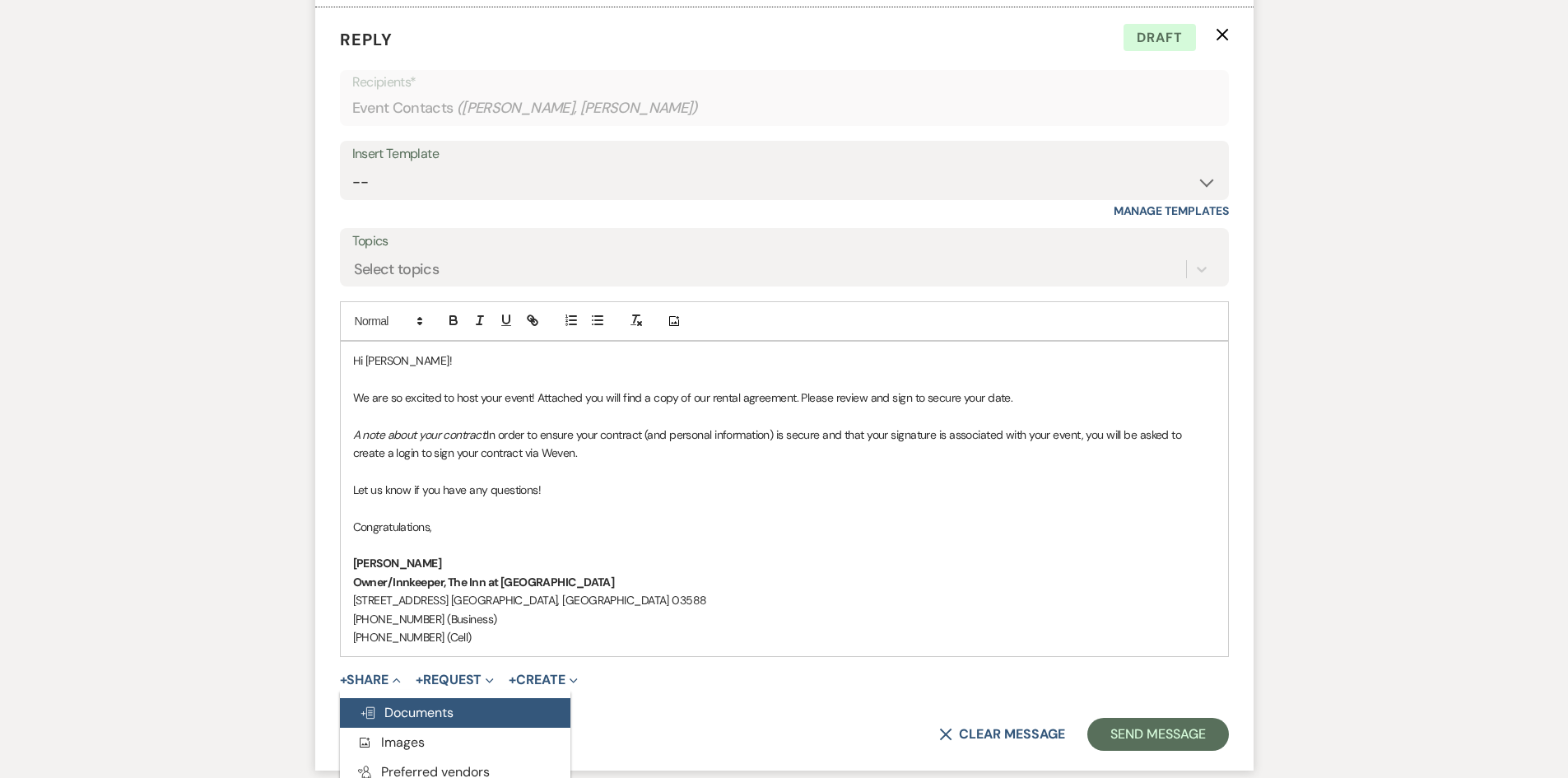
click at [374, 712] on use "button" at bounding box center [368, 714] width 13 height 12
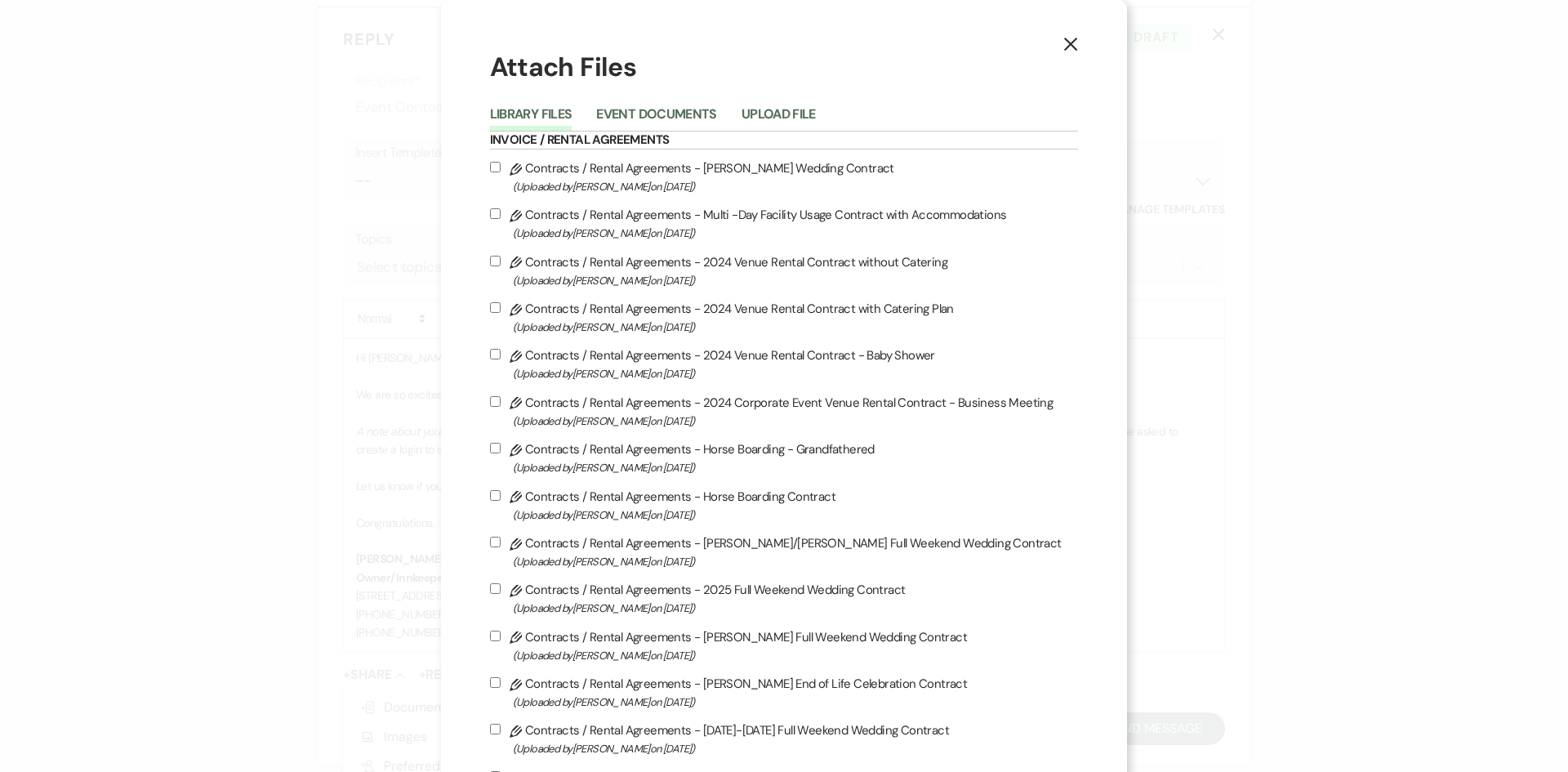
click at [497, 171] on label "Pencil Contracts / Rental Agreements - [PERSON_NAME] Wedding Contract (Uploaded…" at bounding box center [784, 177] width 589 height 38
click at [497, 171] on input "Pencil Contracts / Rental Agreements - [PERSON_NAME] Wedding Contract (Uploaded…" at bounding box center [495, 167] width 11 height 11
checkbox input "true"
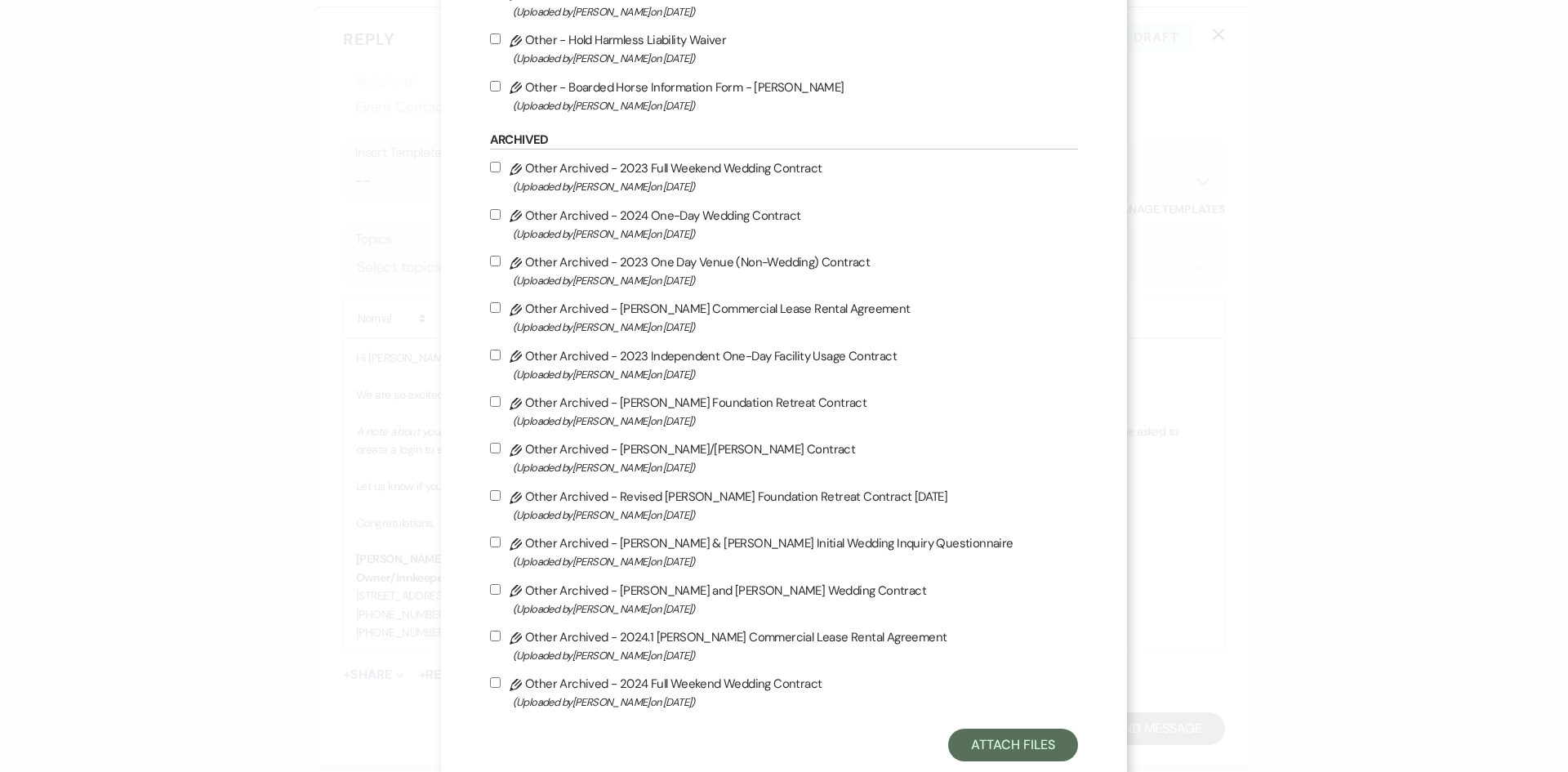
scroll to position [2716, 0]
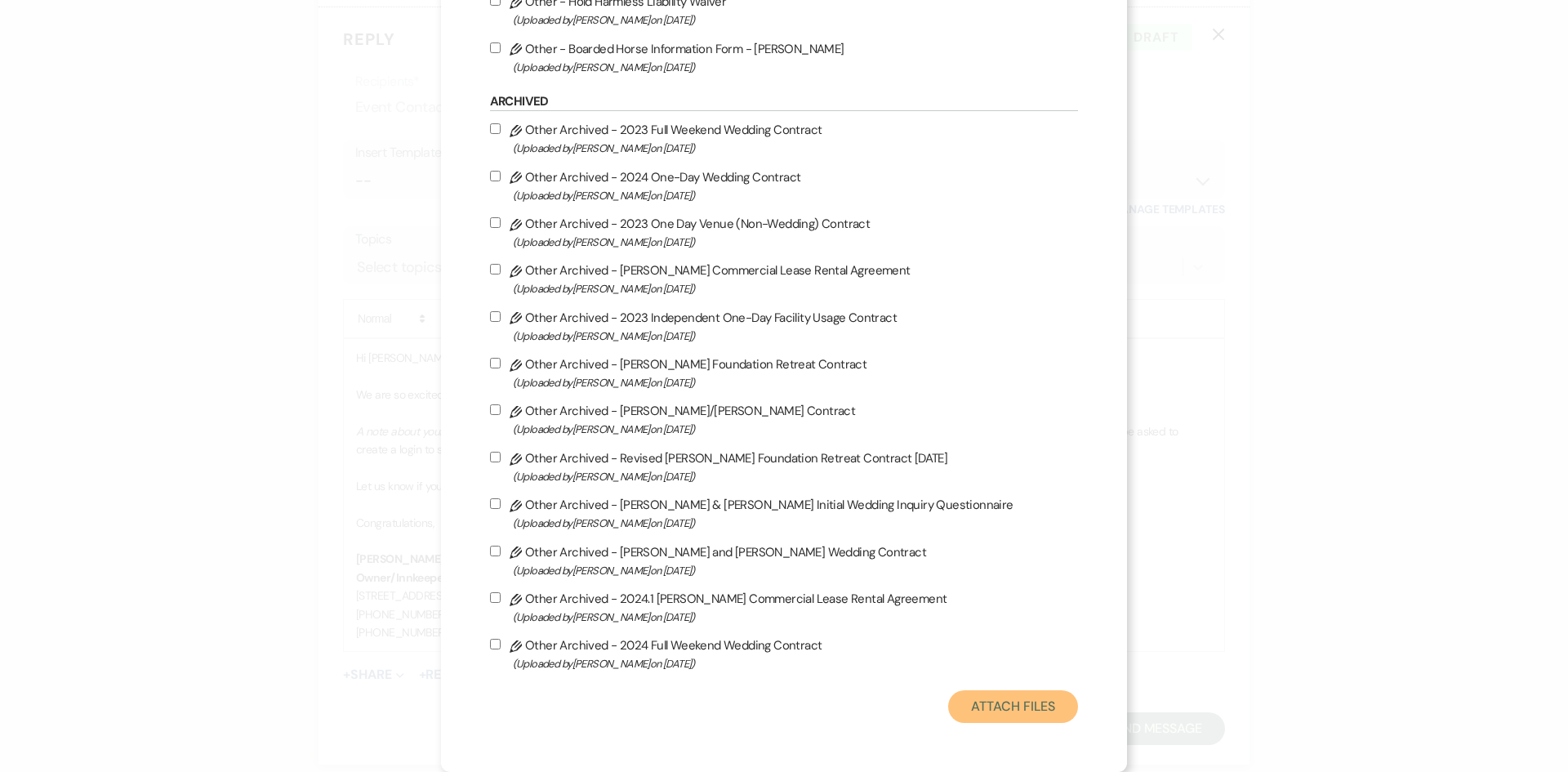
click at [957, 719] on button "Attach Files" at bounding box center [1012, 706] width 129 height 33
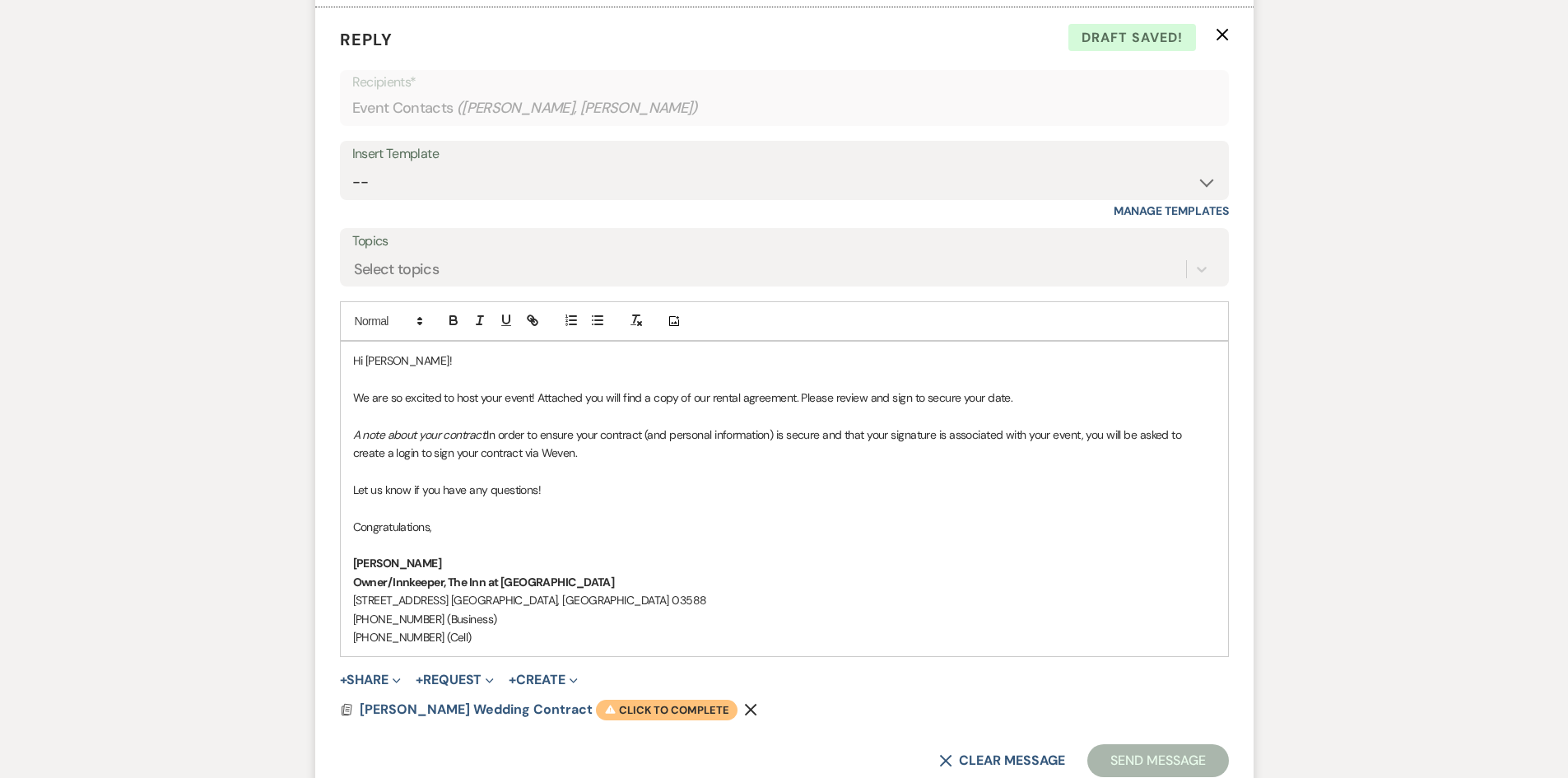
click at [664, 715] on span "Warning Click to complete" at bounding box center [667, 710] width 141 height 21
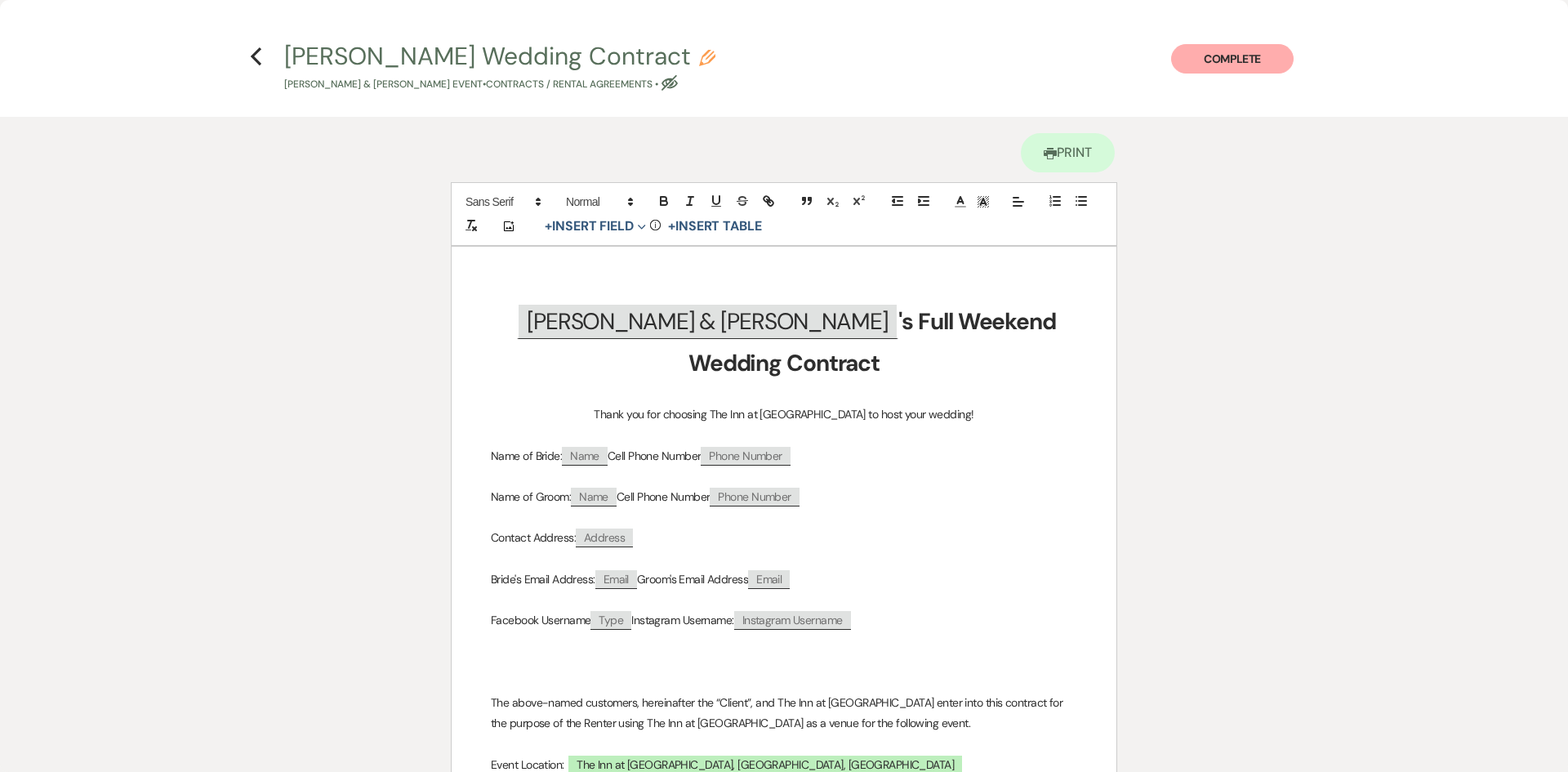
click at [1200, 56] on button "Complete" at bounding box center [1232, 58] width 123 height 29
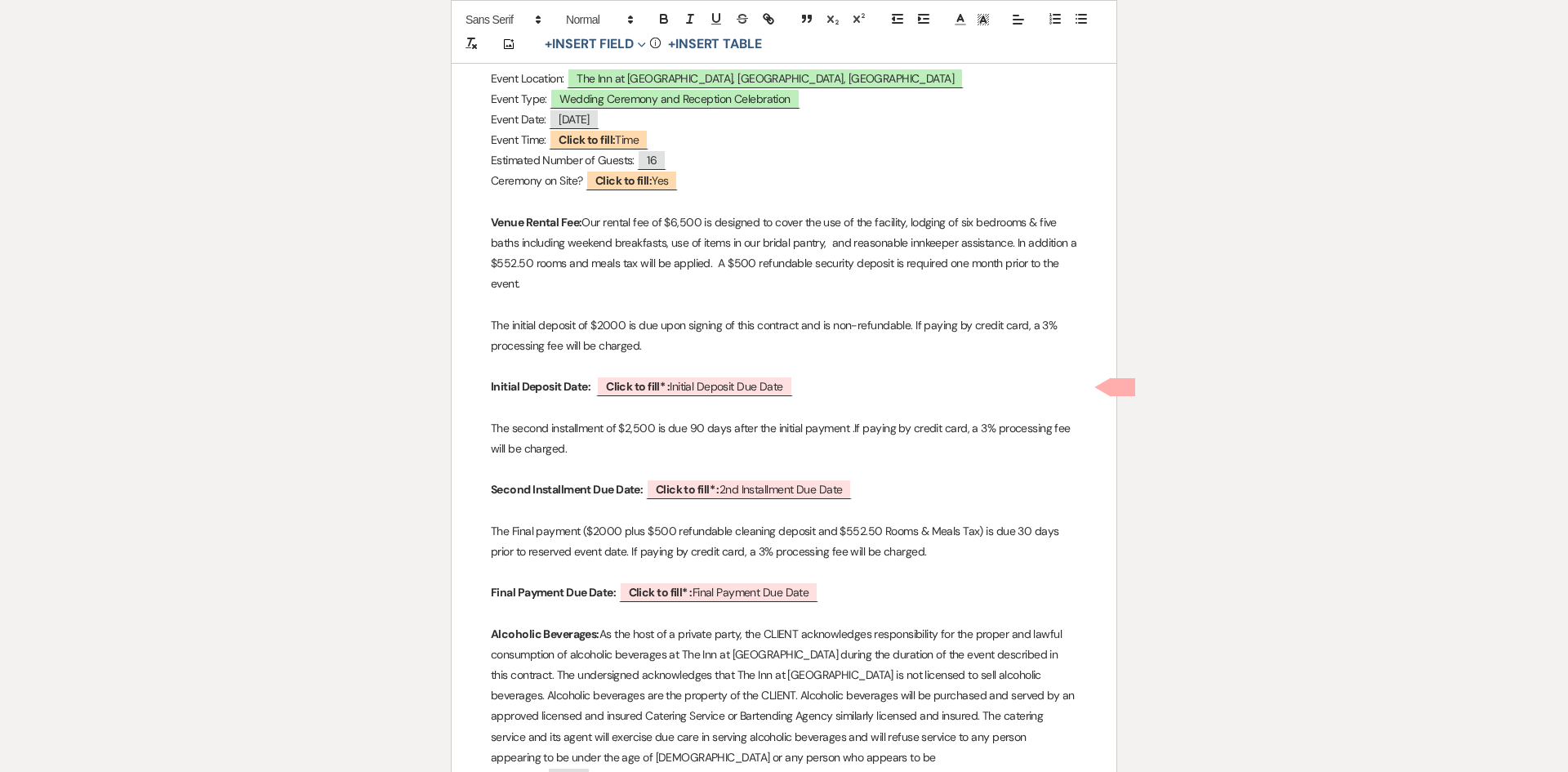
scroll to position [688, 0]
click at [747, 387] on span "Click to fill* : Initial Deposit Due Date" at bounding box center [695, 384] width 197 height 21
select select "owner"
select select "custom_placeholder"
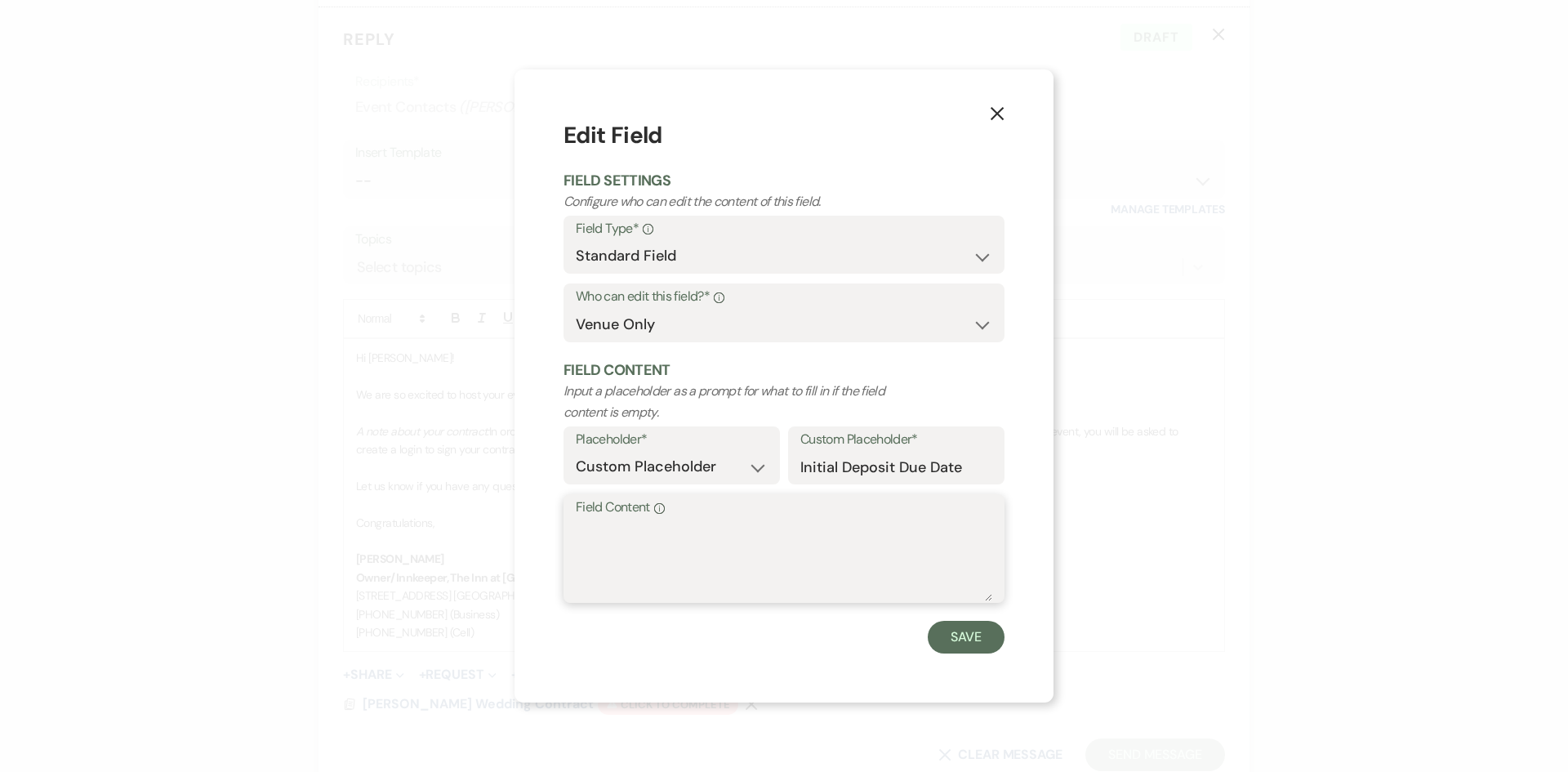
click at [629, 539] on textarea "Field Content Info" at bounding box center [784, 561] width 417 height 82
type textarea "[DATE]"
click at [978, 626] on button "Save" at bounding box center [967, 637] width 77 height 33
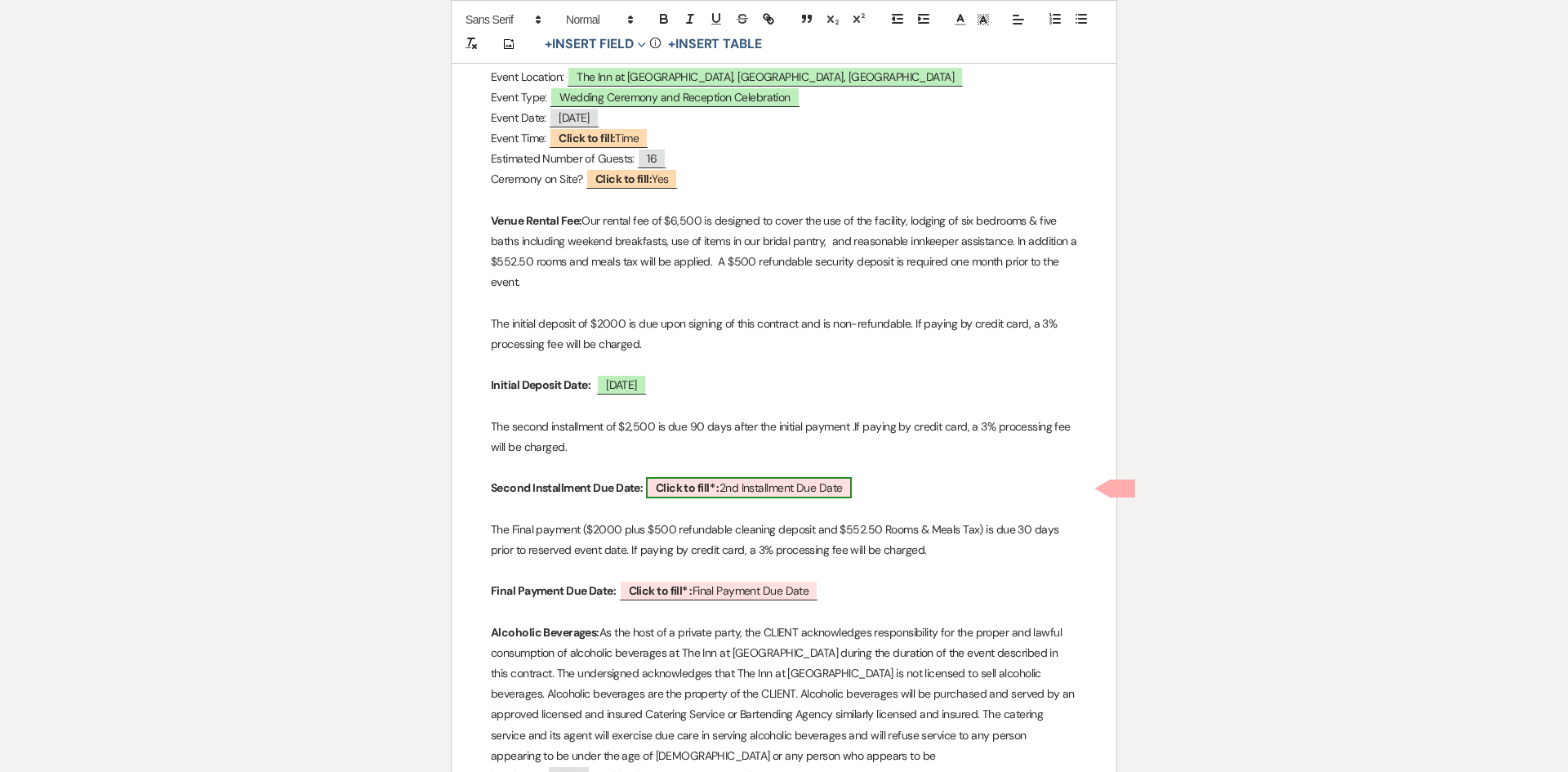
click at [743, 487] on span "Click to fill* : 2nd Installment Due Date" at bounding box center [748, 487] width 206 height 21
select select "owner"
select select "custom_placeholder"
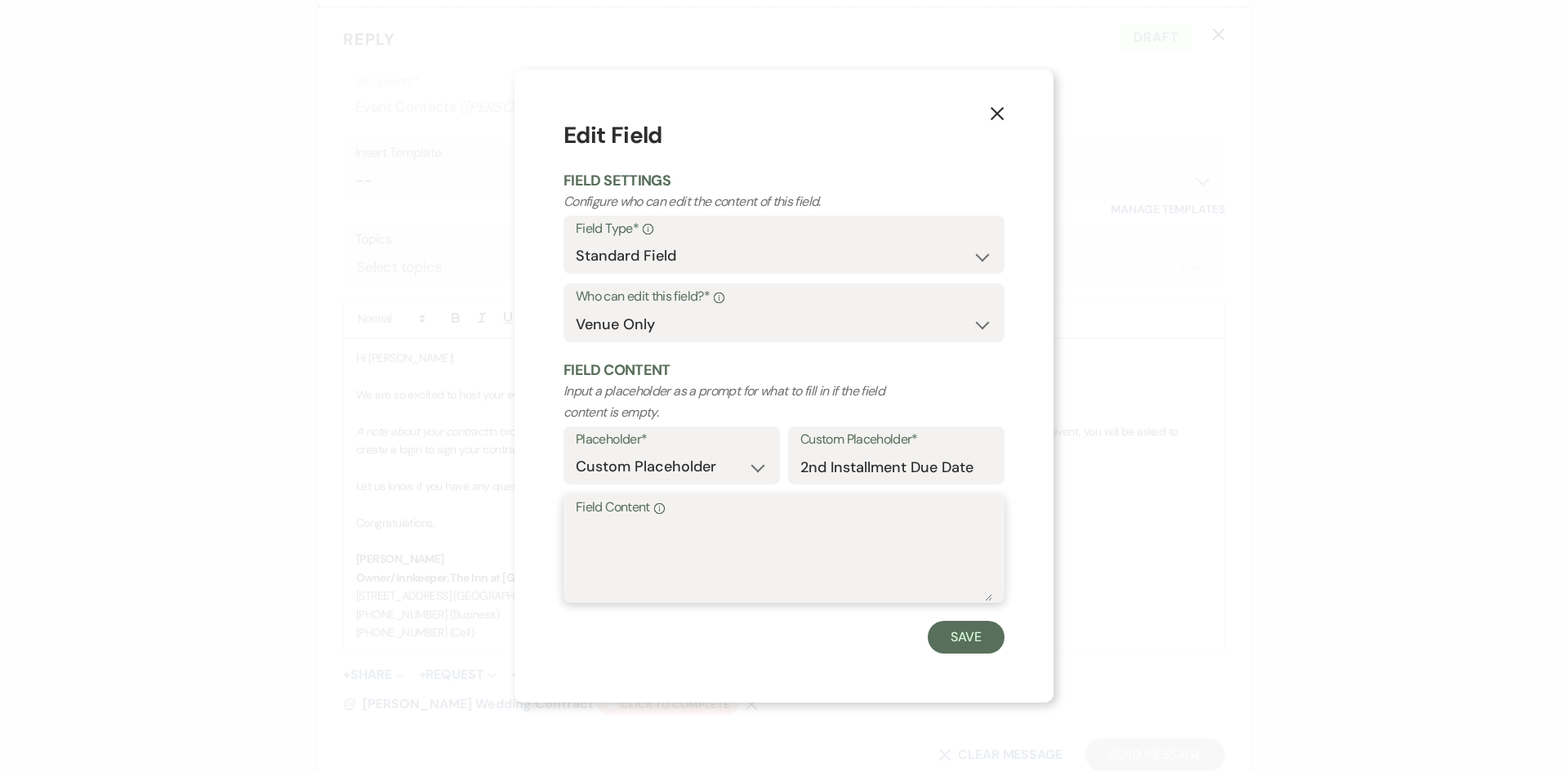
click at [606, 535] on textarea "Field Content Info" at bounding box center [784, 561] width 417 height 82
click at [608, 530] on textarea "[DATE]" at bounding box center [784, 561] width 417 height 82
type textarea "[DATE]"
click at [966, 633] on button "Save" at bounding box center [967, 637] width 77 height 33
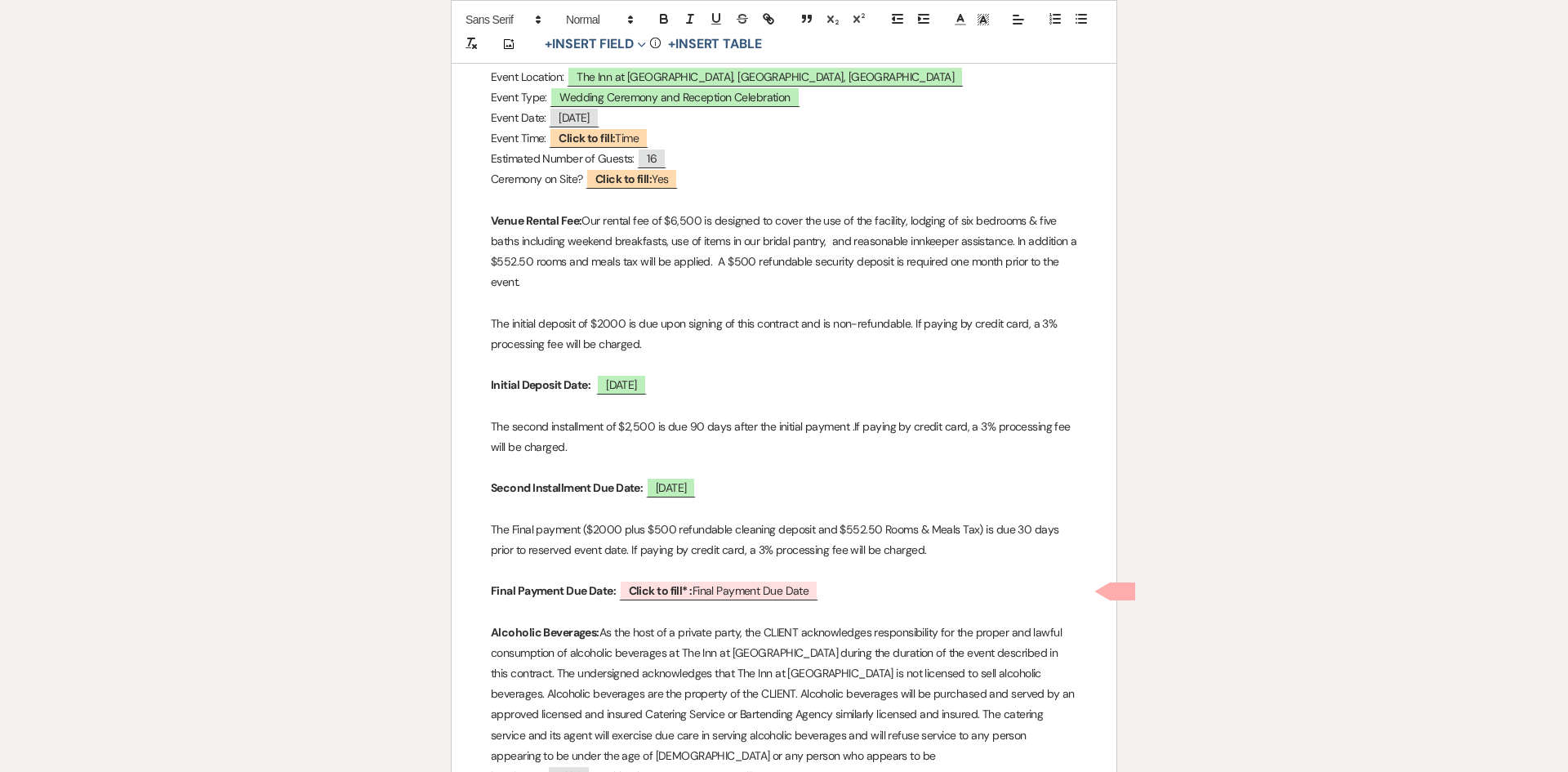
click at [778, 601] on span "Click to fill* : Final Payment Due Date" at bounding box center [717, 590] width 202 height 20
select select "owner"
select select "custom_placeholder"
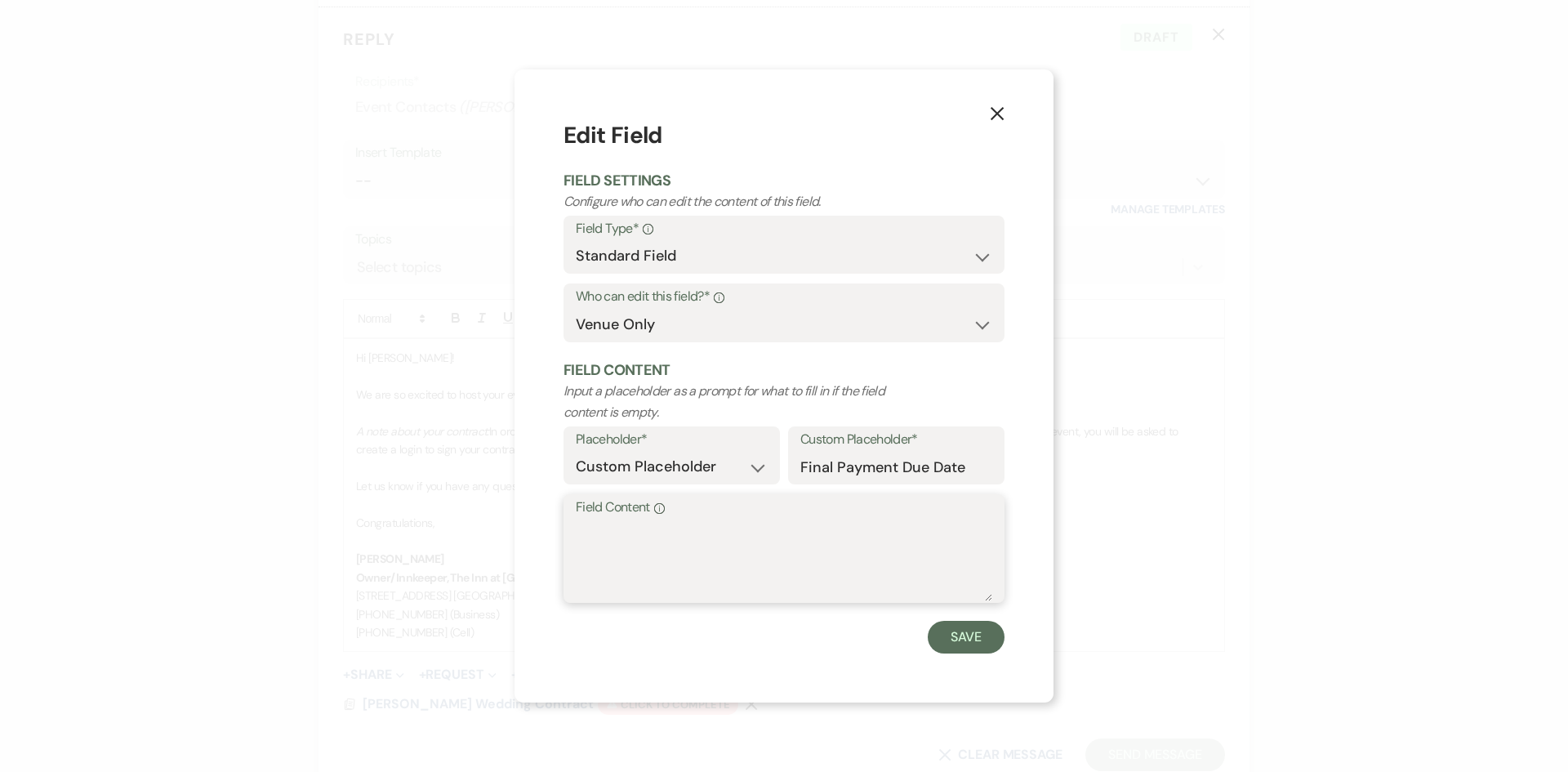
click at [590, 524] on textarea "Field Content Info" at bounding box center [784, 561] width 417 height 82
type textarea "[DATE]"
click at [987, 658] on div "X Edit Field Field Settings Configure who can edit the content of this field. F…" at bounding box center [784, 386] width 539 height 633
click at [968, 642] on button "Save" at bounding box center [967, 637] width 77 height 33
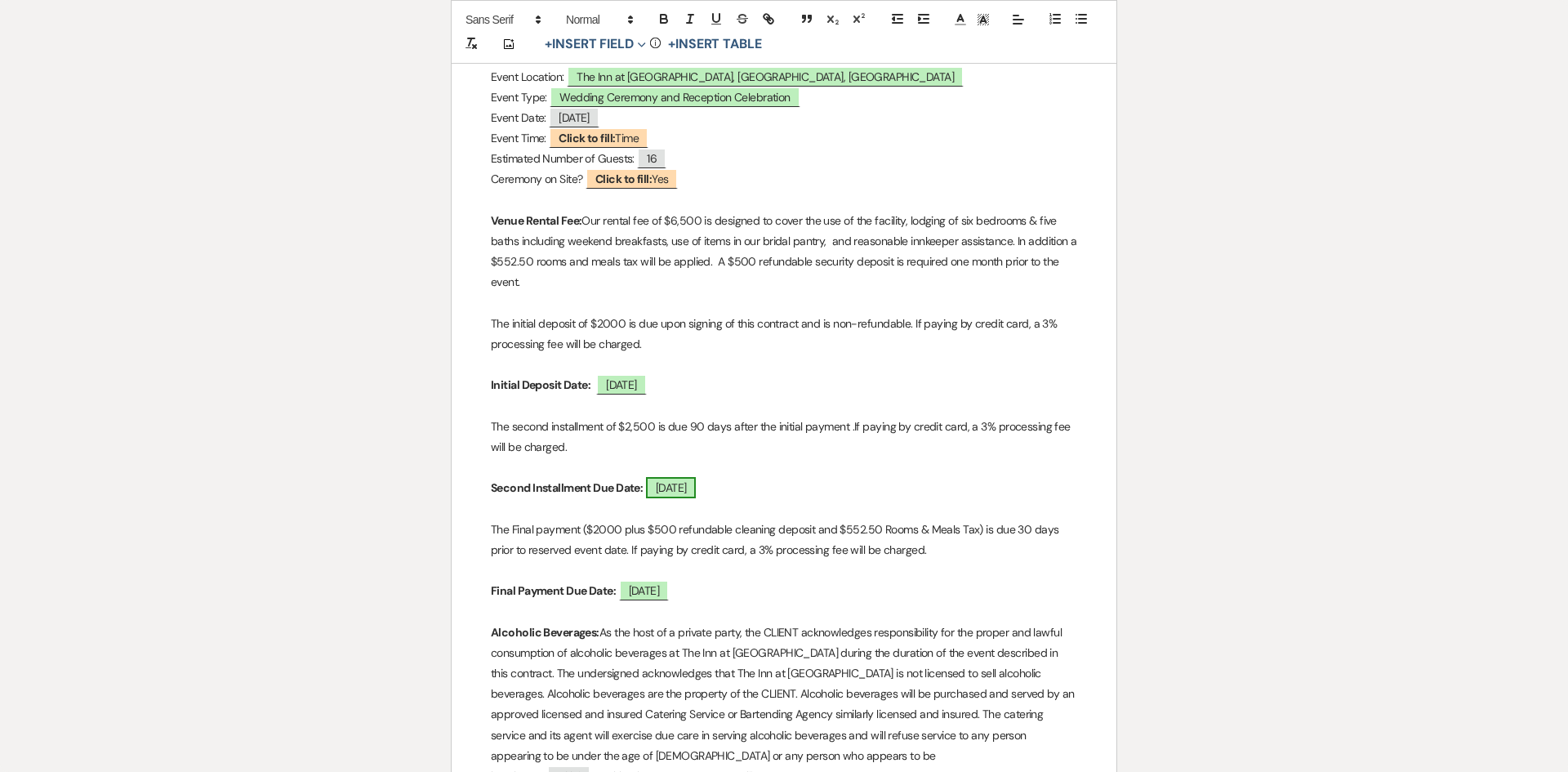
click at [697, 482] on span "[DATE]" at bounding box center [671, 487] width 51 height 21
select select "owner"
select select "custom_placeholder"
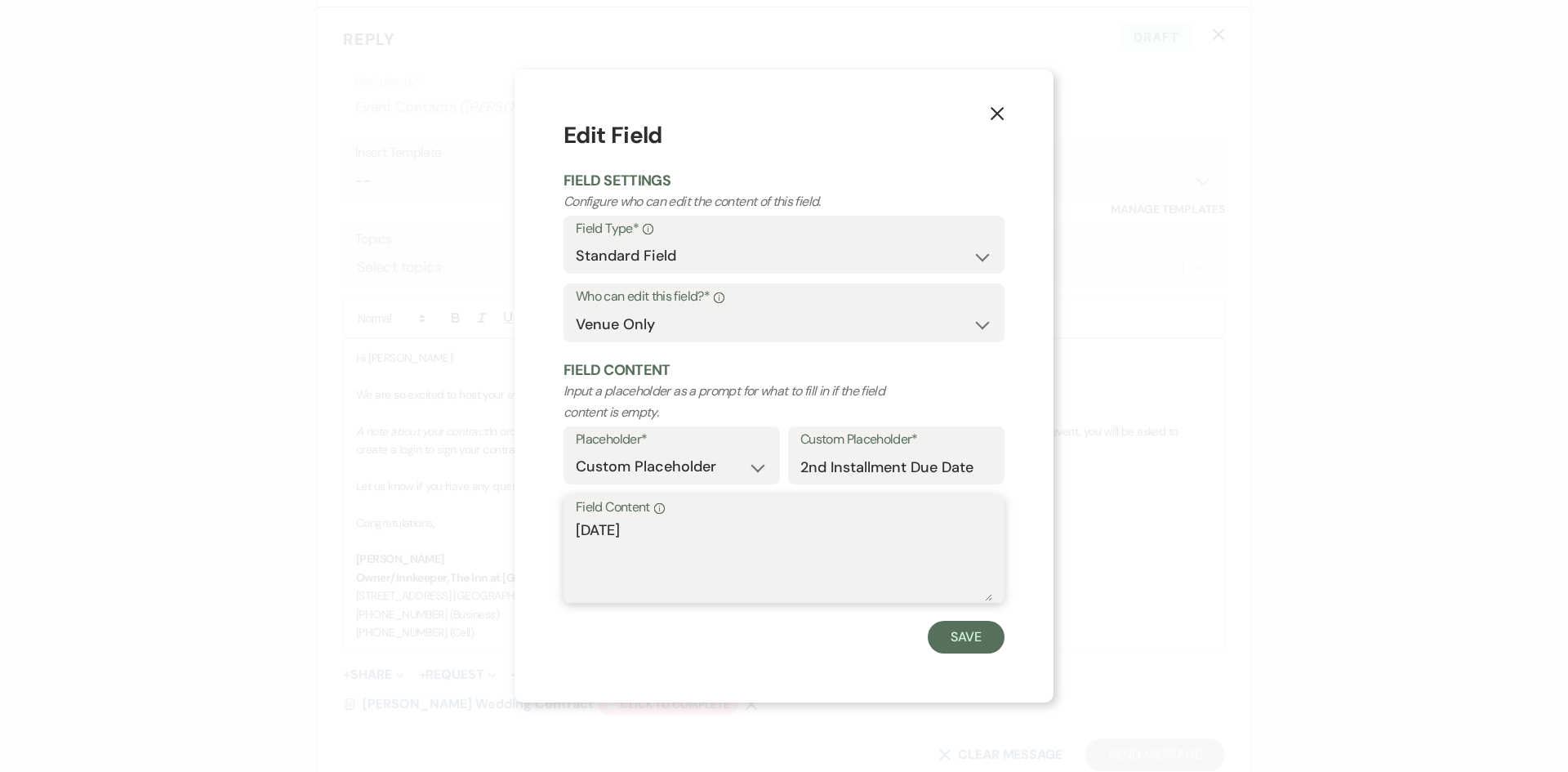
drag, startPoint x: 650, startPoint y: 530, endPoint x: 537, endPoint y: 531, distance: 113.0
click at [537, 531] on div "X Edit Field Field Settings Configure who can edit the content of this field. F…" at bounding box center [784, 386] width 539 height 633
drag, startPoint x: 665, startPoint y: 524, endPoint x: 567, endPoint y: 534, distance: 98.5
click at [567, 534] on div "Field Content Info [DATE]" at bounding box center [784, 548] width 441 height 109
type textarea "[DATE]"
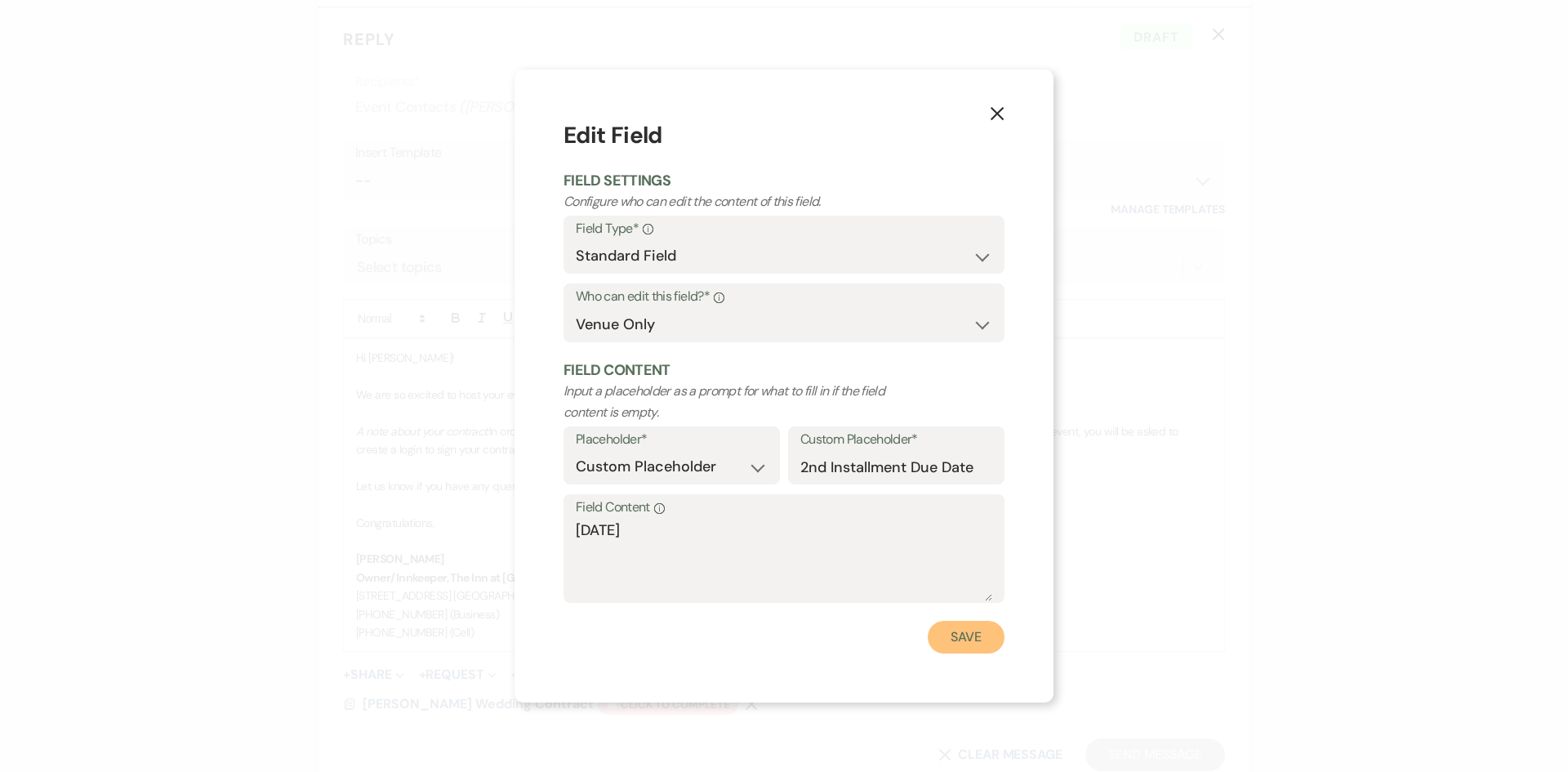
click at [987, 641] on button "Save" at bounding box center [967, 637] width 77 height 33
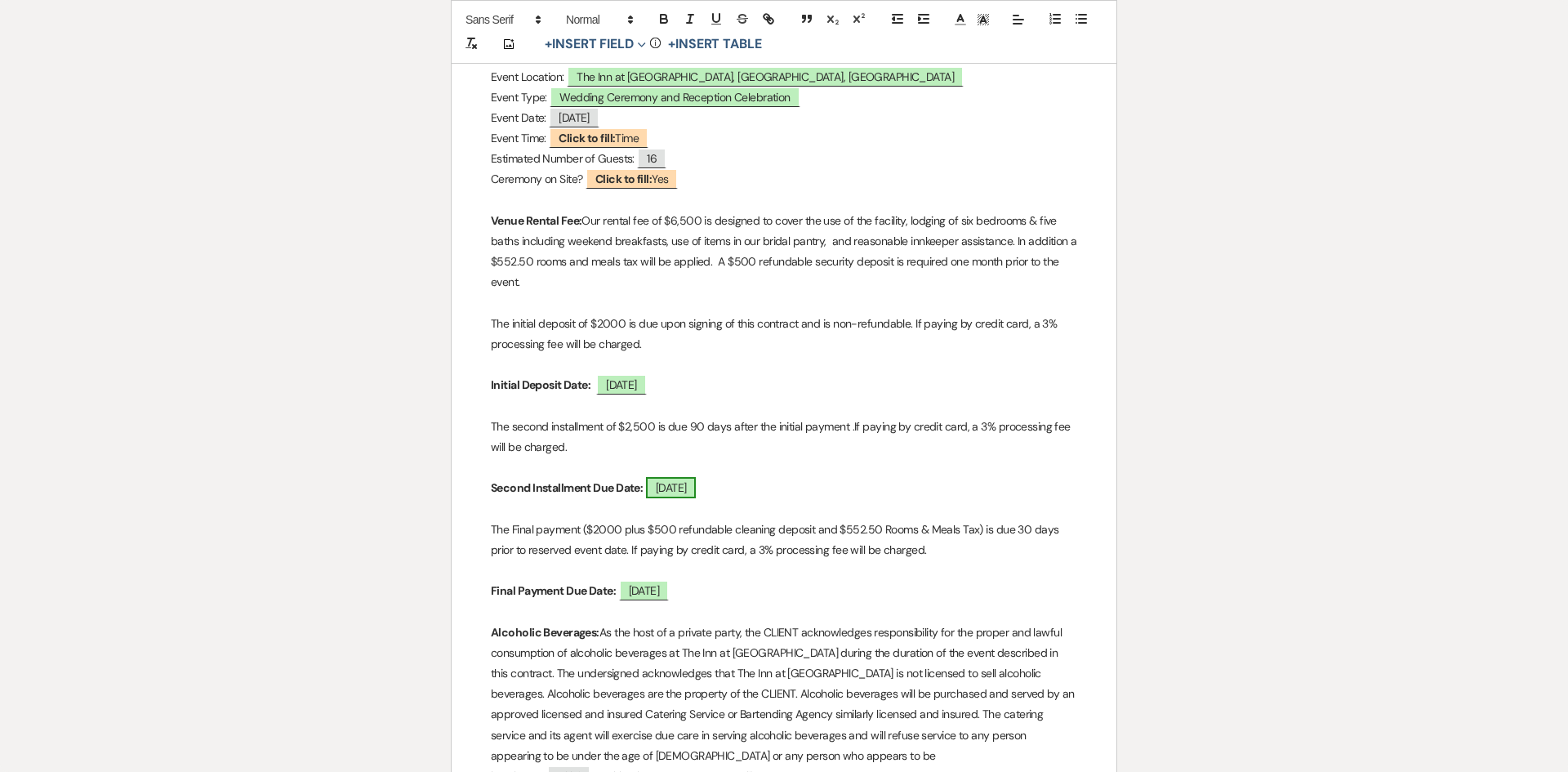
click at [697, 485] on span "[DATE]" at bounding box center [671, 487] width 51 height 21
select select "owner"
select select "custom_placeholder"
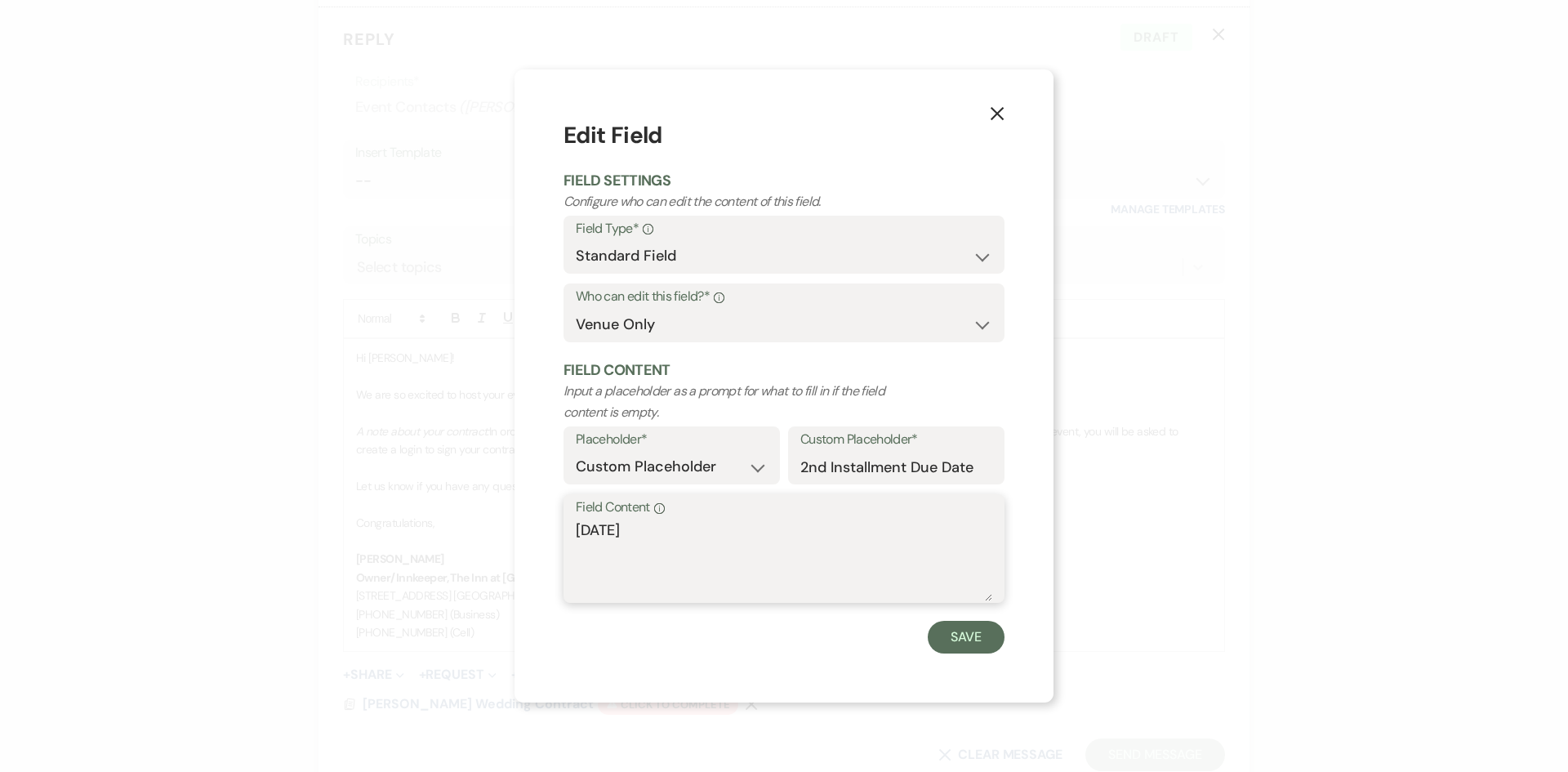
click at [709, 527] on textarea "[DATE]" at bounding box center [784, 561] width 417 height 82
type textarea "[DATE]"
click at [962, 645] on button "Save" at bounding box center [967, 637] width 77 height 33
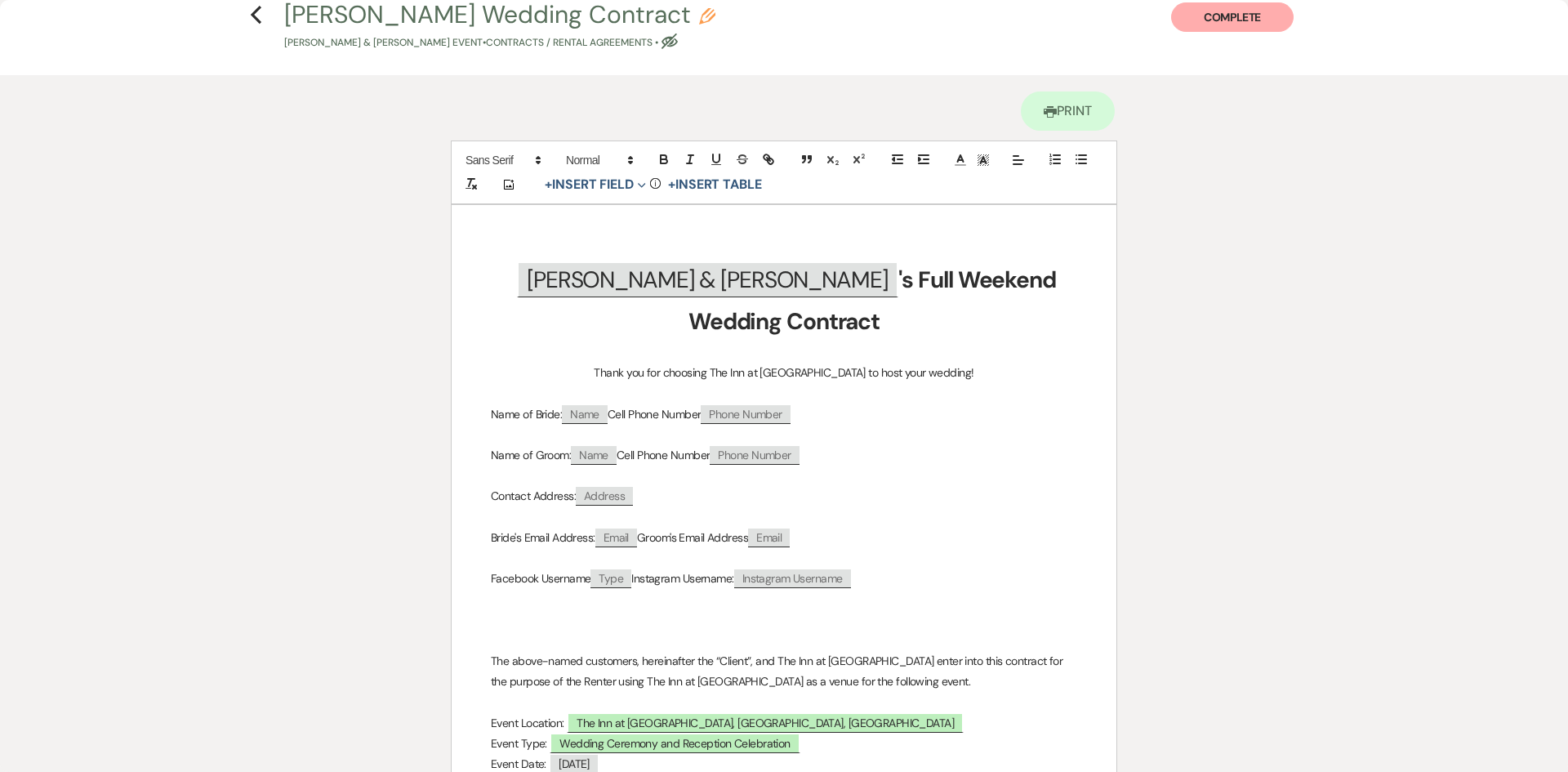
scroll to position [0, 0]
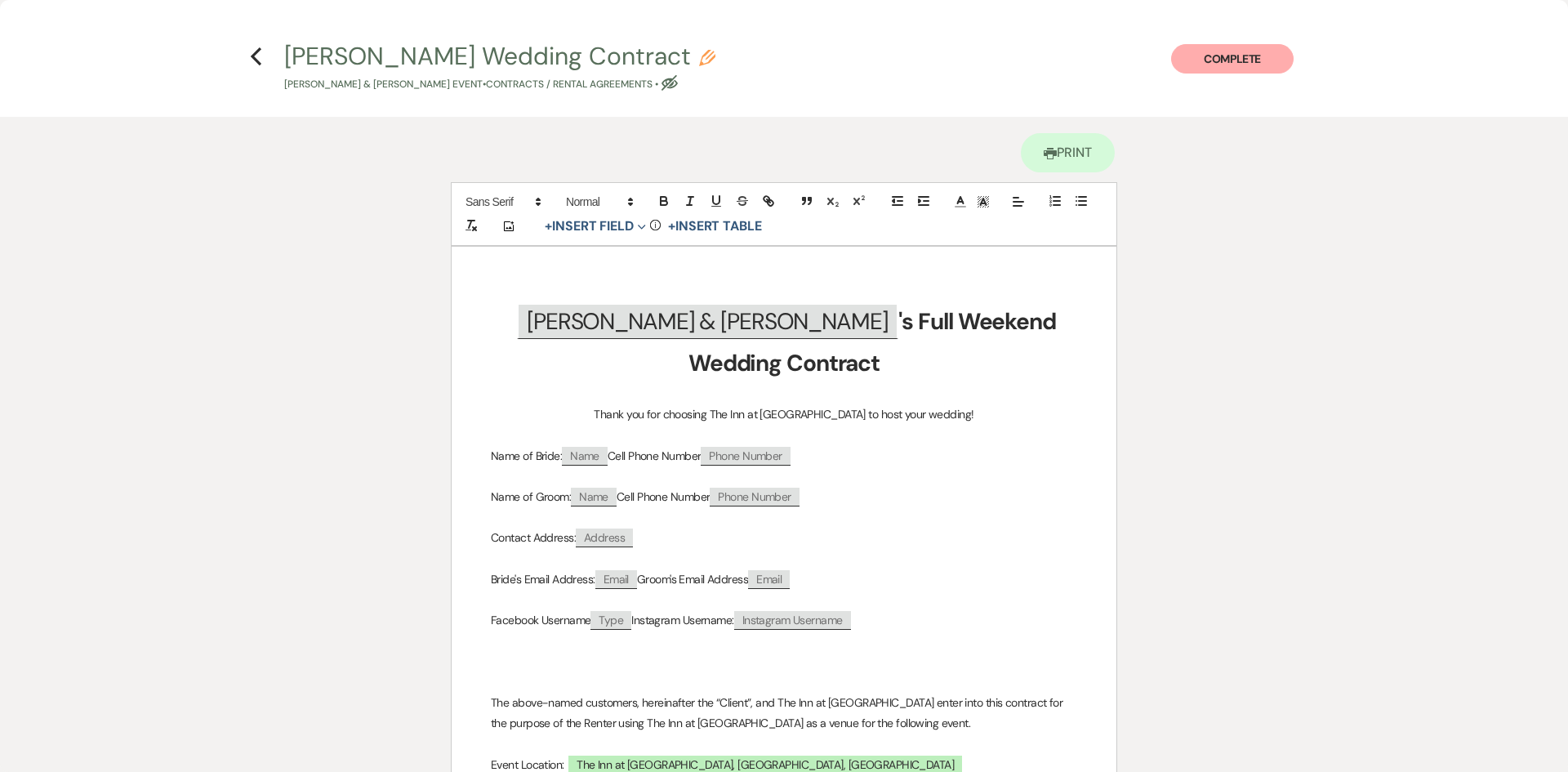
click at [1220, 60] on button "Complete" at bounding box center [1232, 58] width 123 height 29
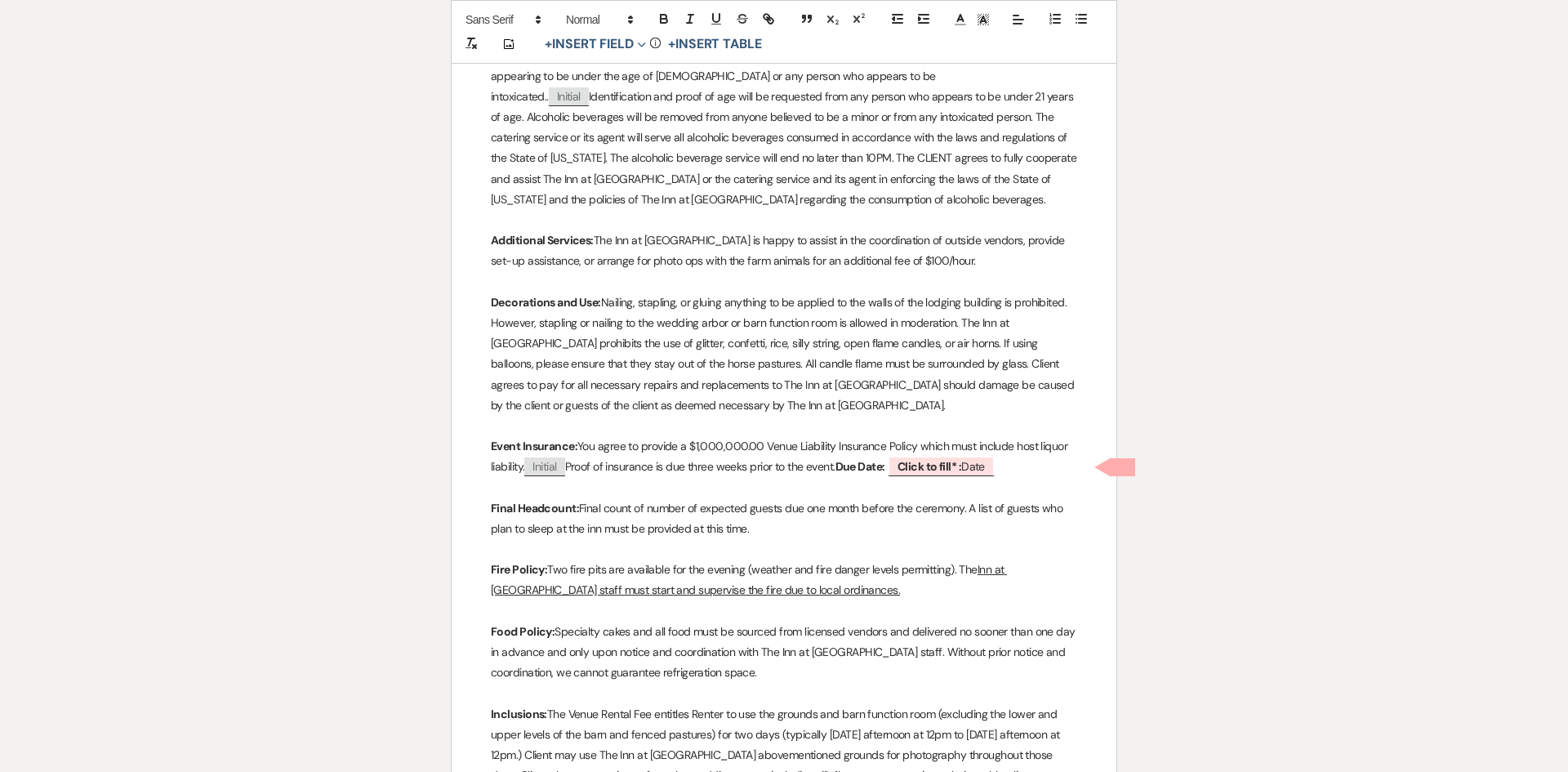
scroll to position [1449, 0]
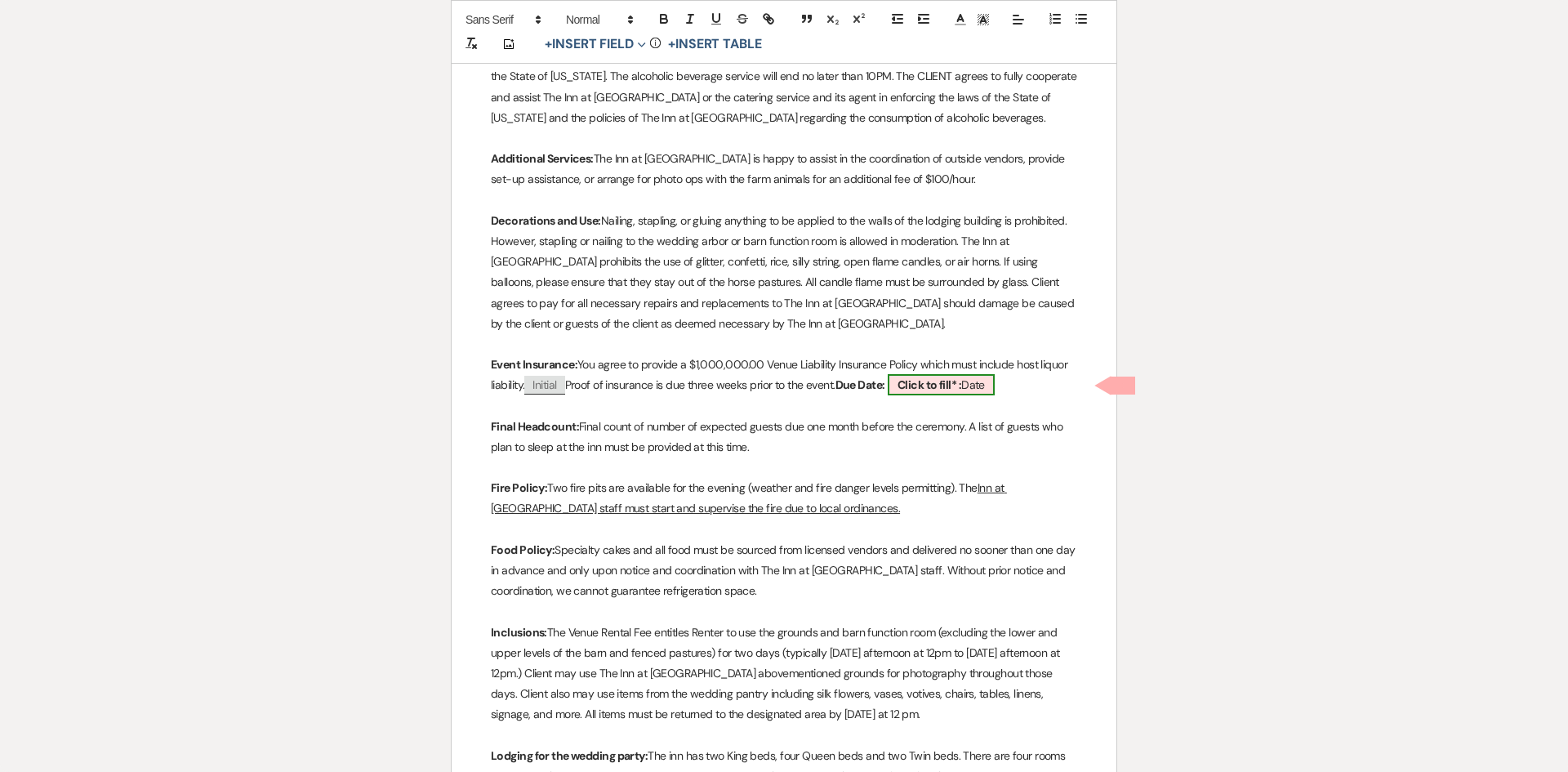
click at [948, 384] on b "Click to fill* :" at bounding box center [929, 385] width 63 height 15
select select "owner"
select select "Date"
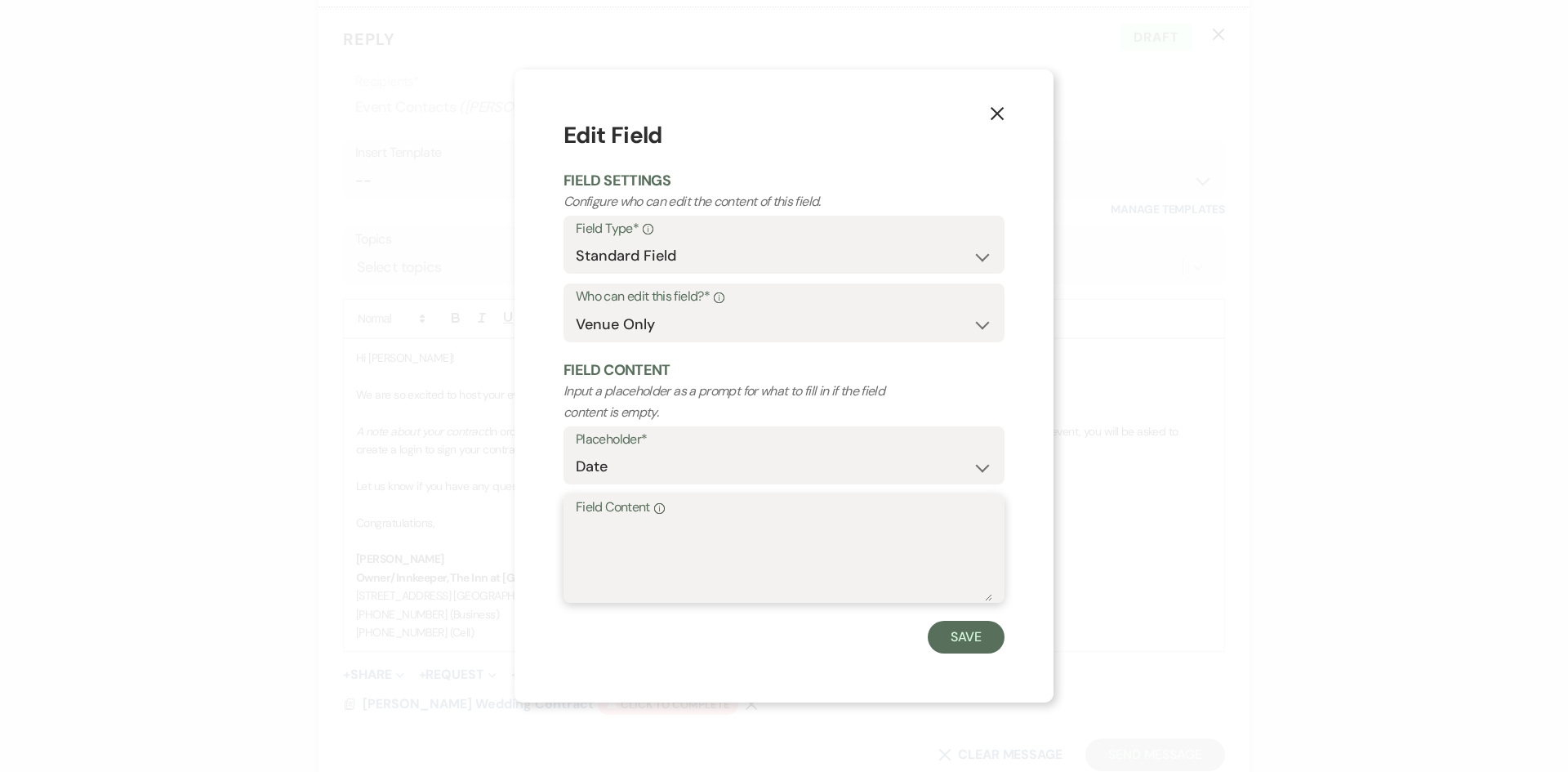
click at [592, 526] on textarea "Field Content Info" at bounding box center [784, 561] width 417 height 82
type textarea "[DATE]"
click at [974, 637] on button "Save" at bounding box center [967, 637] width 77 height 33
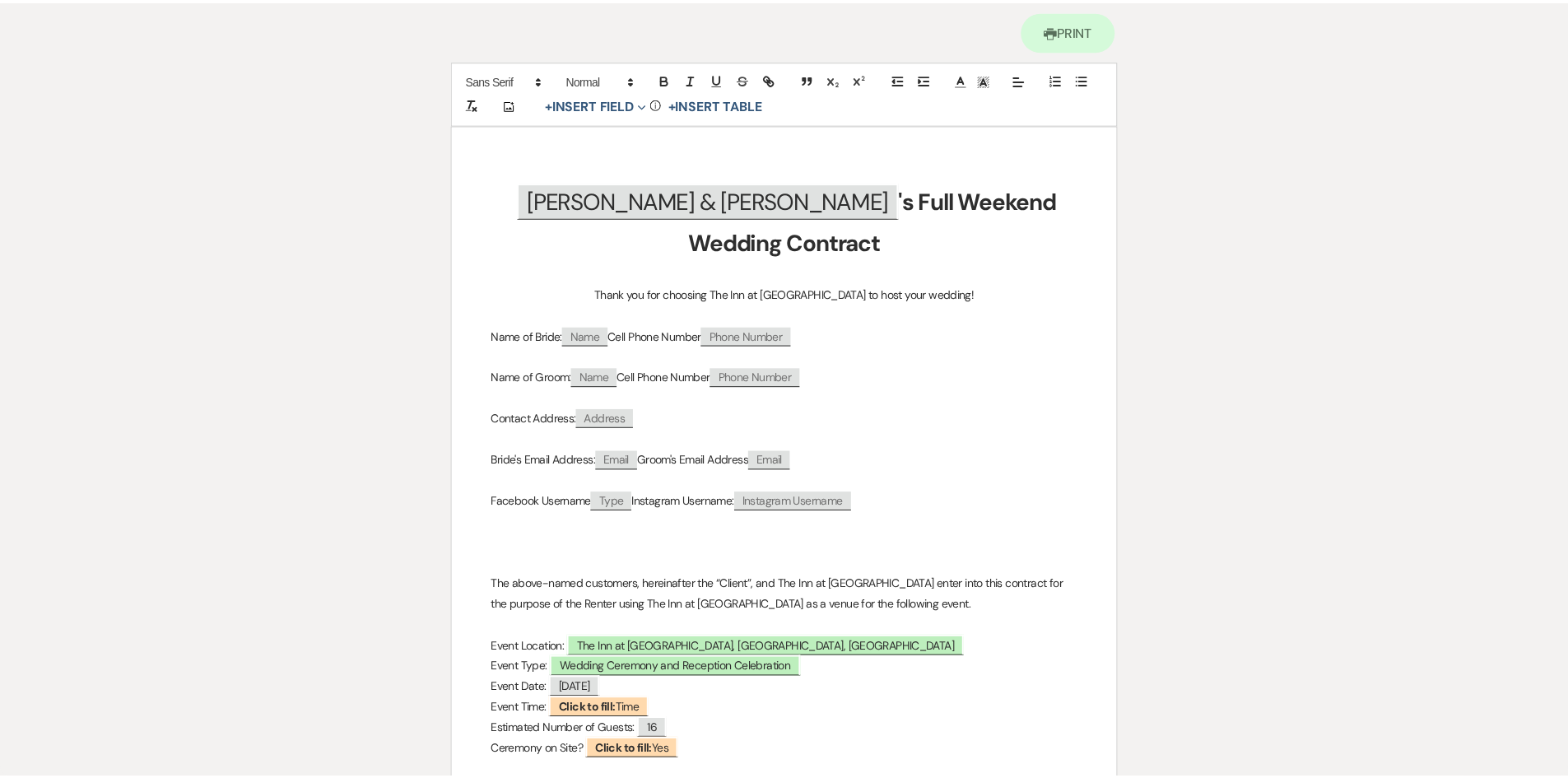
scroll to position [0, 0]
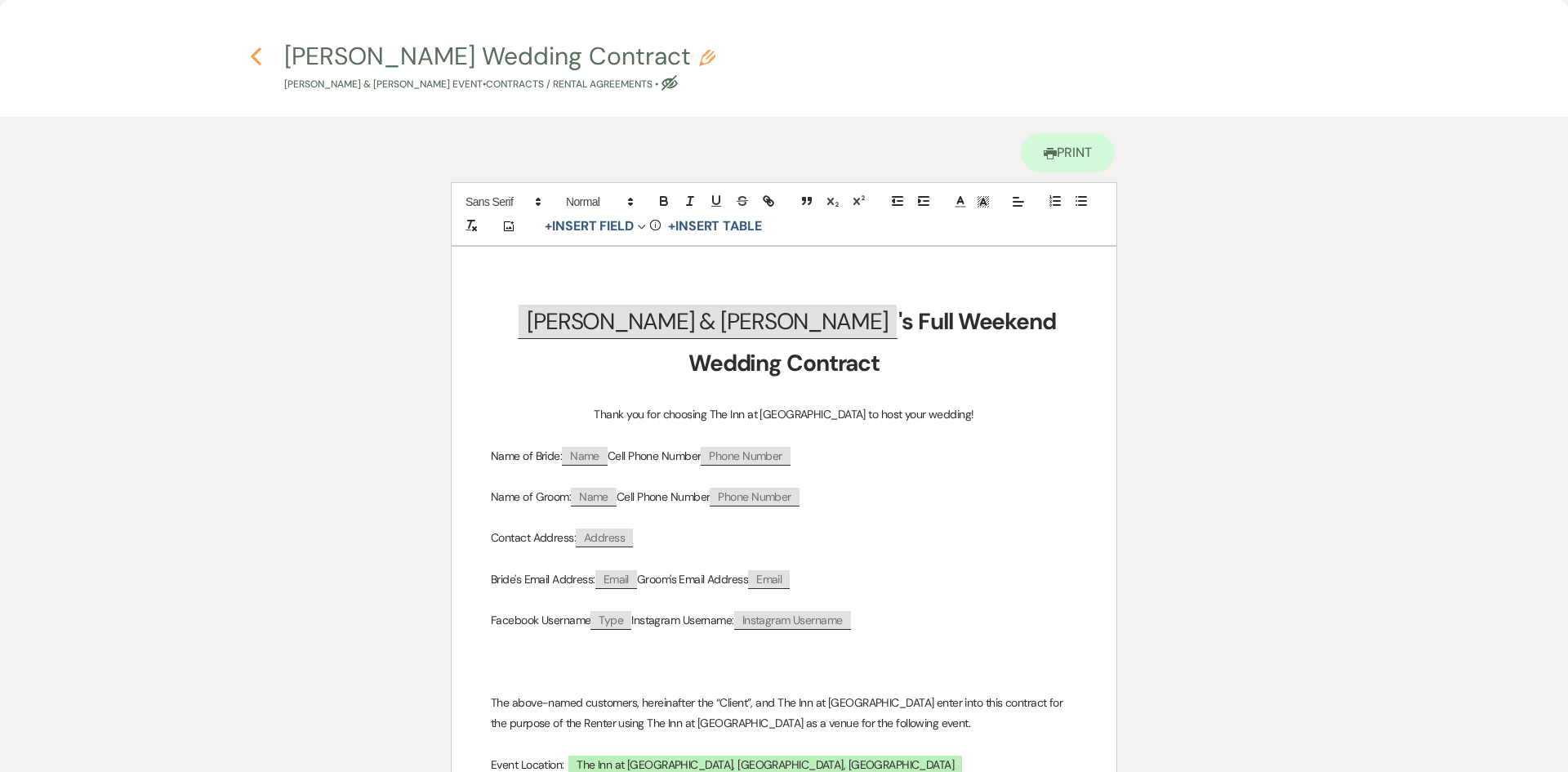
click at [251, 58] on icon "Previous" at bounding box center [256, 56] width 13 height 19
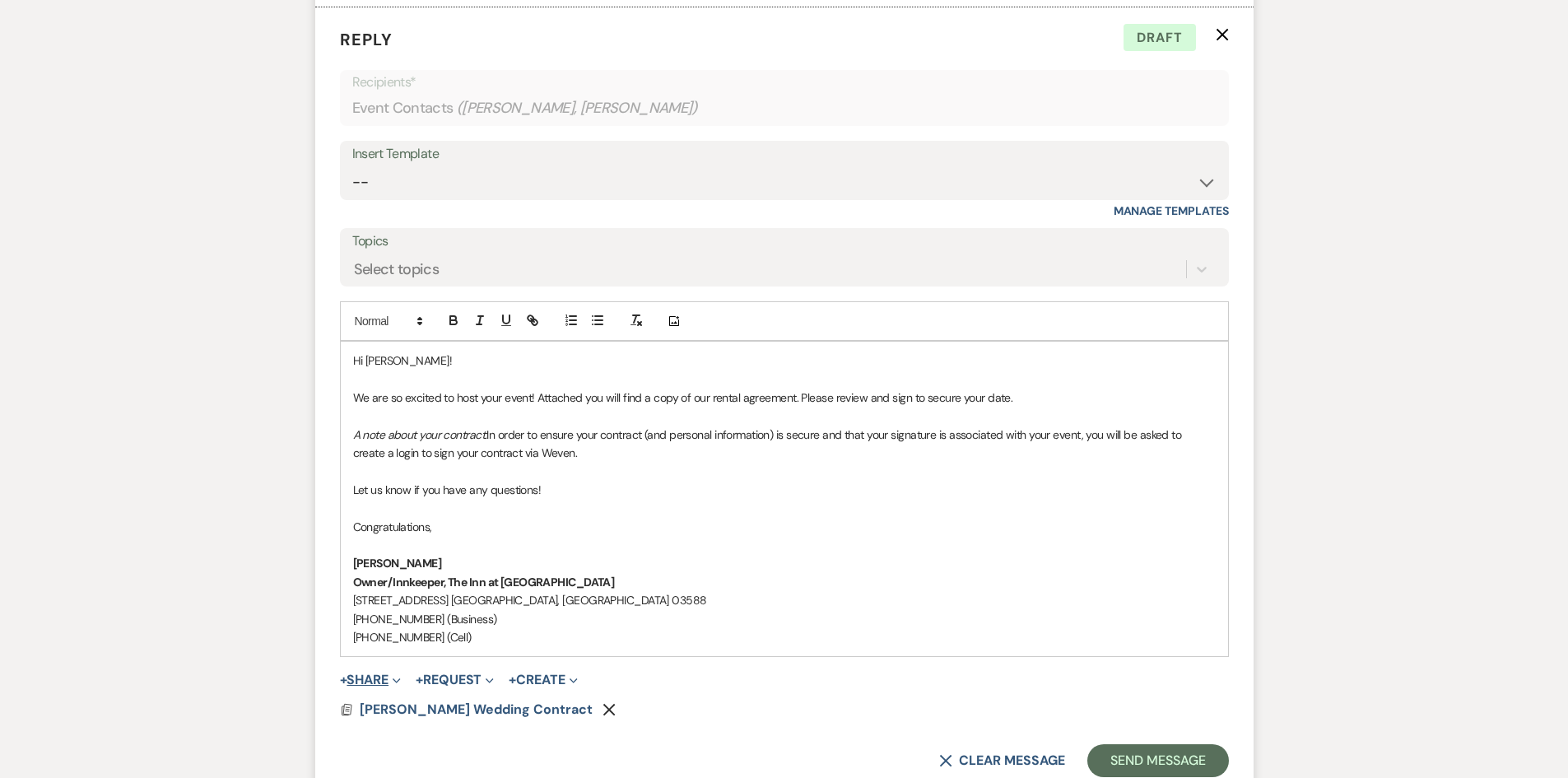
click at [382, 680] on button "+ Share Expand" at bounding box center [371, 680] width 61 height 13
click at [484, 765] on button "Pref Vendors Preferred vendors" at bounding box center [456, 771] width 231 height 29
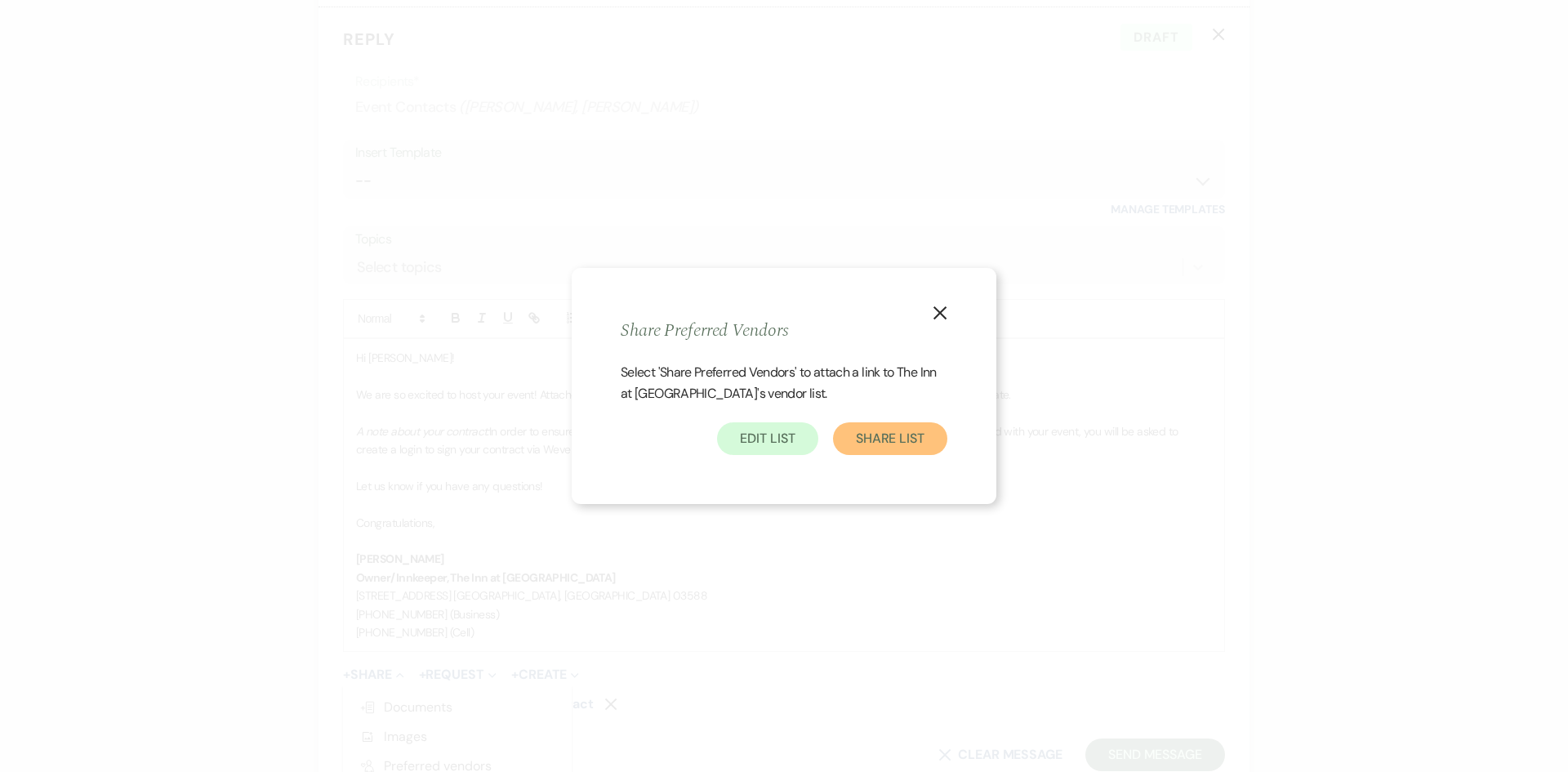
click at [875, 432] on button "Share List" at bounding box center [890, 438] width 114 height 33
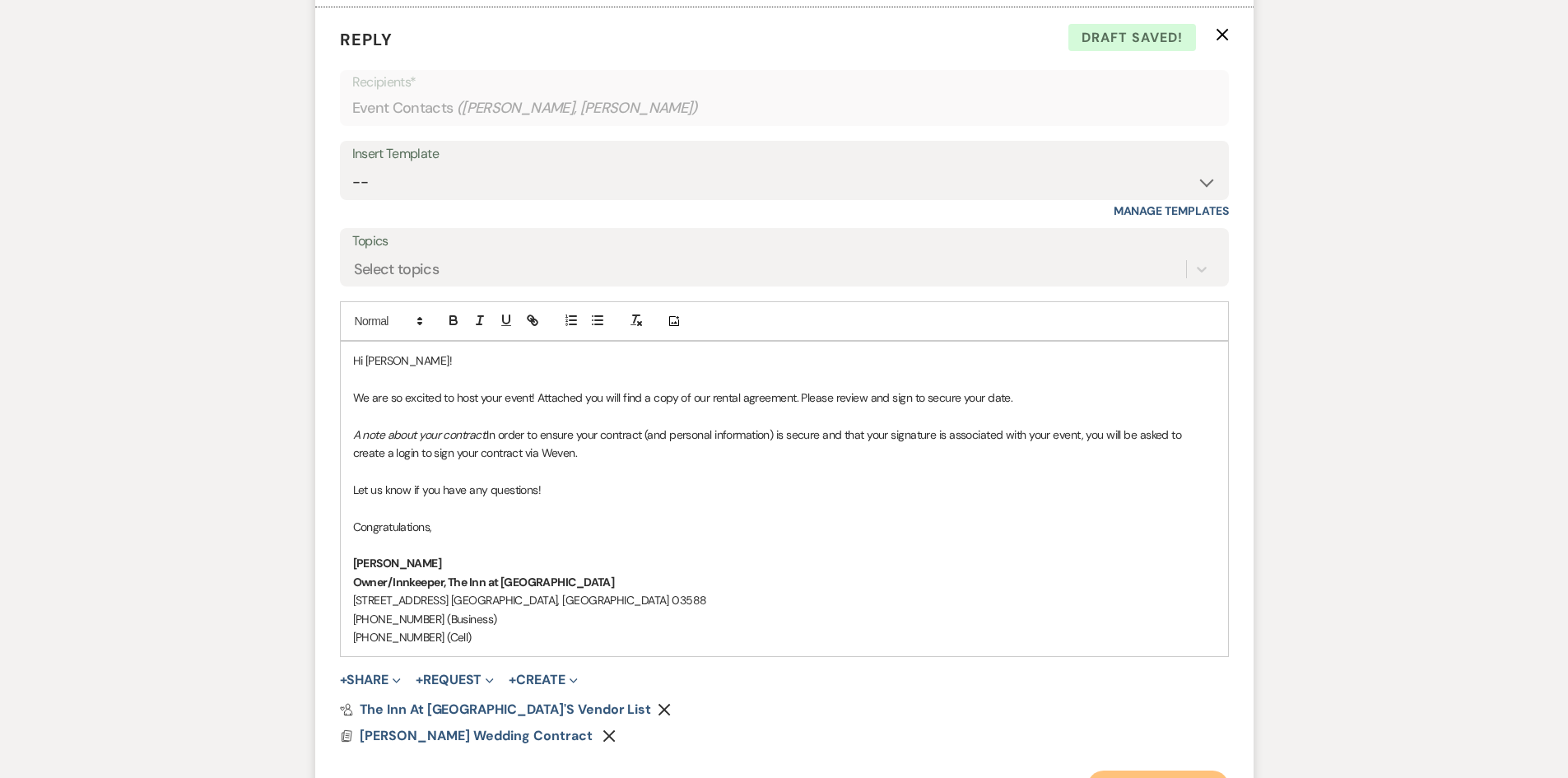
click at [1155, 772] on button "Send Message" at bounding box center [1157, 786] width 141 height 33
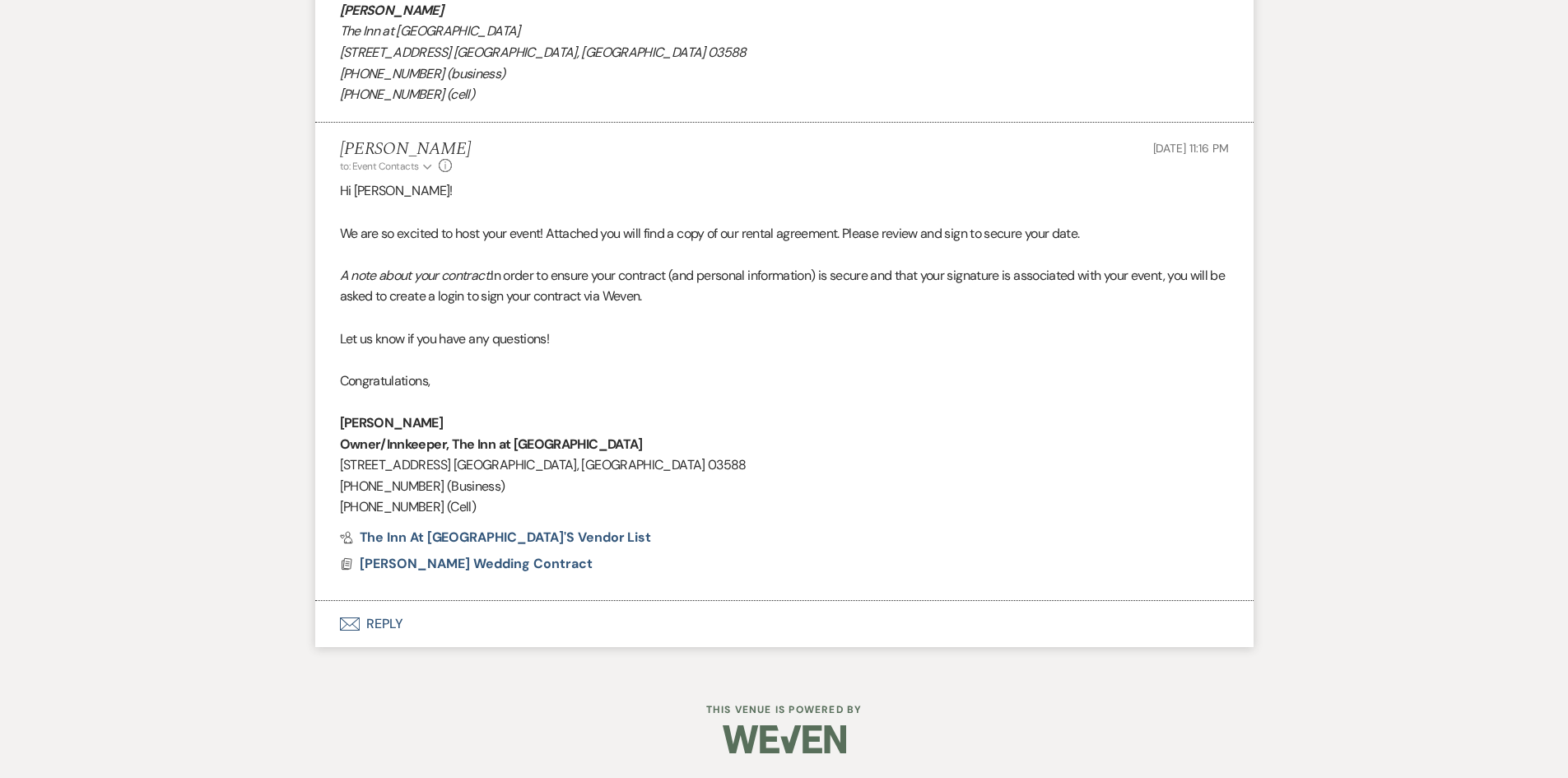
scroll to position [2579, 0]
